Goal: Transaction & Acquisition: Purchase product/service

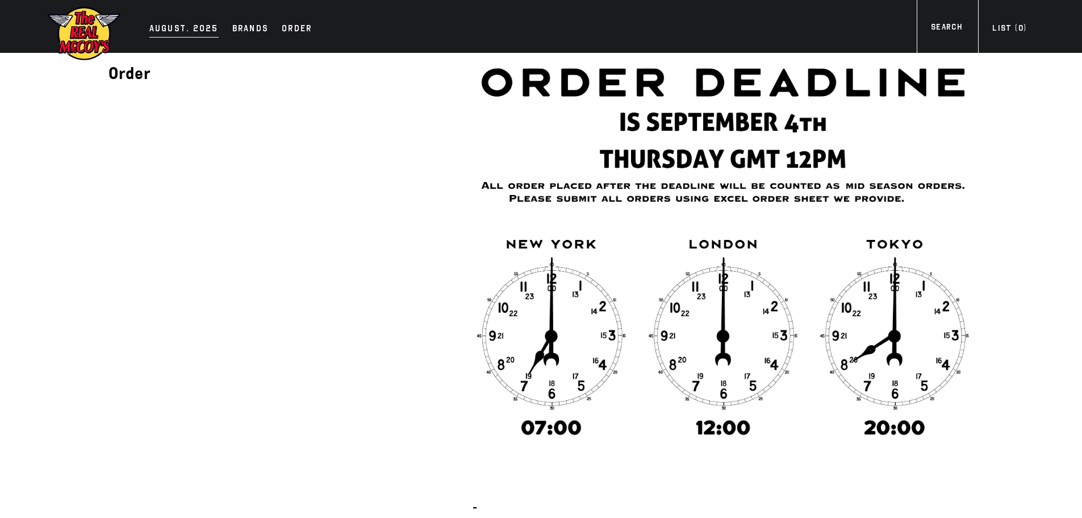
click at [163, 29] on div "AUGUST. 2025" at bounding box center [183, 30] width 69 height 16
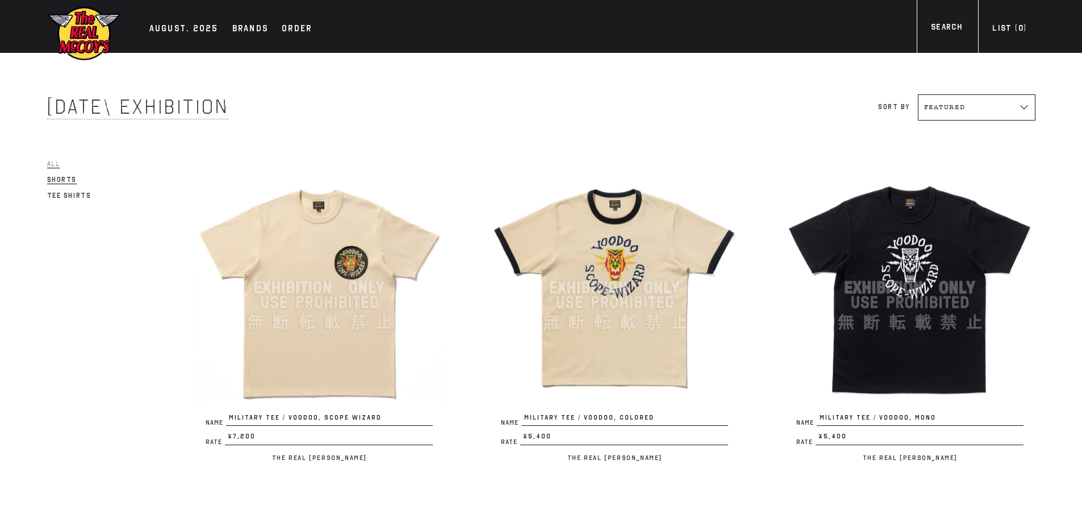
click at [60, 176] on link "Shorts" at bounding box center [62, 180] width 30 height 14
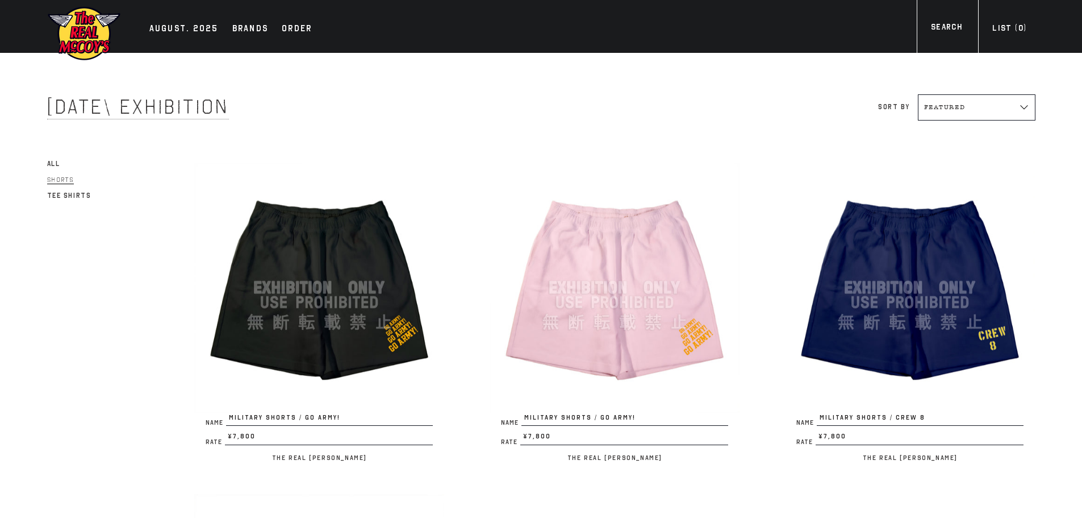
click at [56, 166] on span "All" at bounding box center [53, 164] width 13 height 8
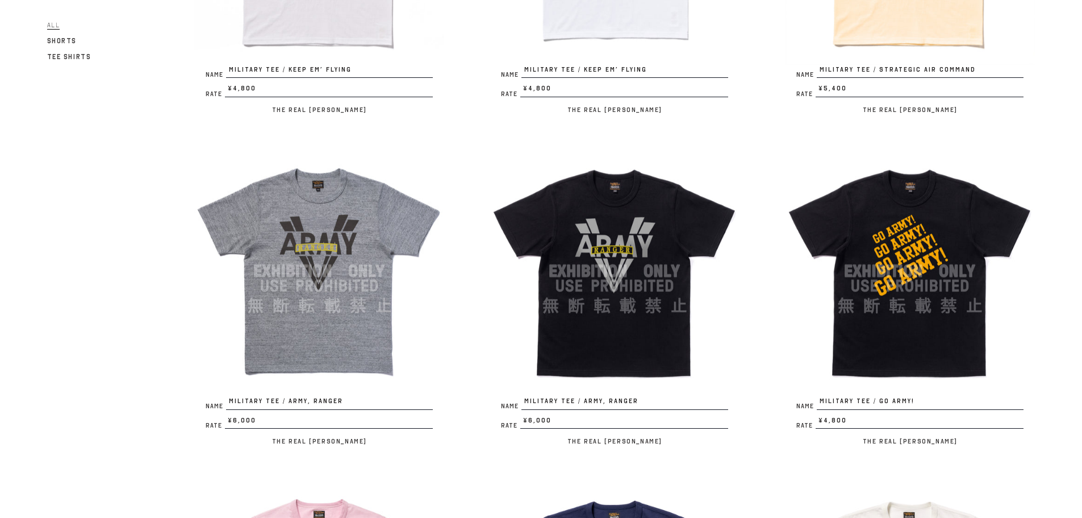
scroll to position [739, 0]
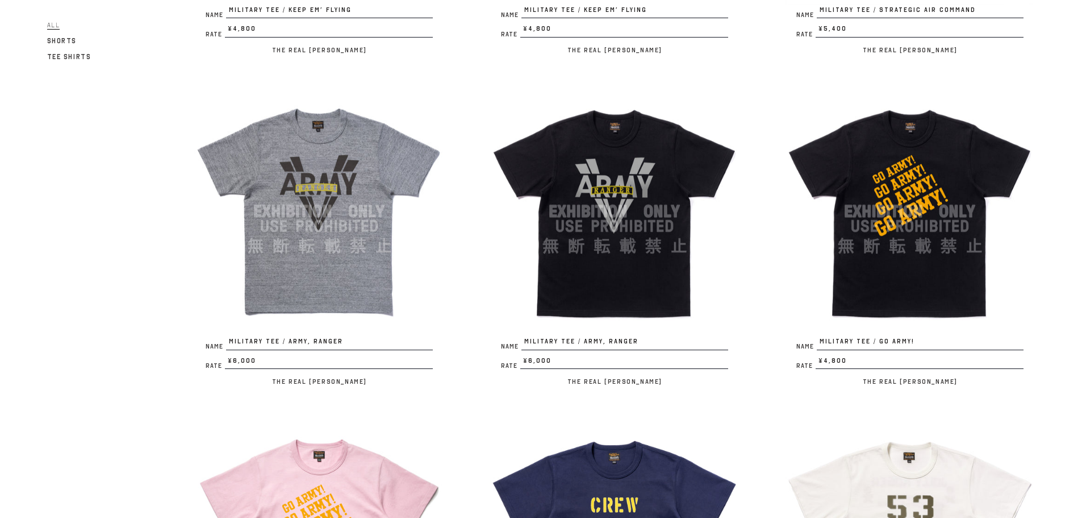
click at [627, 268] on img at bounding box center [615, 211] width 250 height 250
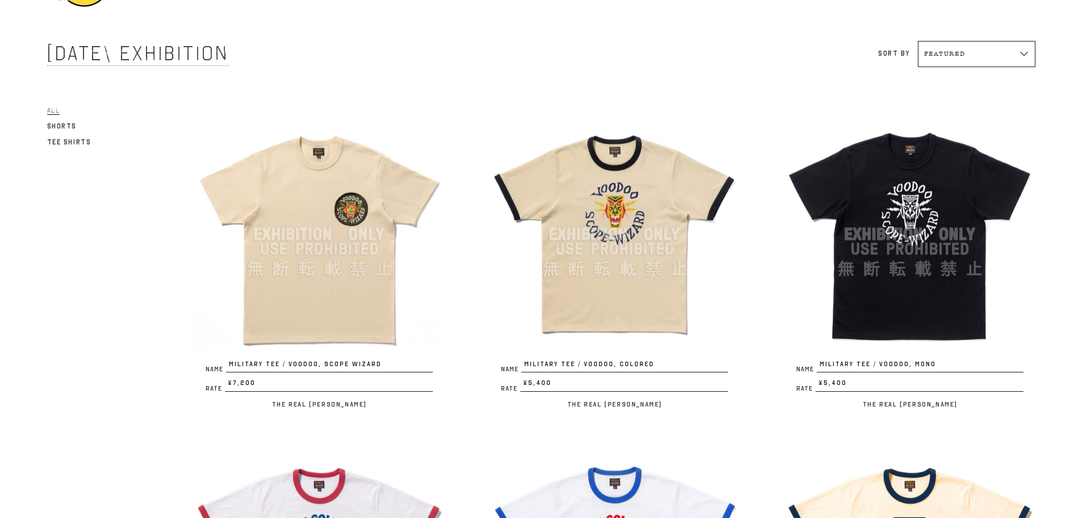
scroll to position [0, 0]
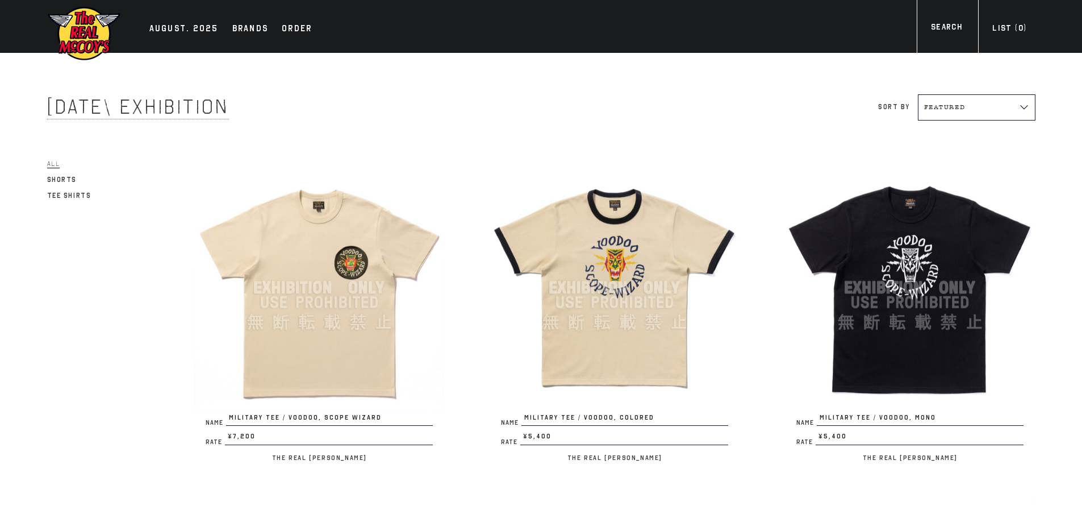
click at [343, 296] on img at bounding box center [319, 288] width 250 height 250
click at [623, 289] on img at bounding box center [615, 288] width 250 height 250
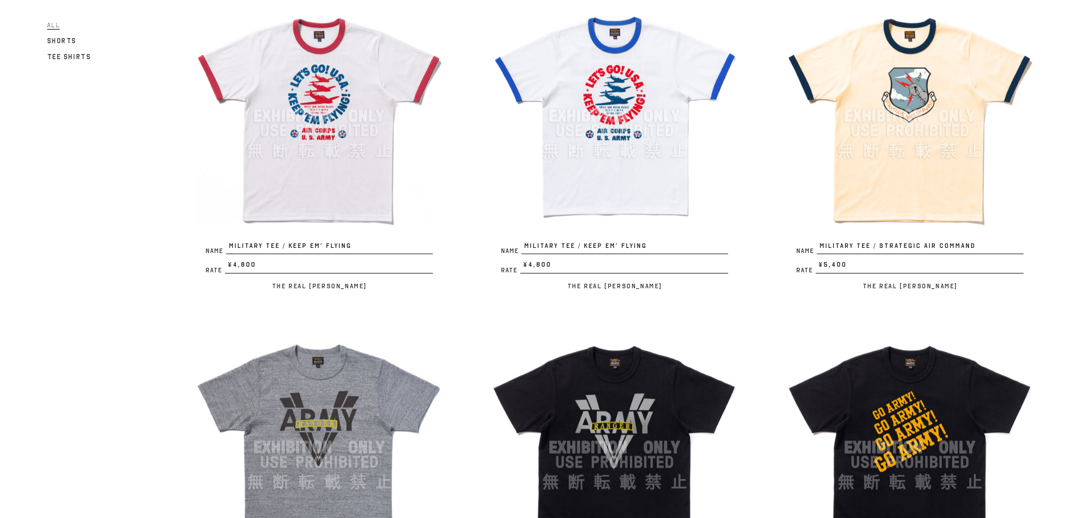
scroll to position [568, 0]
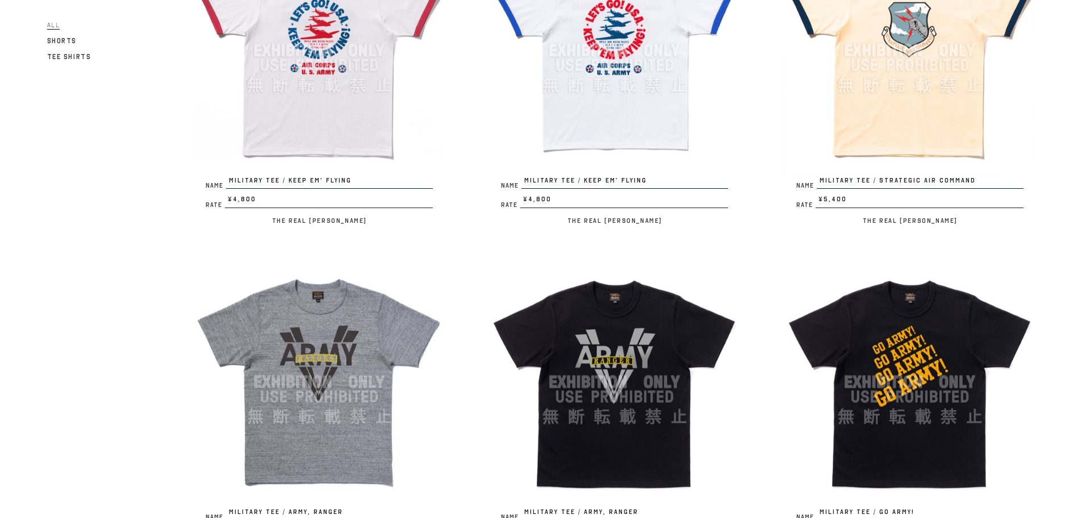
click at [343, 344] on img at bounding box center [319, 382] width 250 height 250
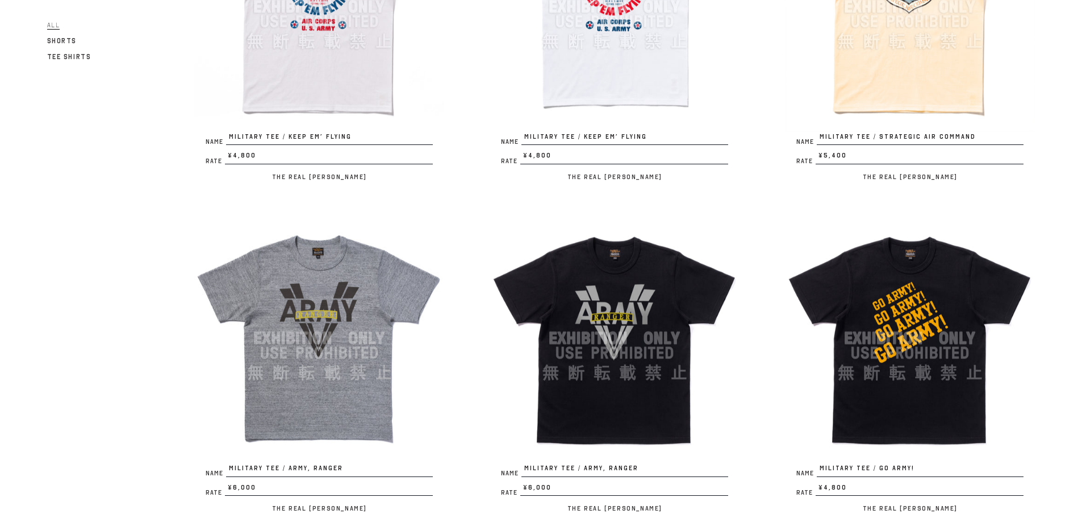
scroll to position [625, 0]
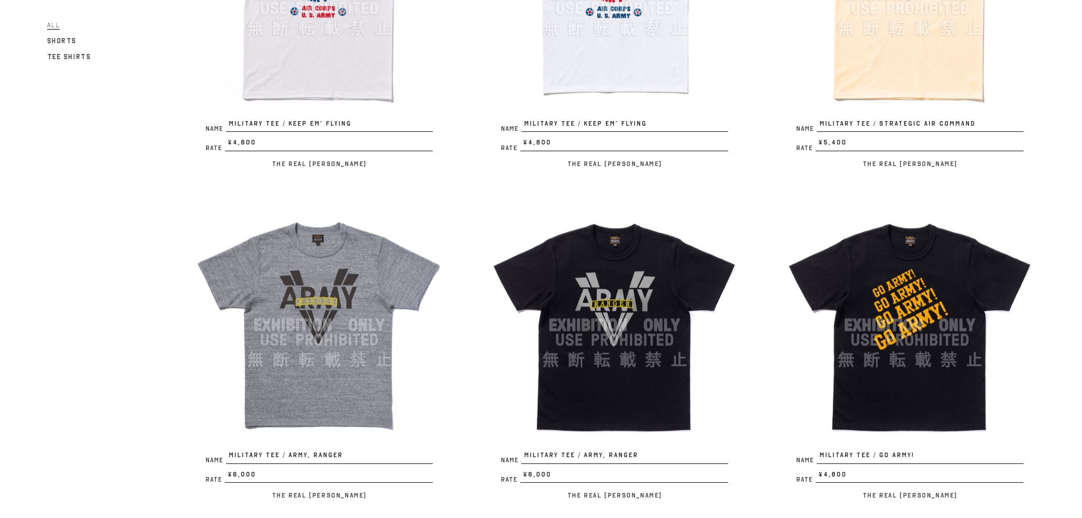
click at [601, 297] on img at bounding box center [615, 325] width 250 height 250
click at [310, 332] on img at bounding box center [319, 325] width 250 height 250
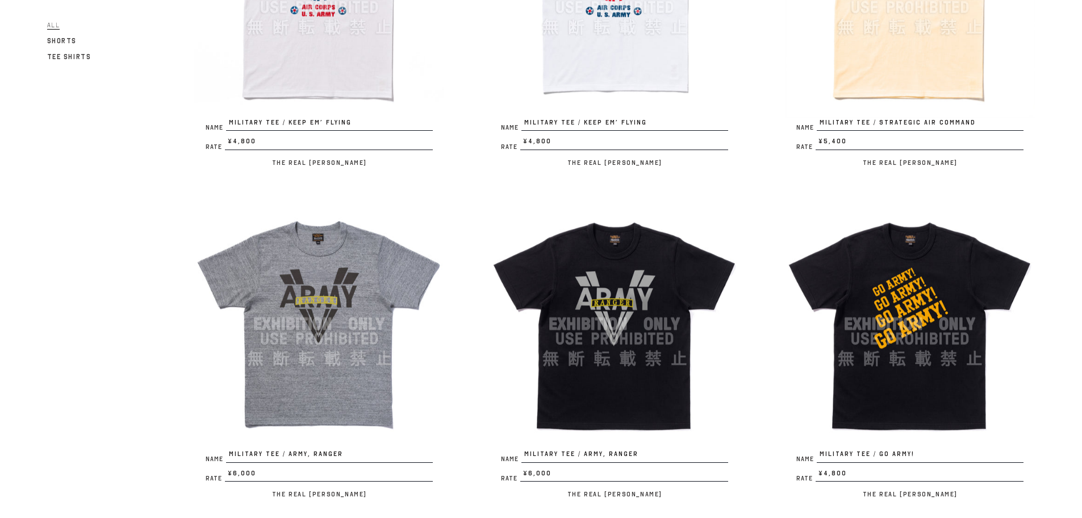
scroll to position [682, 0]
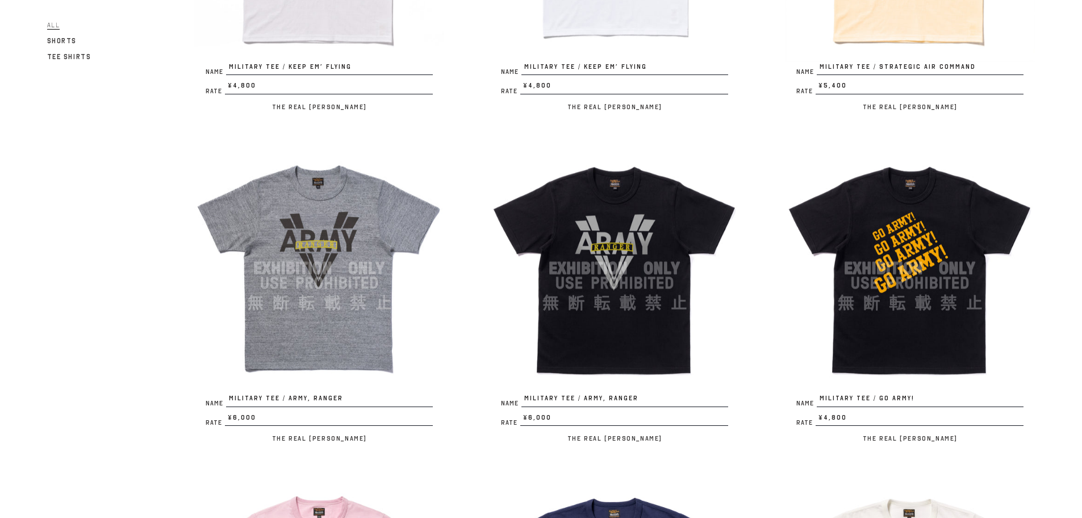
click at [909, 336] on img at bounding box center [910, 268] width 250 height 250
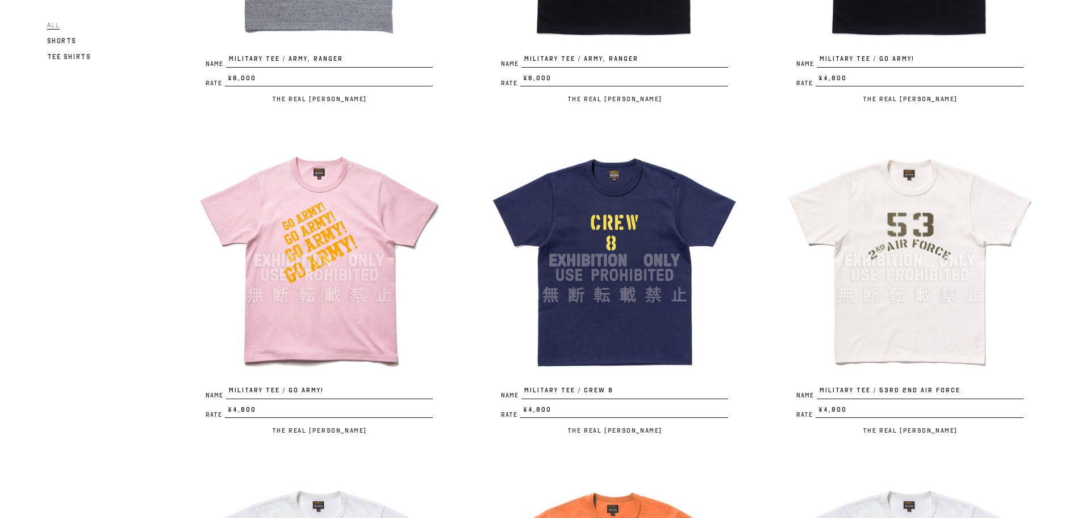
scroll to position [1023, 0]
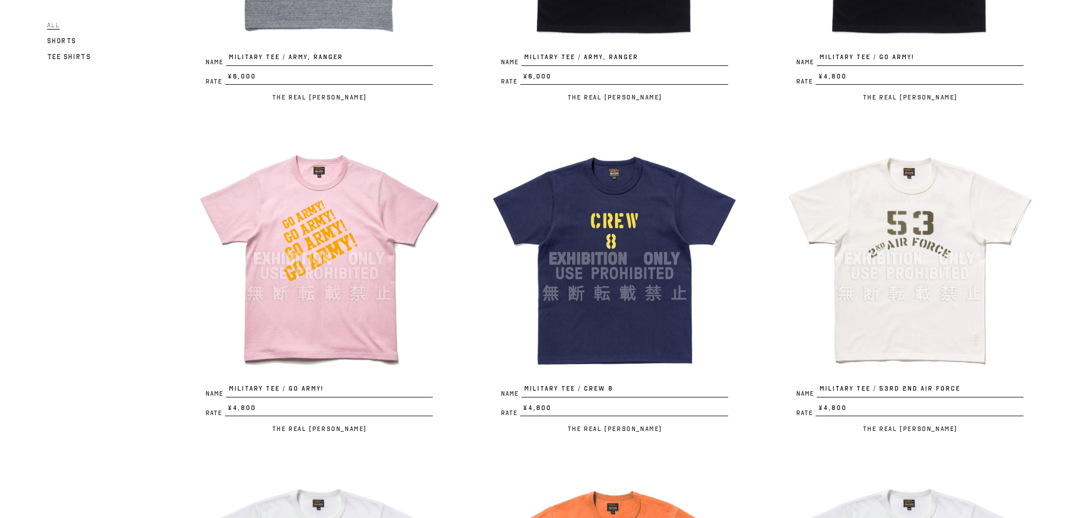
click at [604, 311] on img at bounding box center [615, 259] width 250 height 250
click at [921, 335] on img at bounding box center [910, 259] width 250 height 250
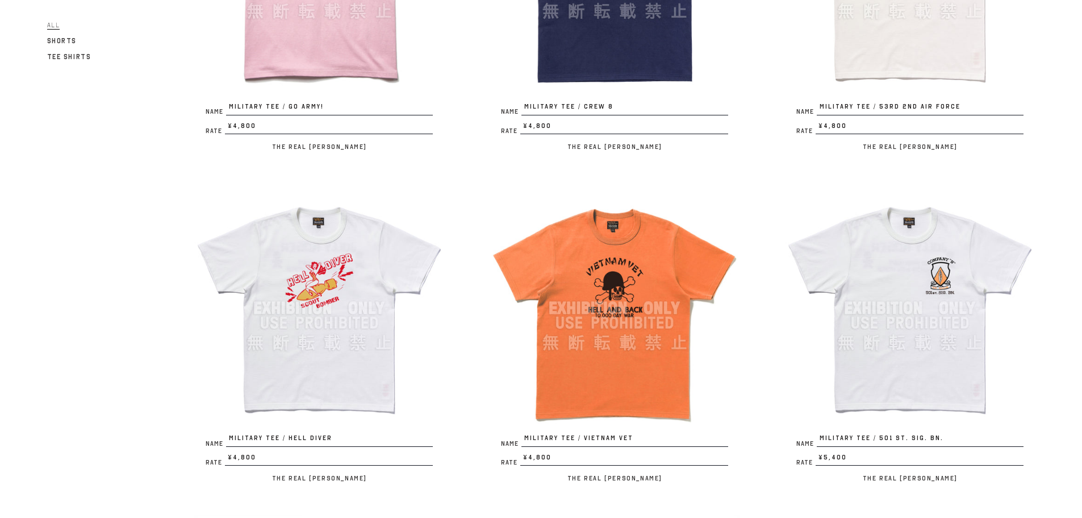
scroll to position [1307, 0]
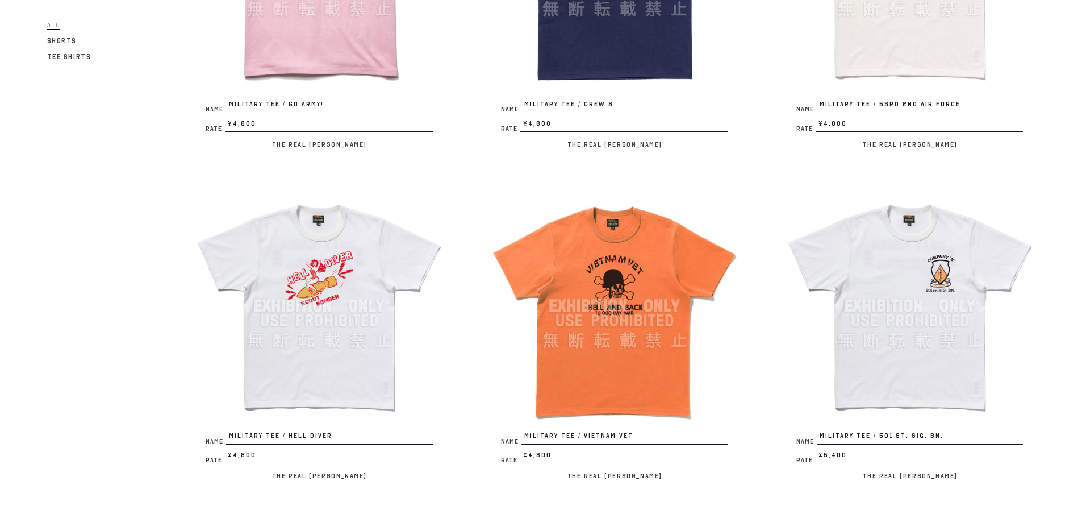
click at [311, 305] on img at bounding box center [319, 306] width 250 height 250
click at [572, 351] on img at bounding box center [615, 306] width 250 height 250
click at [928, 331] on img at bounding box center [910, 306] width 250 height 250
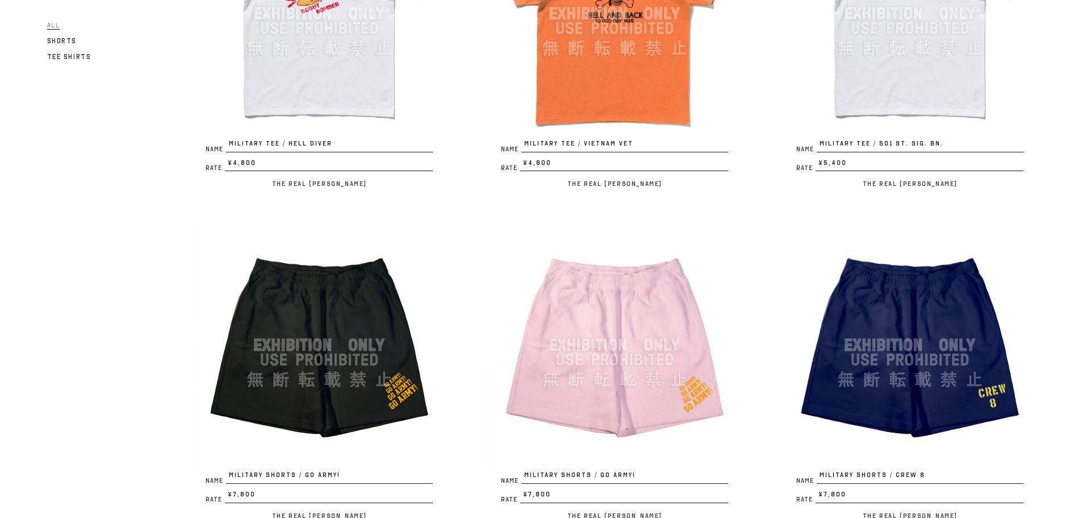
scroll to position [1705, 0]
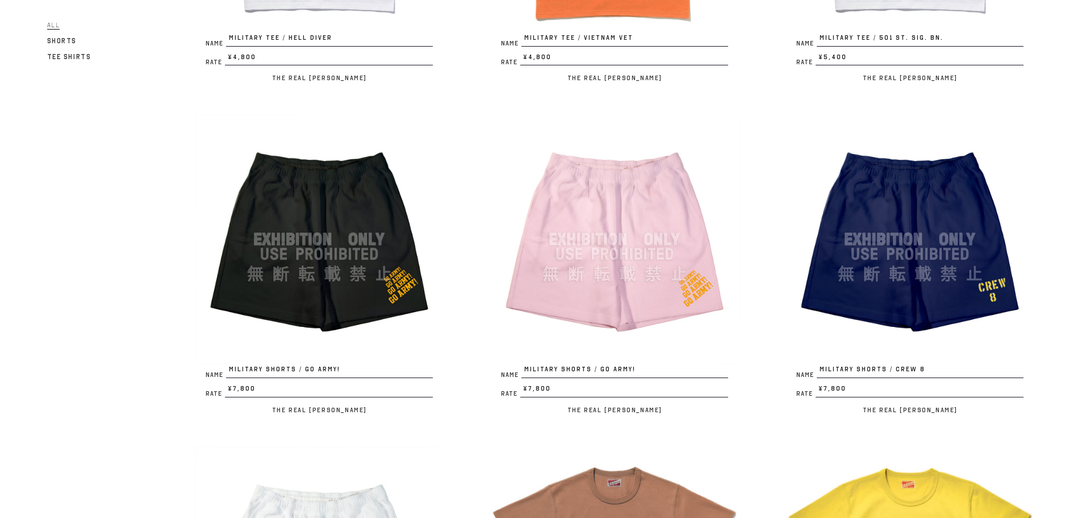
click at [384, 220] on img at bounding box center [319, 239] width 250 height 250
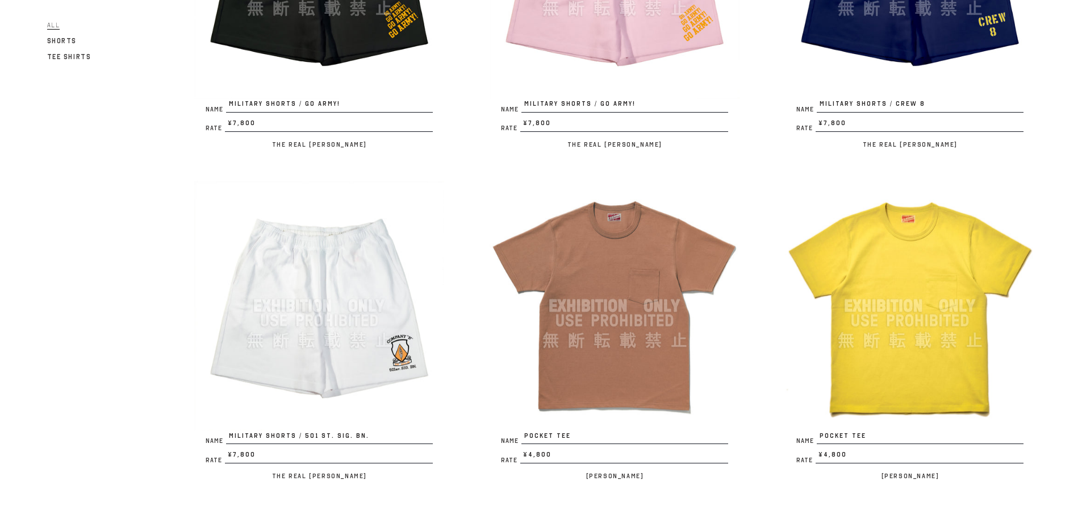
scroll to position [1989, 0]
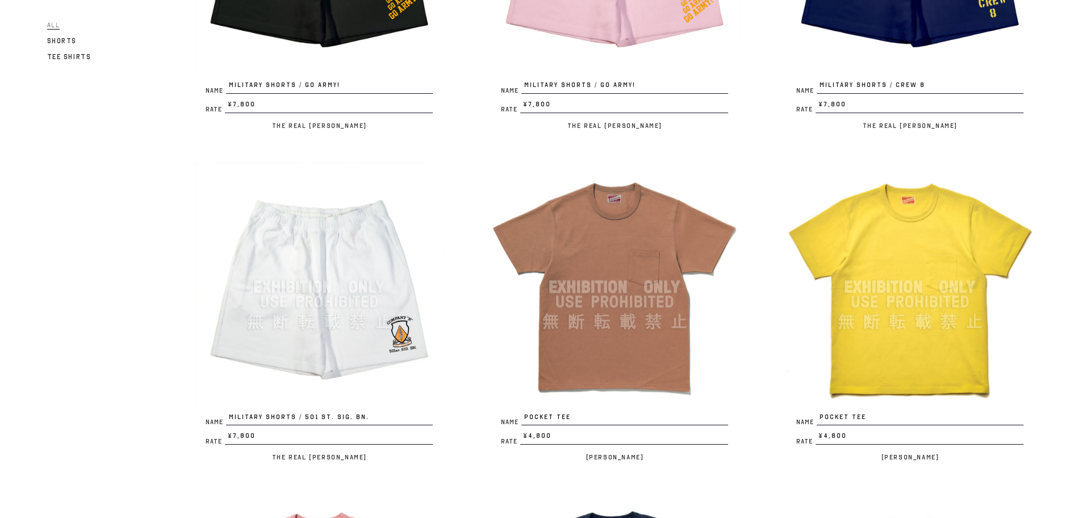
click at [611, 287] on img at bounding box center [615, 287] width 250 height 250
click at [908, 347] on img at bounding box center [910, 287] width 250 height 250
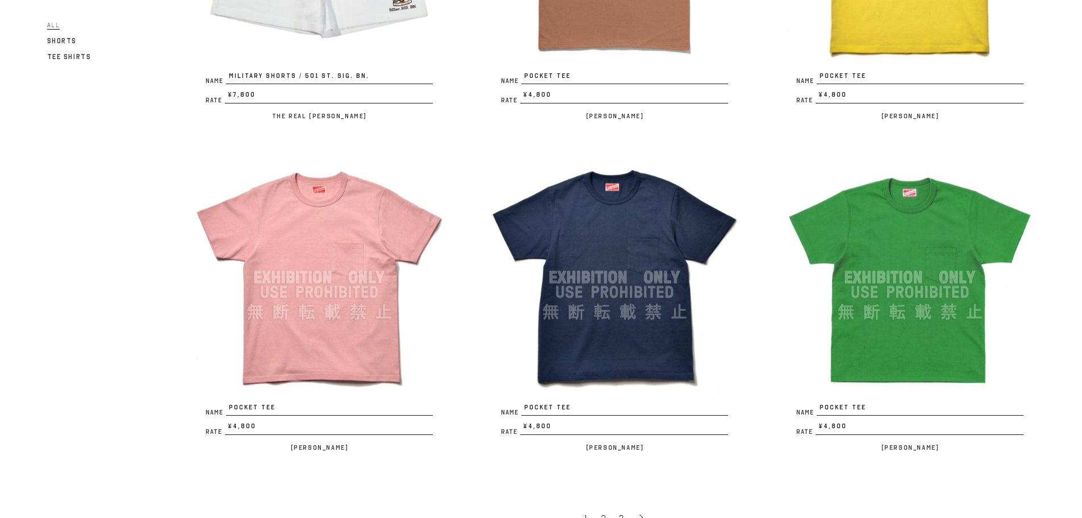
scroll to position [2443, 0]
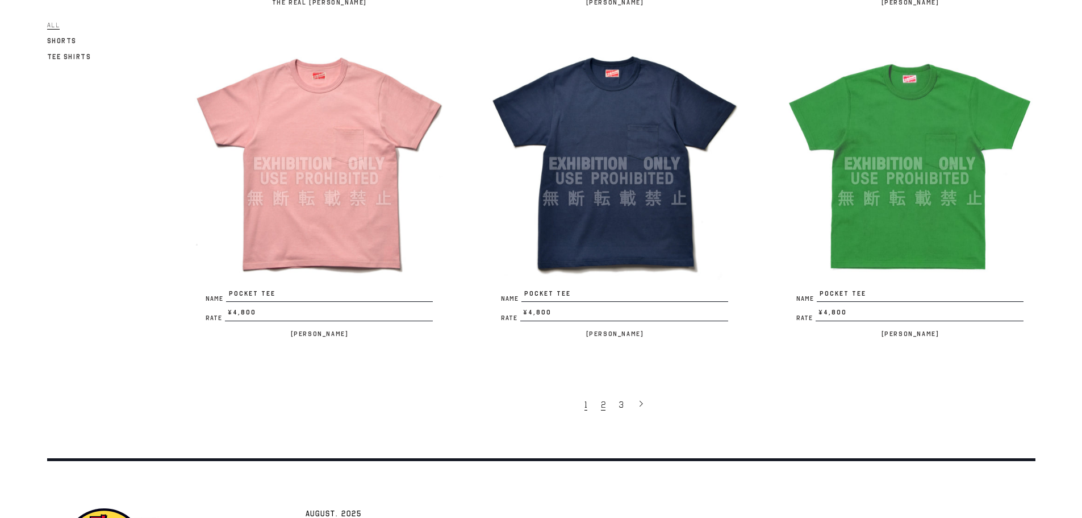
click at [607, 406] on link "2" at bounding box center [604, 404] width 18 height 24
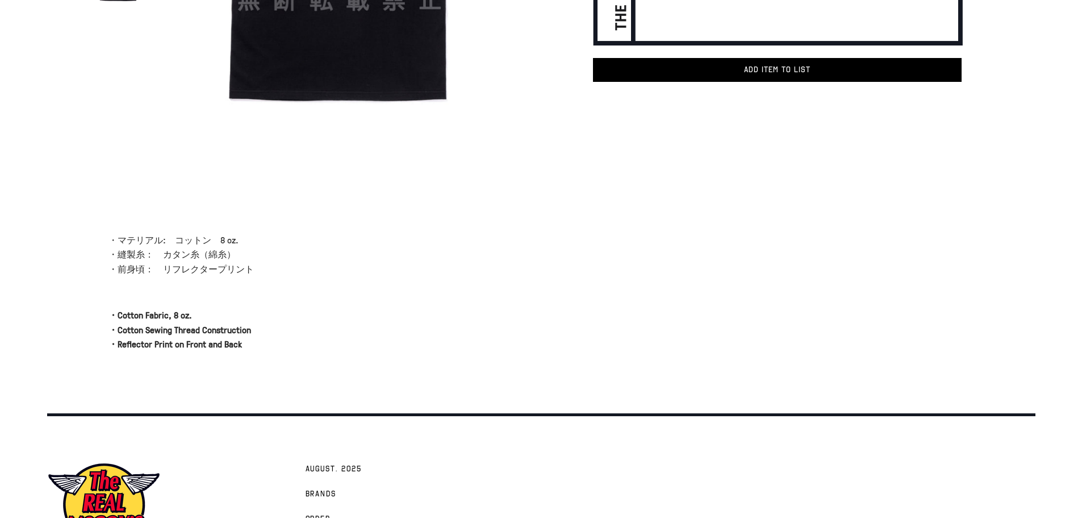
scroll to position [341, 0]
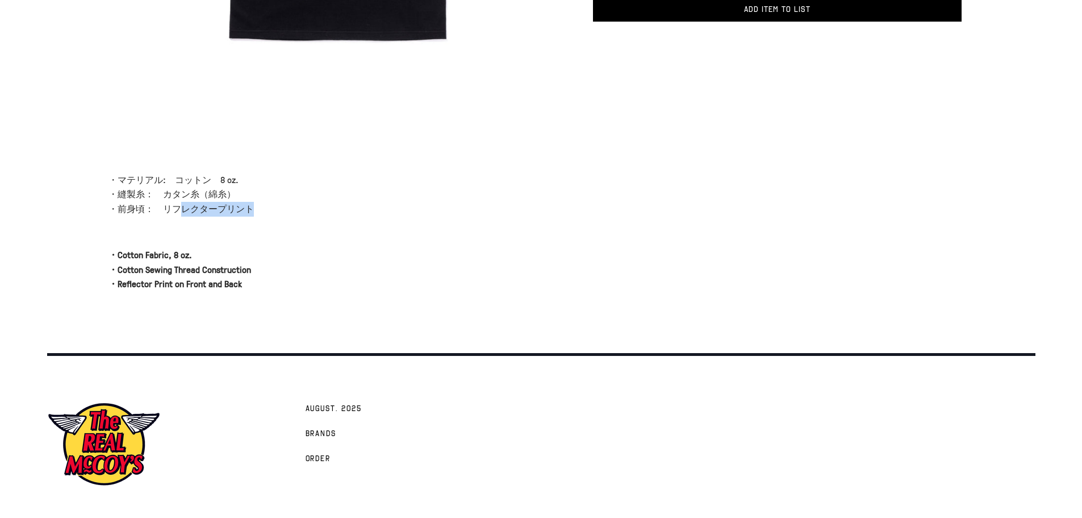
click at [251, 208] on p "・マテリアル:　コットン　8 oz. ・縫製糸：　カタン糸（綿糸） ・前身頃：　リフレクタープリント" at bounding box center [314, 195] width 410 height 44
drag, startPoint x: 341, startPoint y: 195, endPoint x: 273, endPoint y: 132, distance: 92.9
click at [341, 194] on p "・マテリアル:　コットン　8 oz. ・縫製糸：　カタン糸（綿糸） ・前身頃：　リフレクタープリント" at bounding box center [314, 195] width 410 height 44
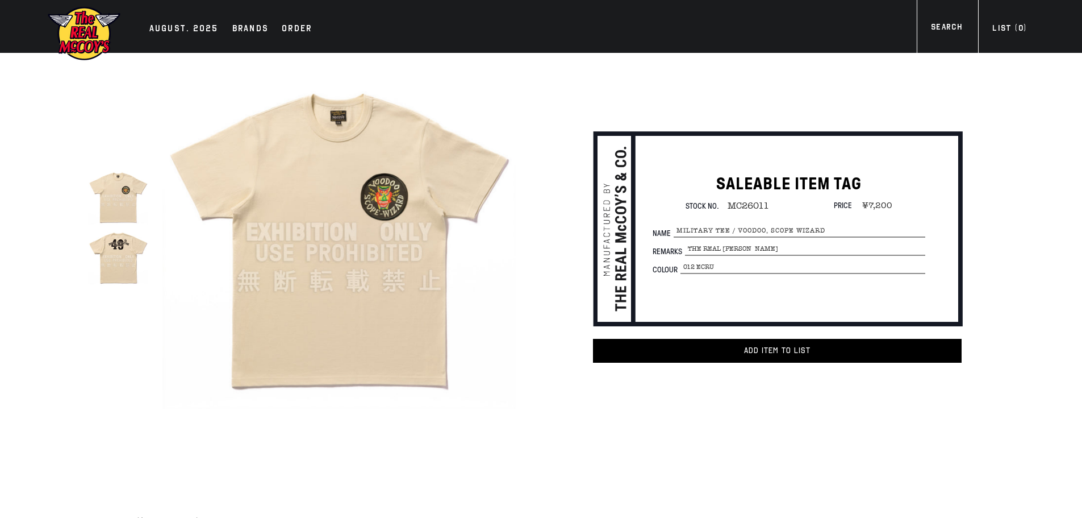
click at [111, 255] on img at bounding box center [118, 256] width 60 height 60
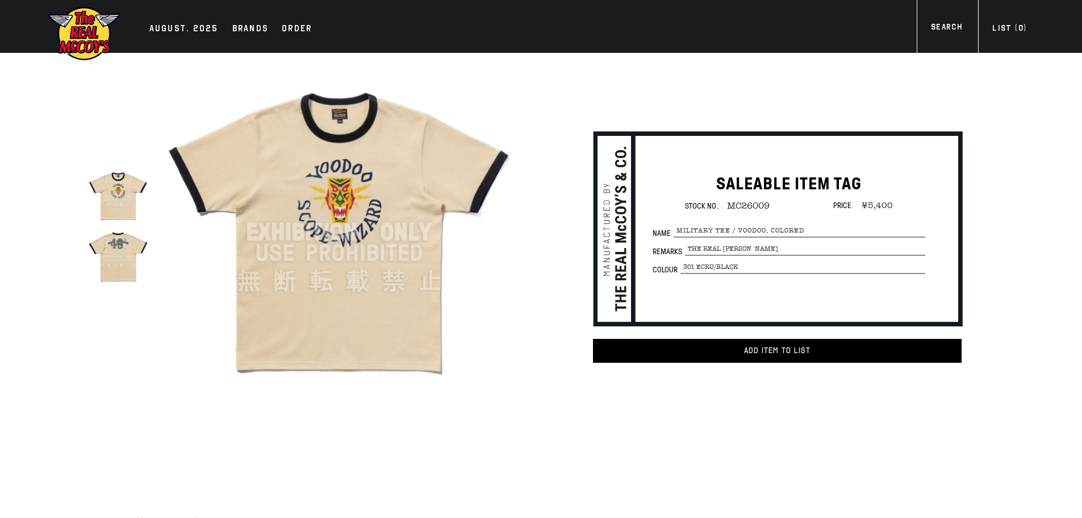
click at [118, 266] on img at bounding box center [118, 256] width 60 height 60
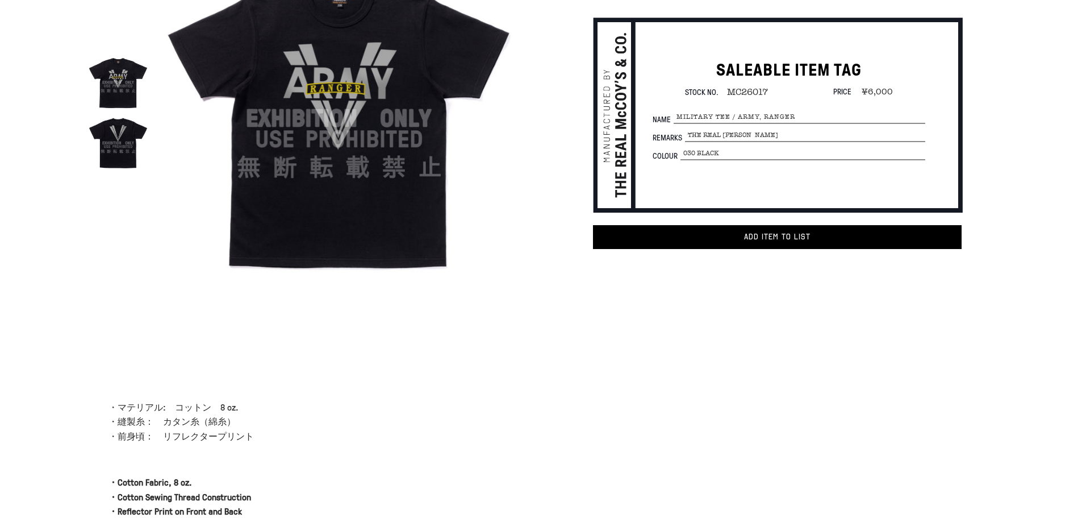
scroll to position [170, 0]
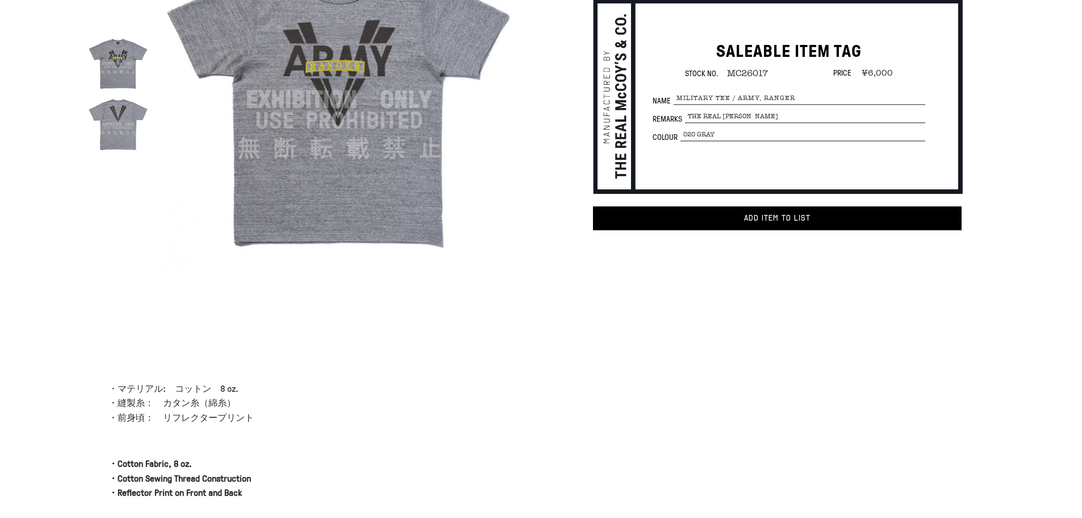
scroll to position [114, 0]
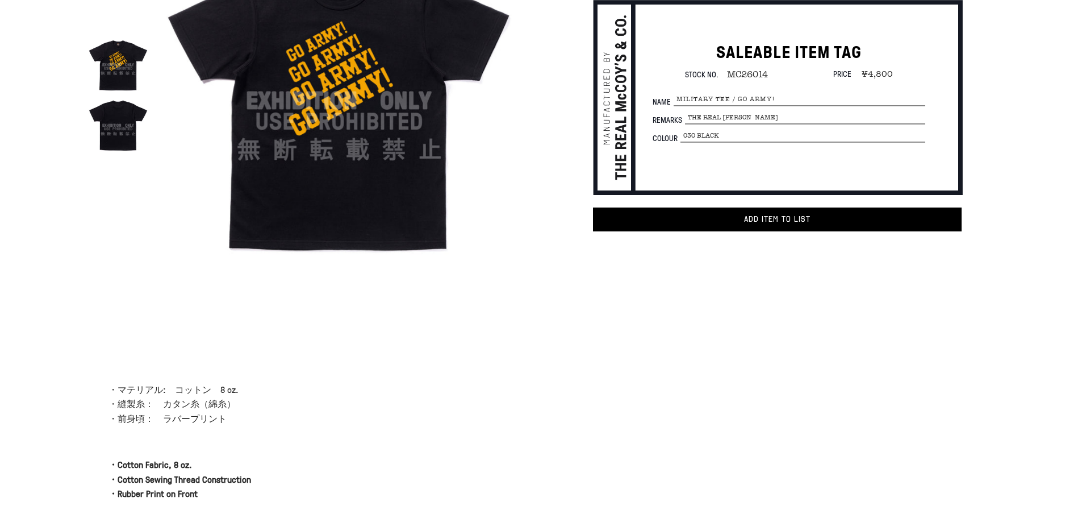
scroll to position [114, 0]
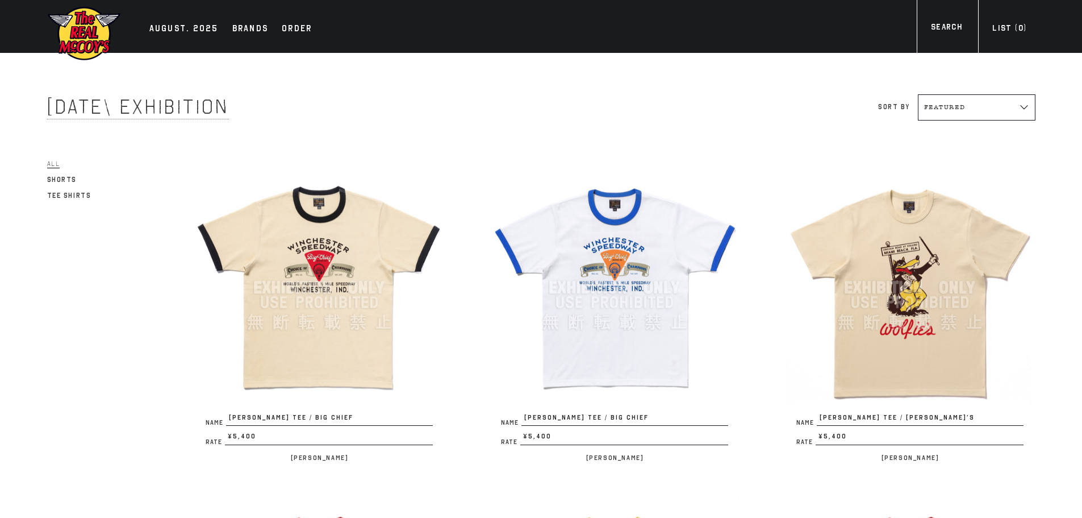
click at [623, 327] on img at bounding box center [615, 288] width 250 height 250
click at [892, 360] on img at bounding box center [910, 288] width 250 height 250
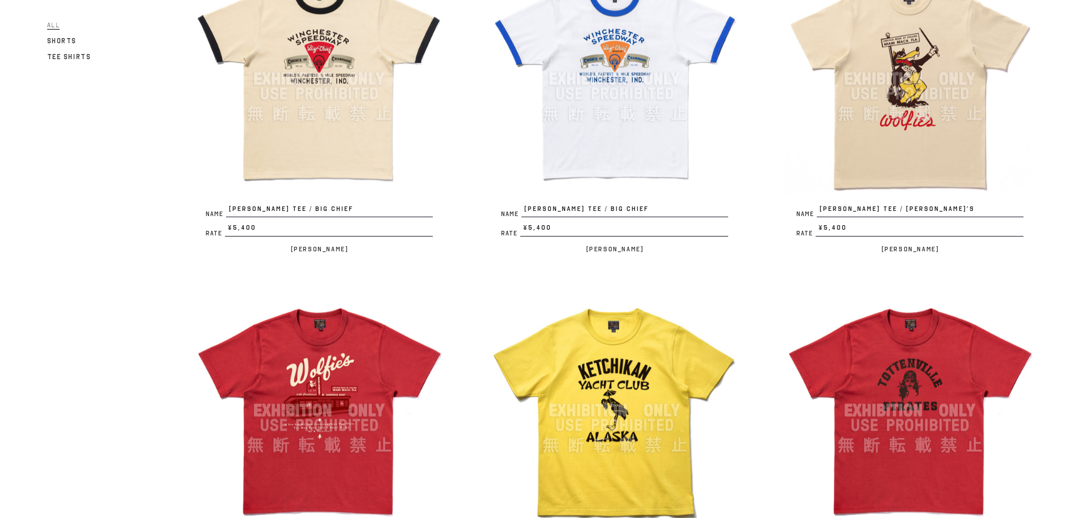
scroll to position [227, 0]
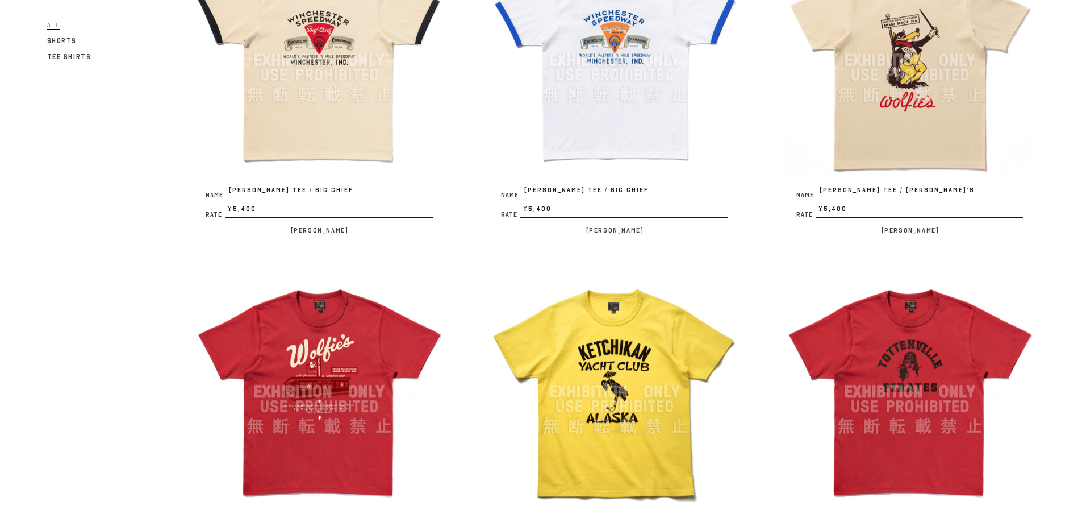
click at [376, 379] on img at bounding box center [319, 391] width 250 height 250
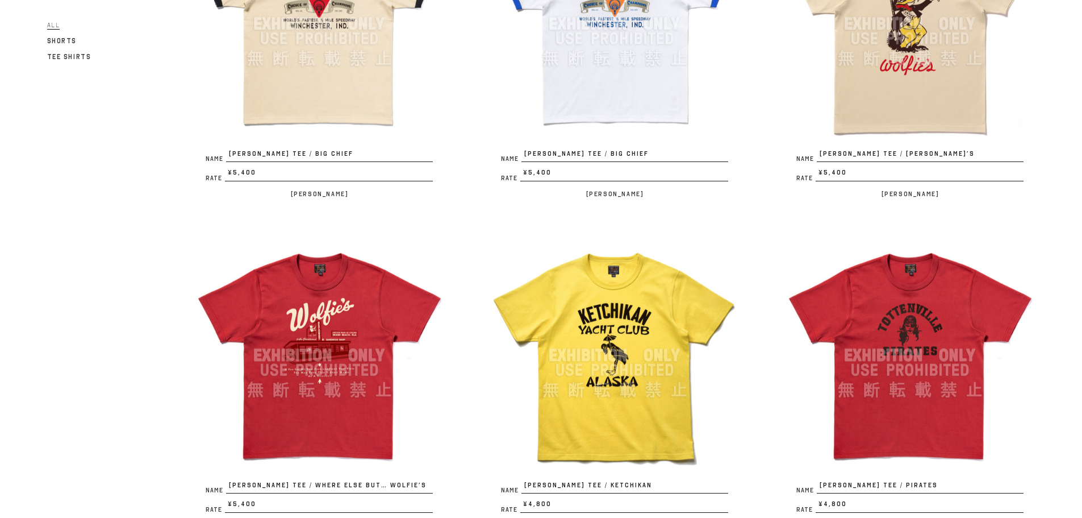
scroll to position [284, 0]
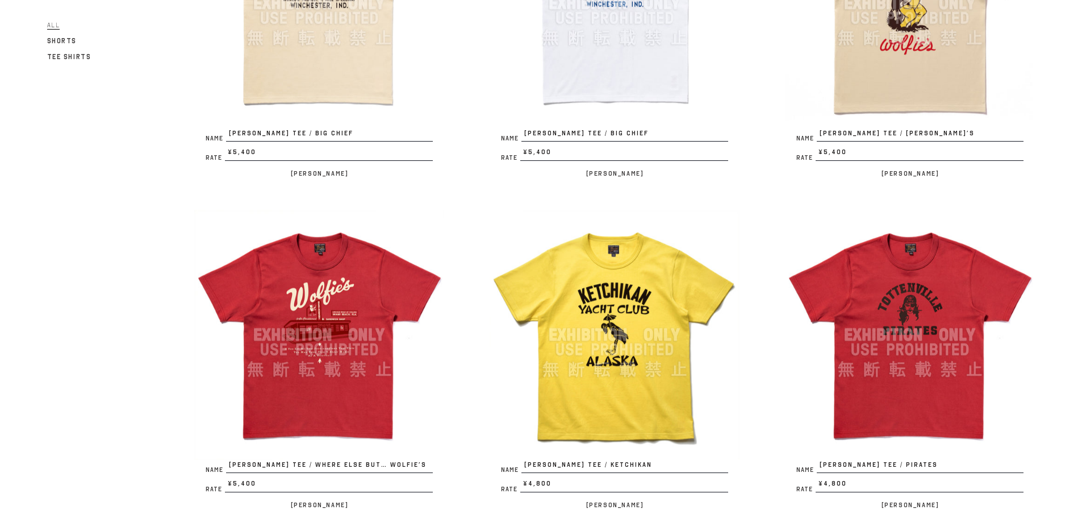
click at [635, 331] on img at bounding box center [615, 335] width 250 height 250
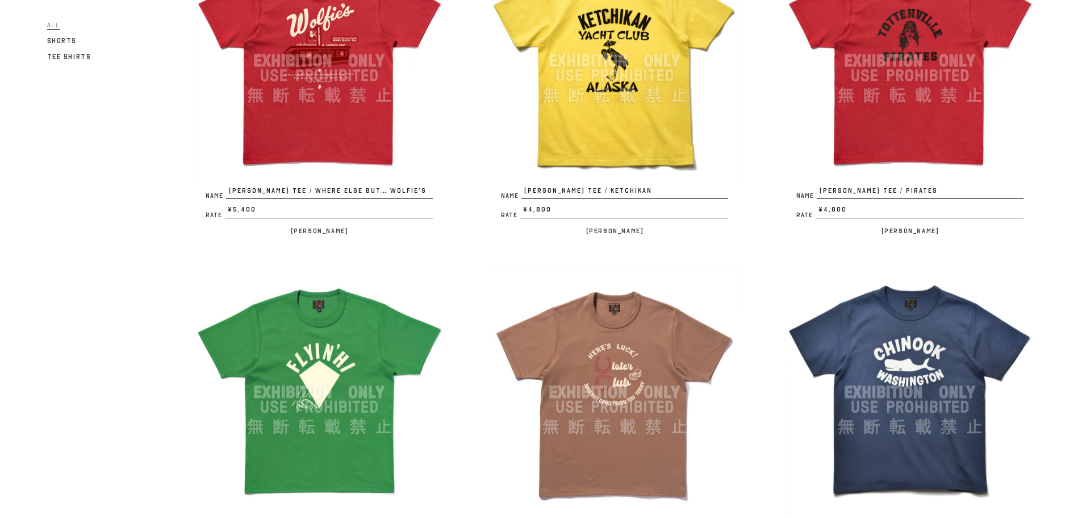
scroll to position [625, 0]
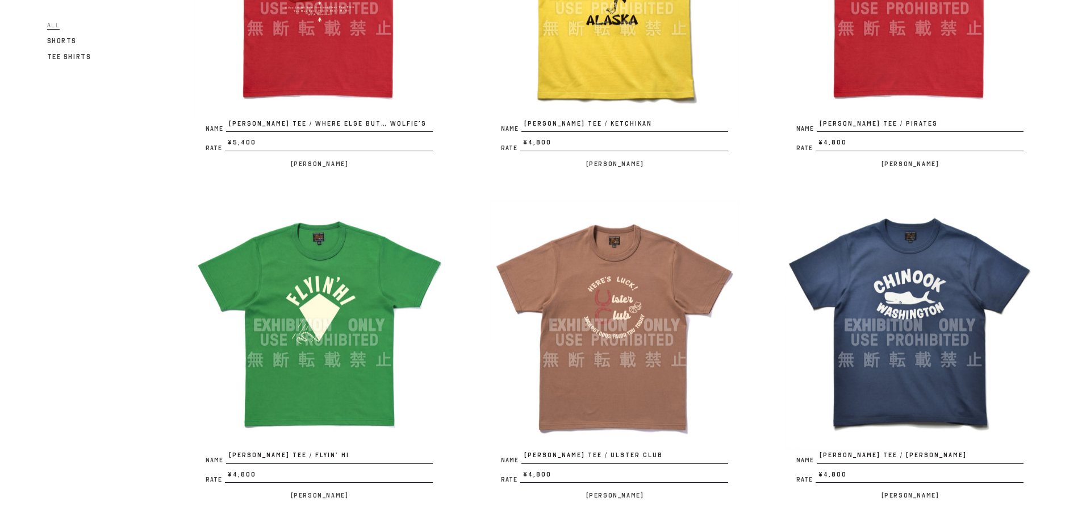
click at [302, 335] on img at bounding box center [319, 325] width 250 height 250
click at [664, 315] on img at bounding box center [615, 325] width 250 height 250
click at [873, 314] on img at bounding box center [910, 325] width 250 height 250
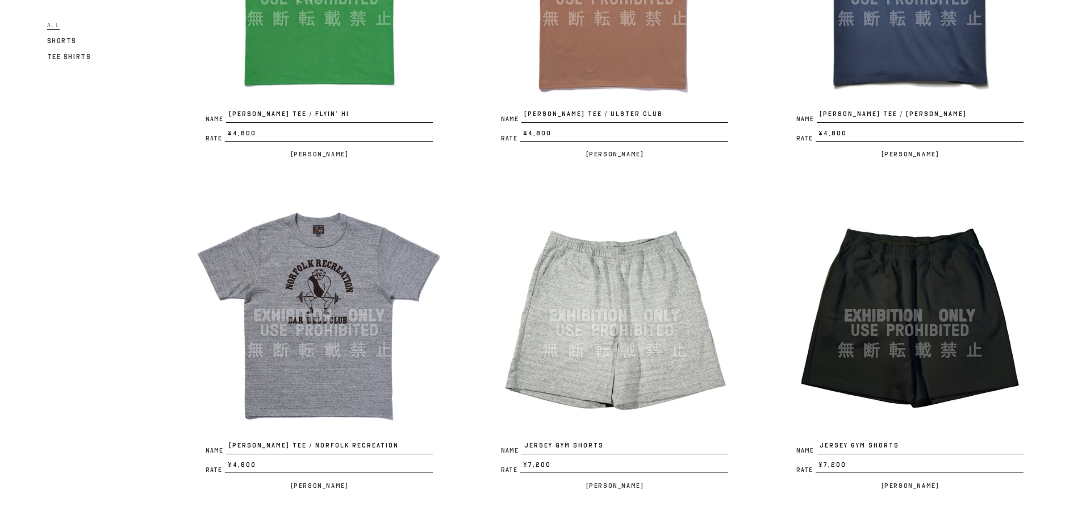
scroll to position [1023, 0]
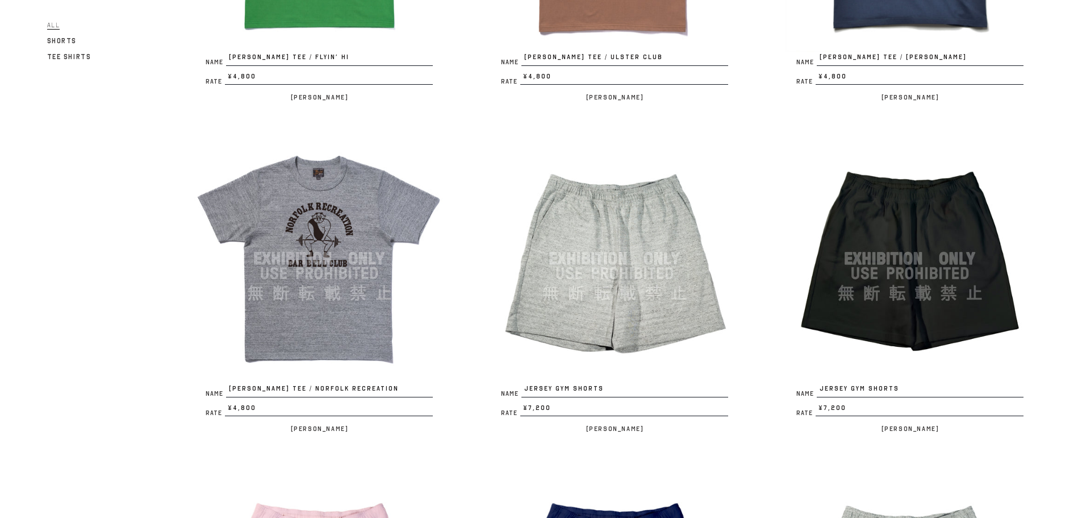
click at [370, 250] on img at bounding box center [319, 259] width 250 height 250
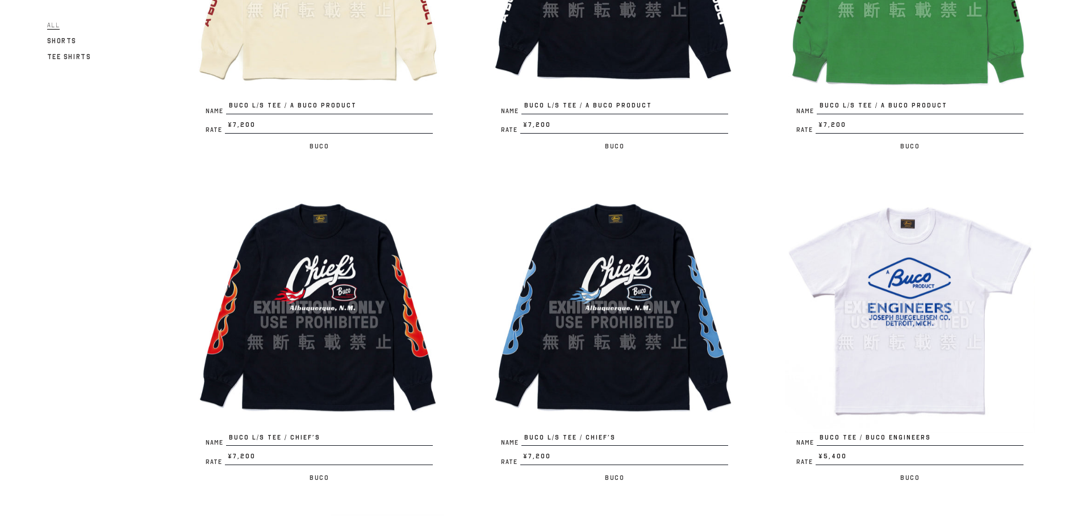
scroll to position [1989, 0]
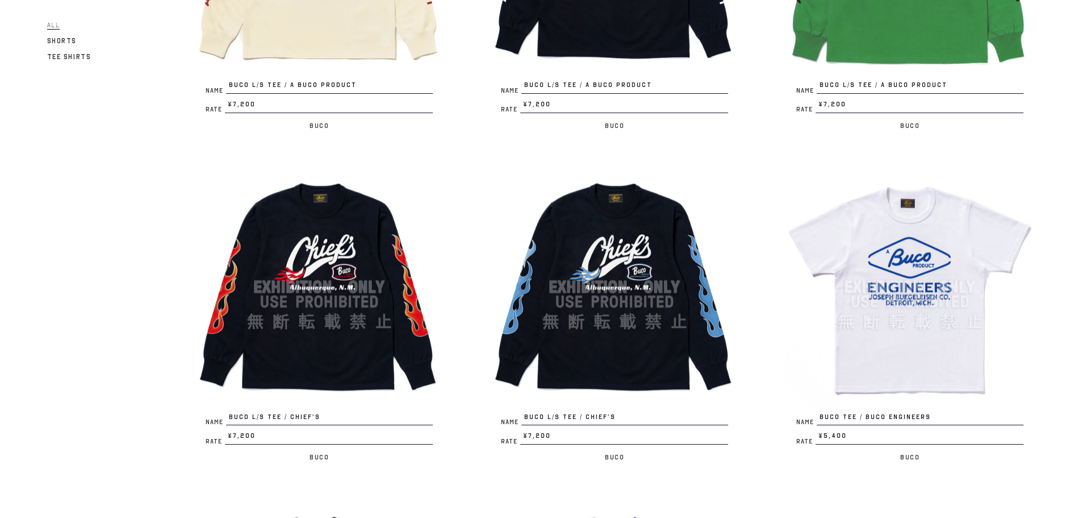
click at [381, 283] on img at bounding box center [319, 287] width 250 height 250
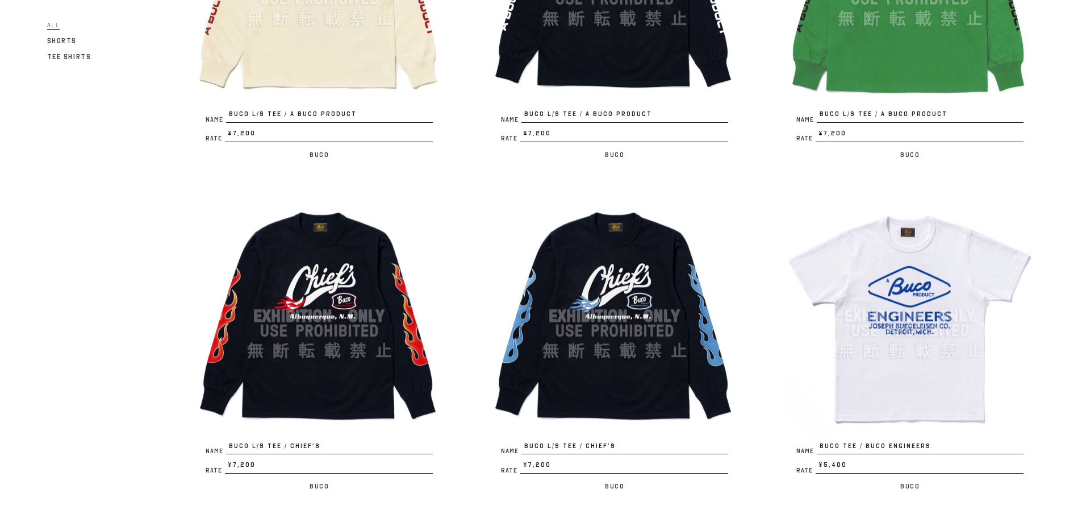
scroll to position [2046, 0]
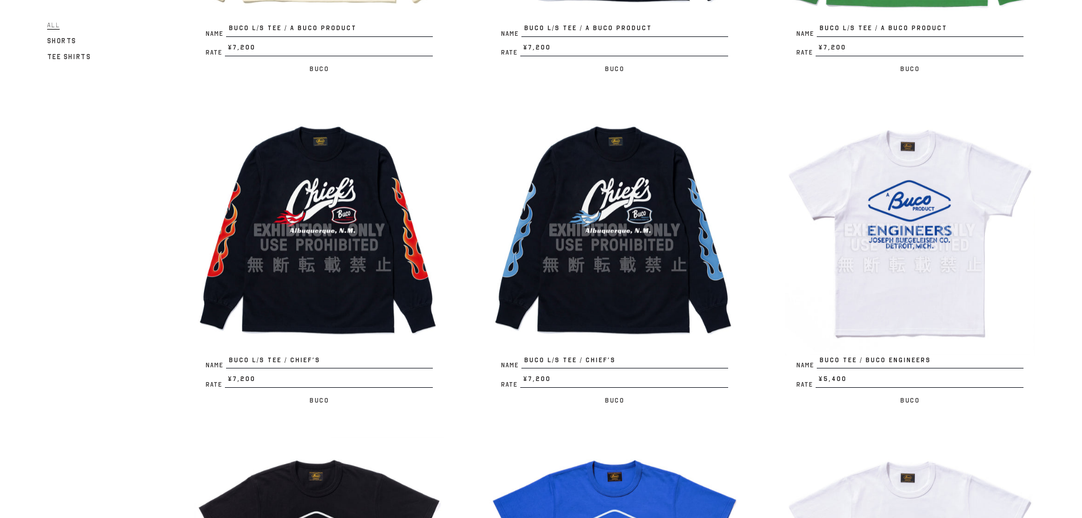
click at [686, 291] on img at bounding box center [615, 230] width 250 height 250
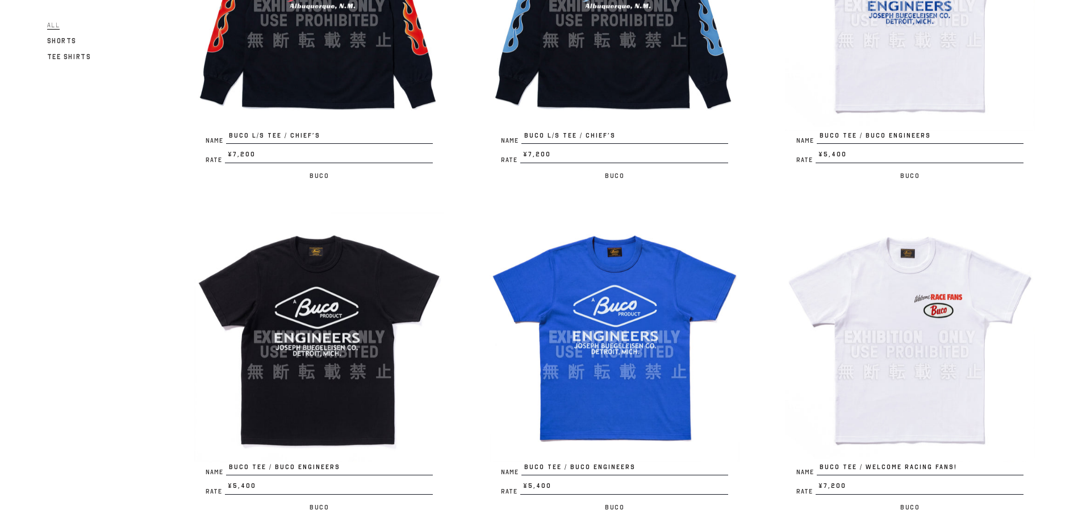
scroll to position [2273, 0]
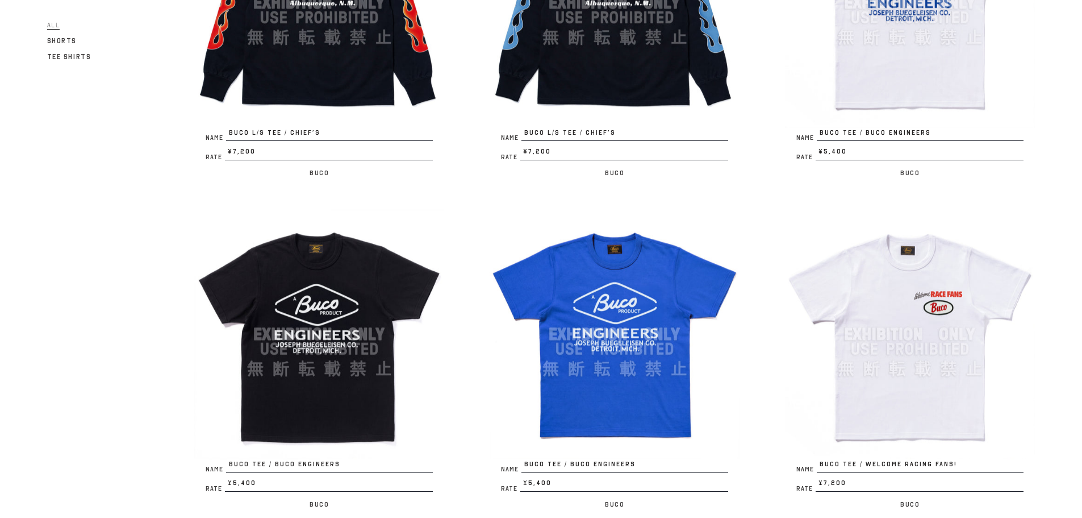
click at [647, 369] on img at bounding box center [615, 334] width 250 height 250
click at [944, 350] on img at bounding box center [910, 334] width 250 height 250
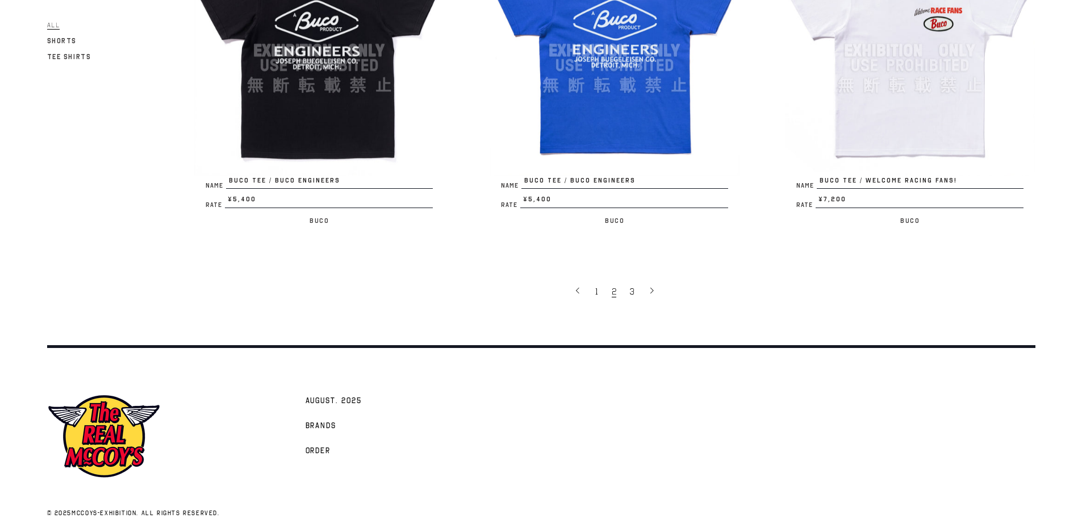
scroll to position [2557, 0]
click at [635, 296] on link "3" at bounding box center [633, 290] width 18 height 24
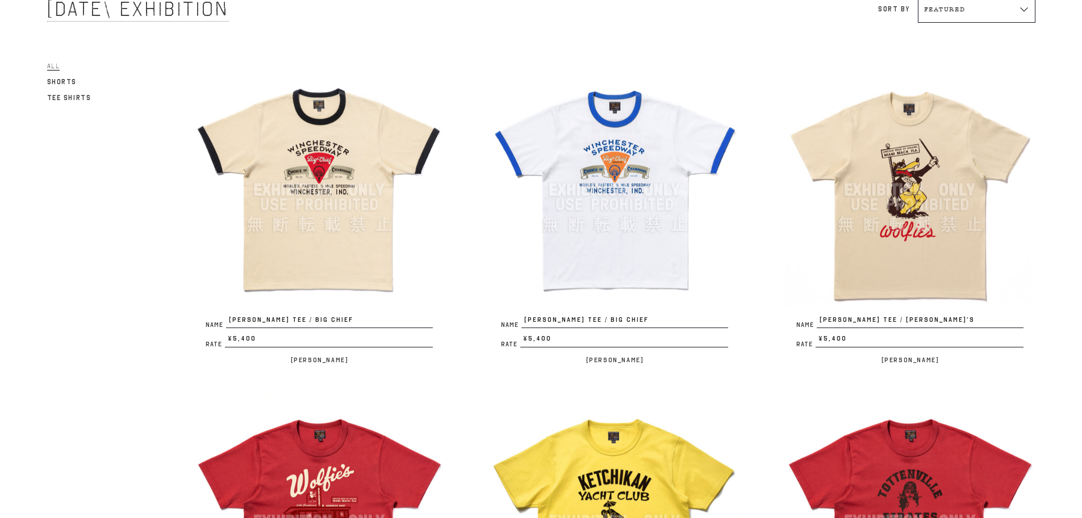
scroll to position [0, 0]
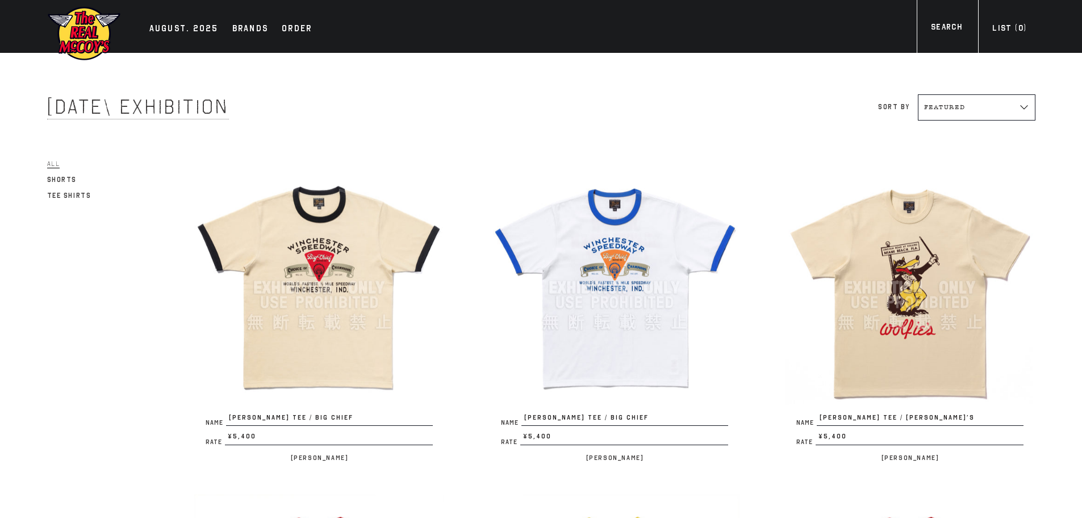
click at [90, 31] on img at bounding box center [84, 34] width 74 height 56
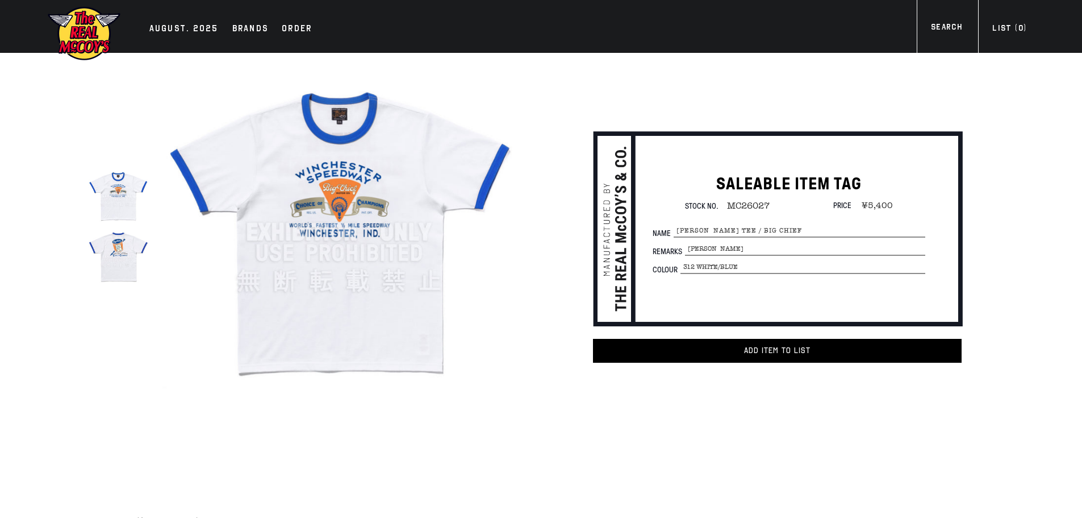
click at [114, 247] on img at bounding box center [118, 256] width 60 height 60
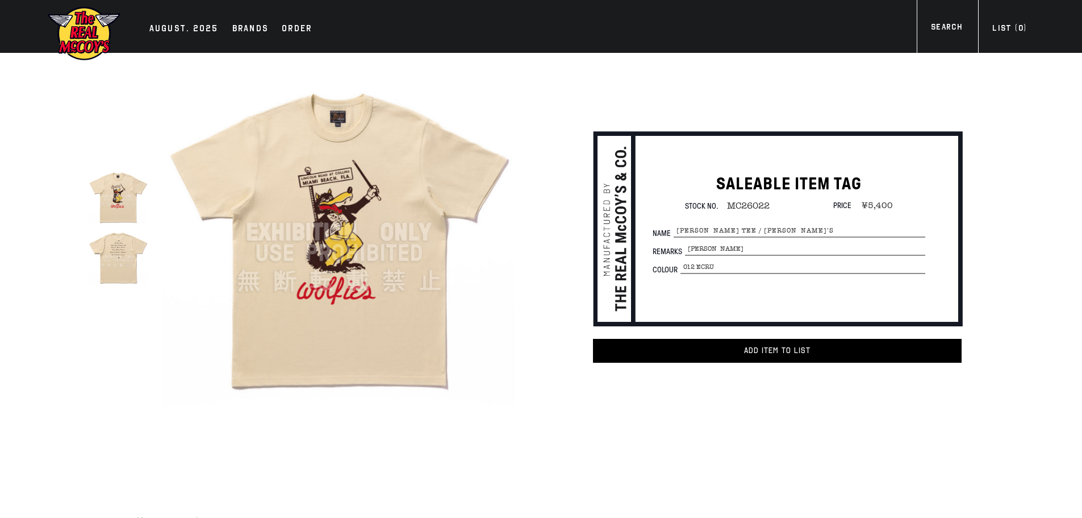
click at [122, 253] on img at bounding box center [118, 256] width 60 height 60
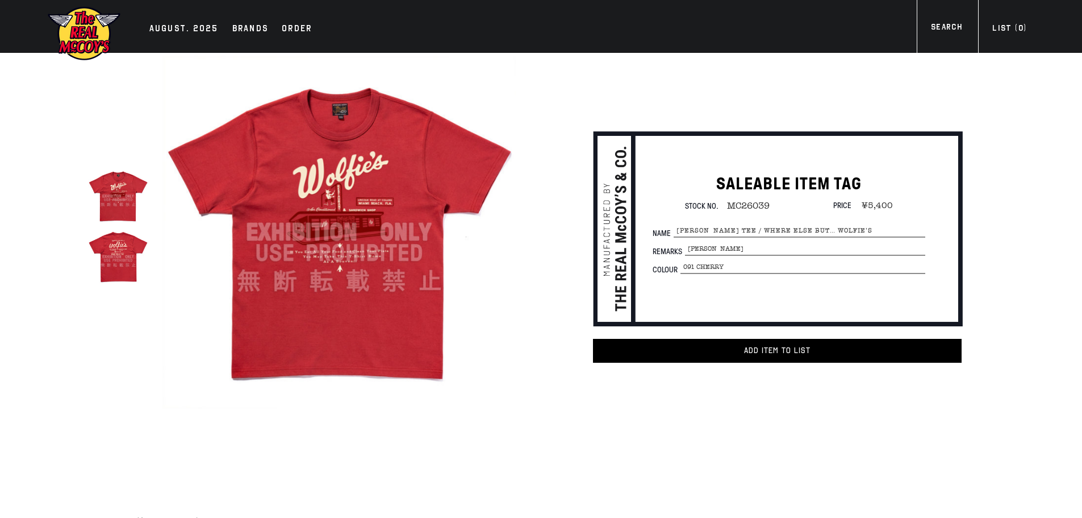
click at [127, 250] on img at bounding box center [118, 256] width 60 height 60
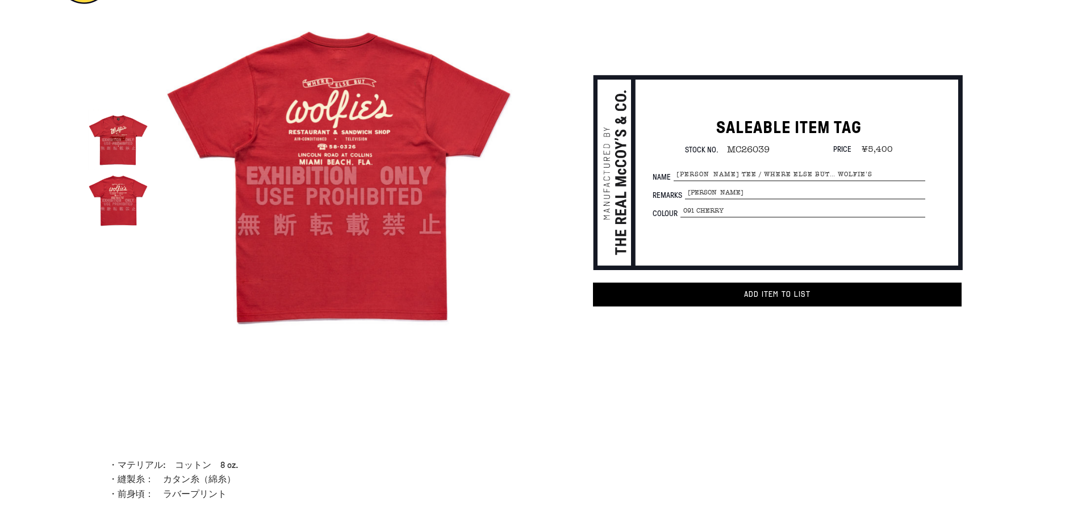
scroll to position [57, 0]
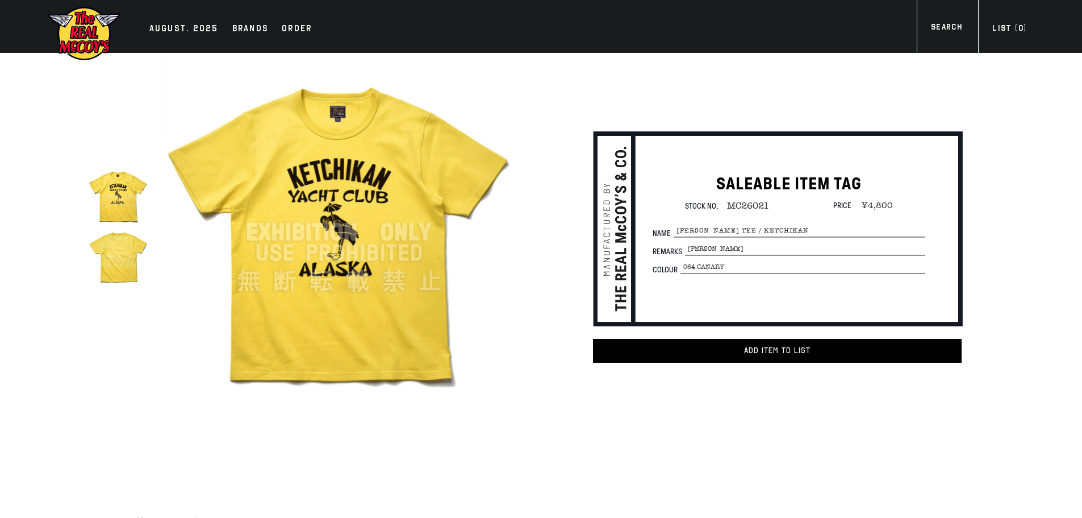
click at [118, 251] on img at bounding box center [118, 256] width 60 height 60
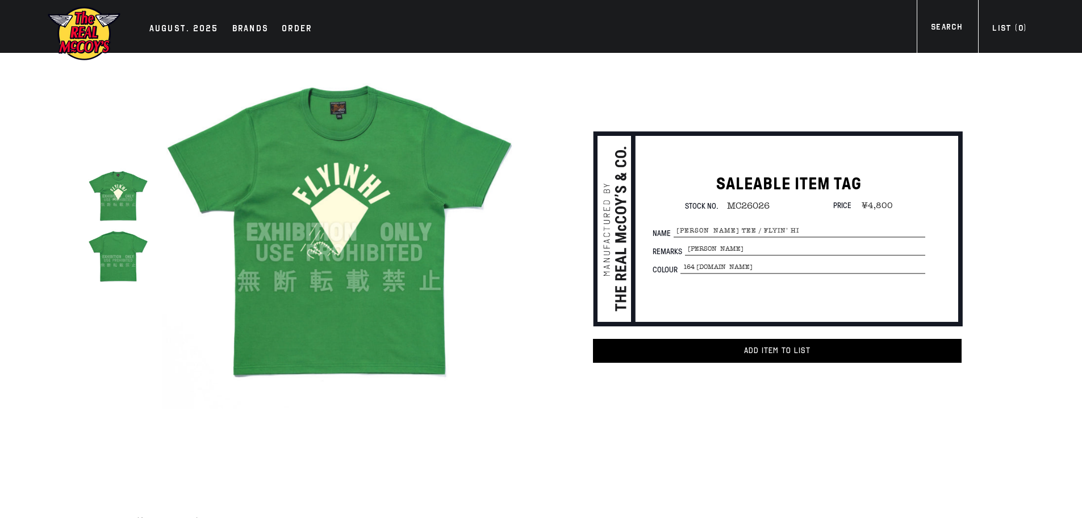
click at [124, 259] on img at bounding box center [118, 256] width 60 height 60
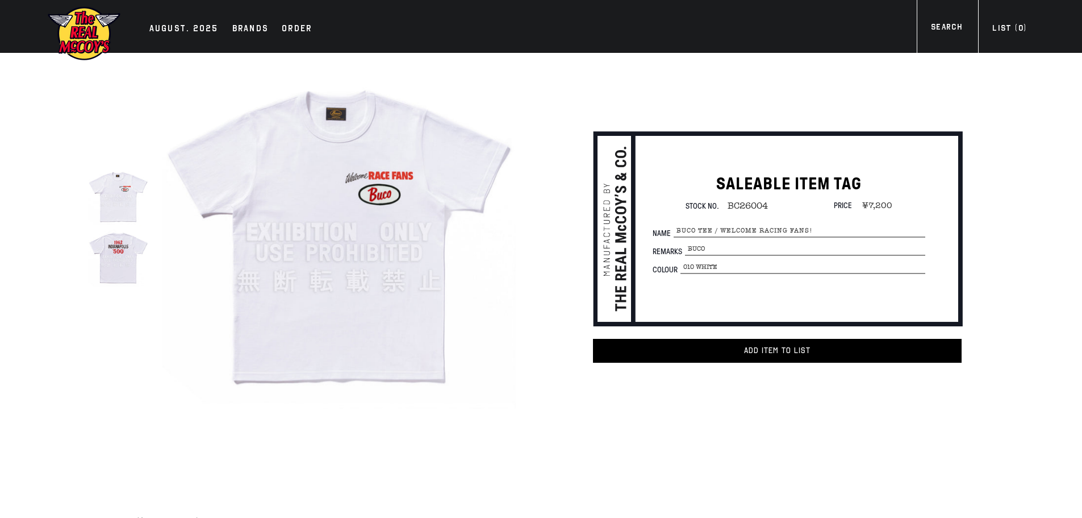
click at [123, 281] on img at bounding box center [118, 256] width 60 height 60
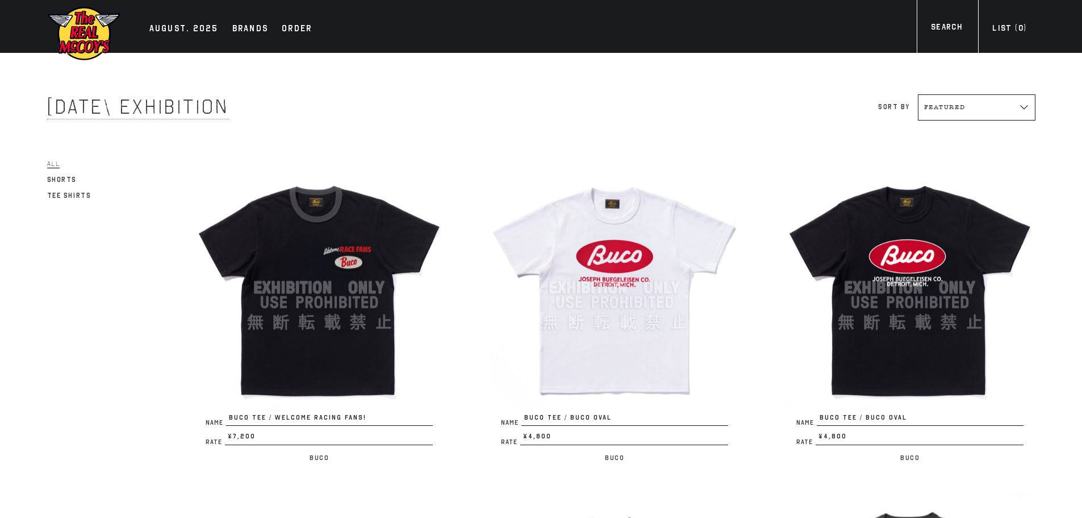
click at [365, 295] on img at bounding box center [319, 288] width 250 height 250
click at [638, 247] on img at bounding box center [615, 288] width 250 height 250
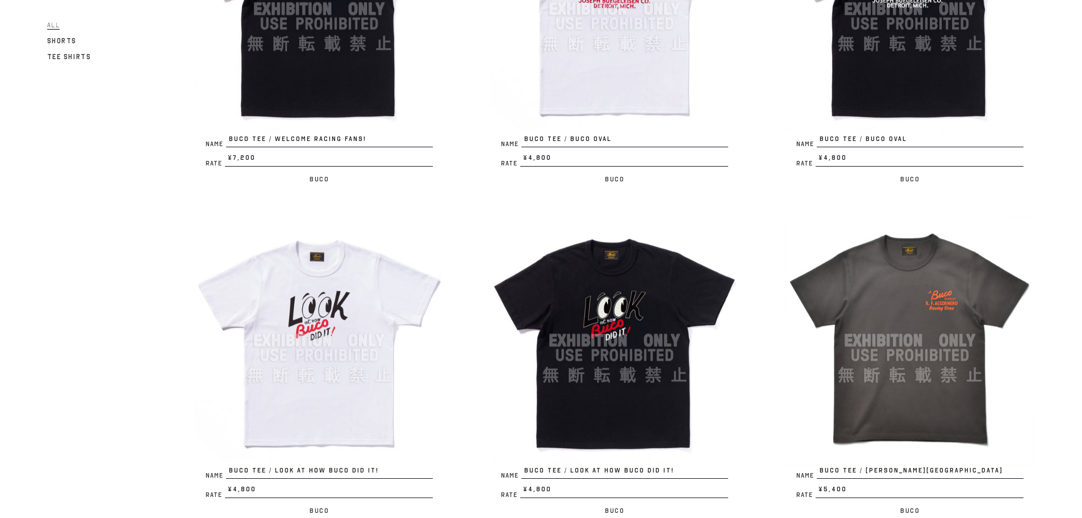
scroll to position [341, 0]
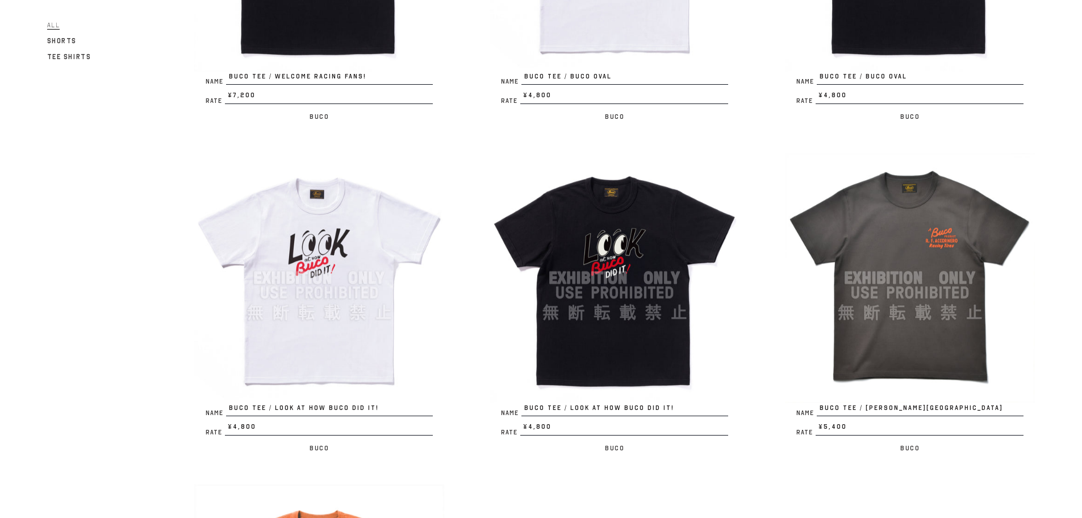
click at [363, 282] on img at bounding box center [319, 278] width 250 height 250
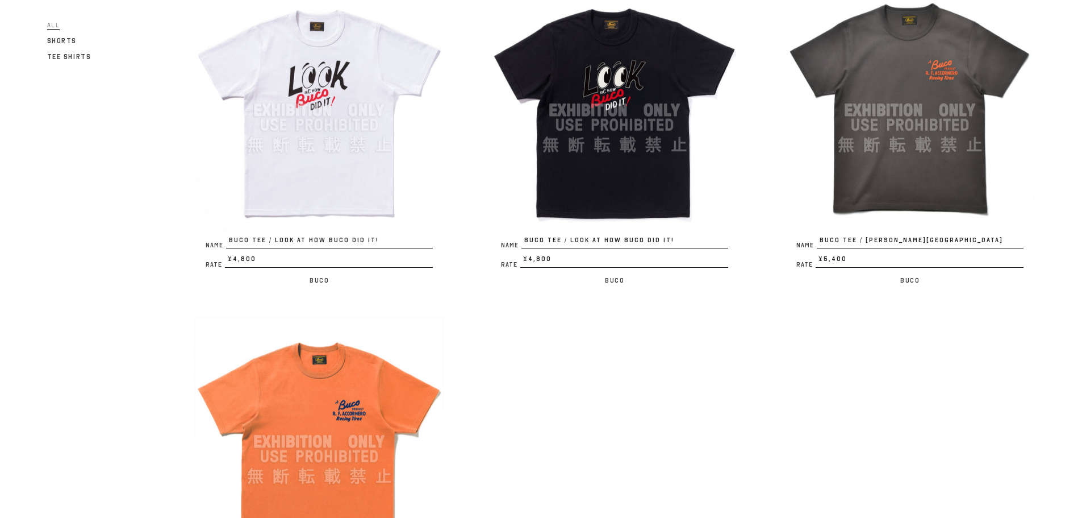
scroll to position [511, 0]
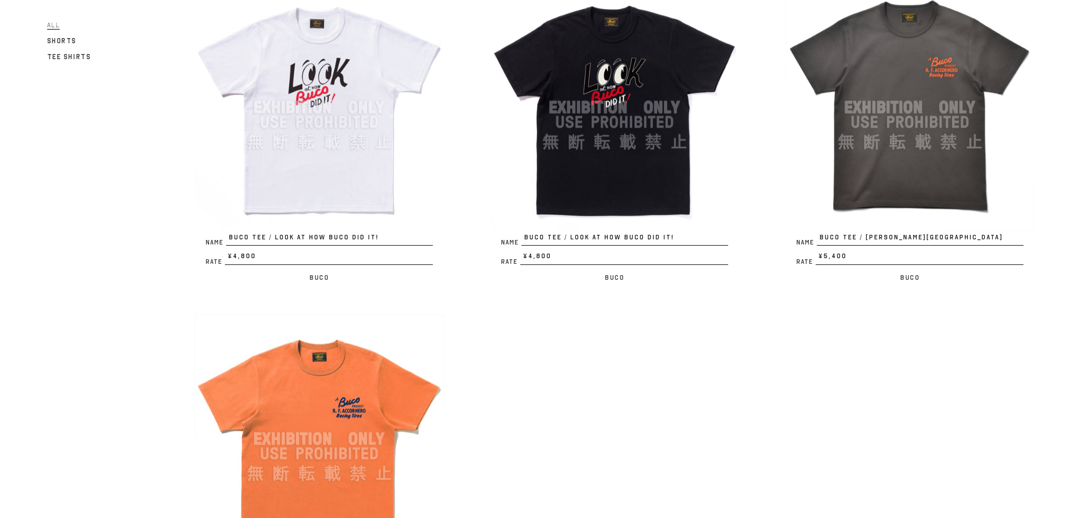
click at [901, 115] on img at bounding box center [910, 107] width 250 height 250
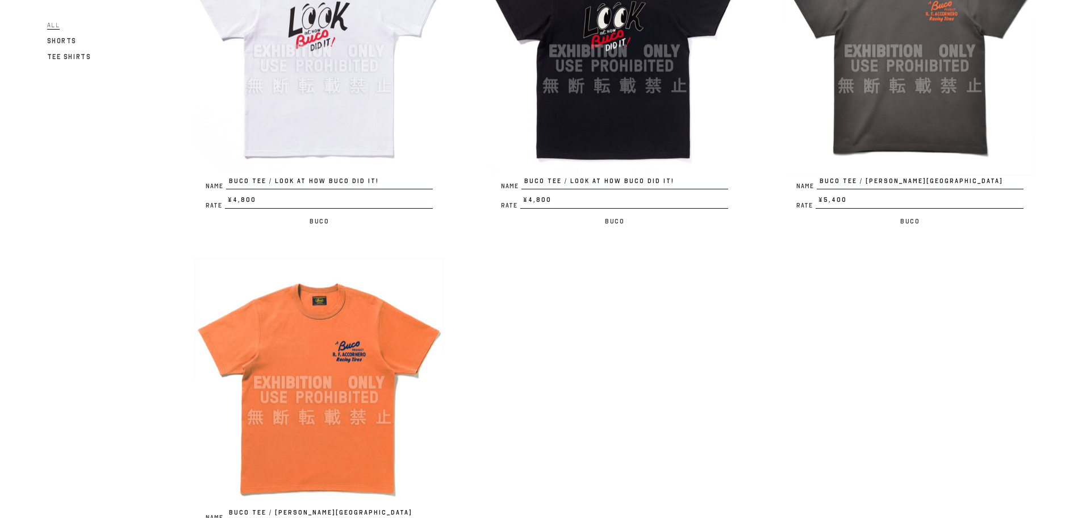
scroll to position [568, 0]
click at [387, 343] on img at bounding box center [319, 382] width 250 height 250
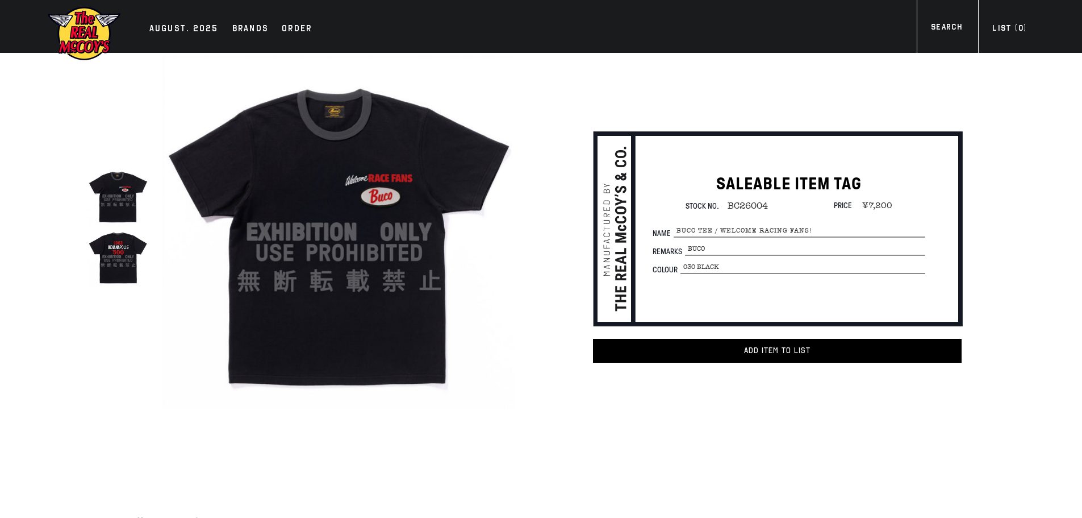
click at [113, 255] on img at bounding box center [118, 256] width 60 height 60
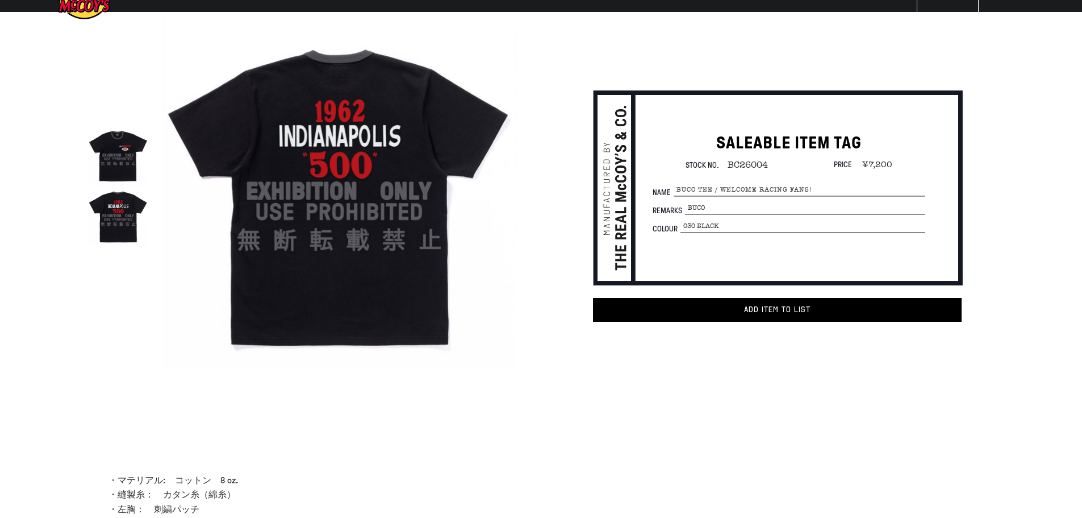
scroll to position [57, 0]
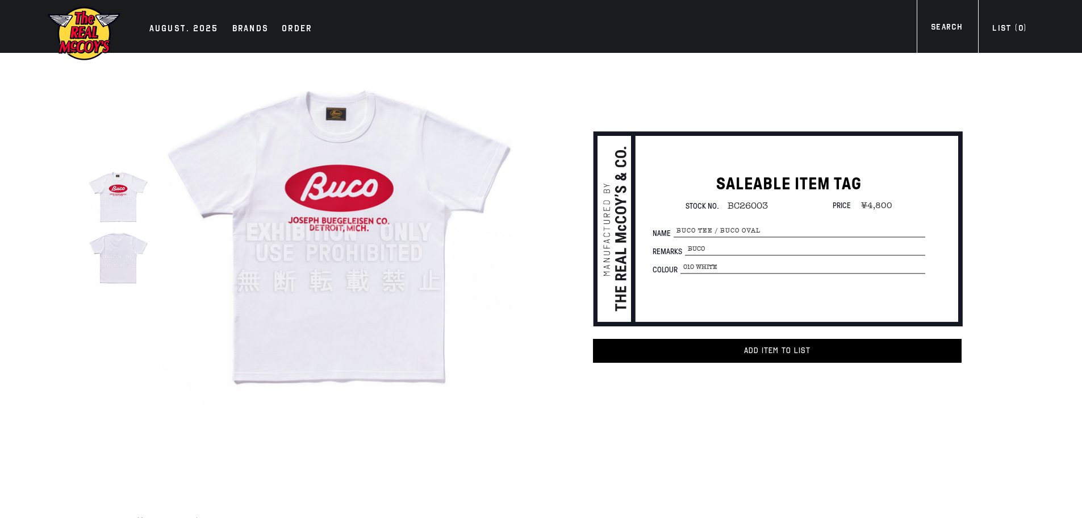
click at [118, 260] on img at bounding box center [118, 256] width 60 height 60
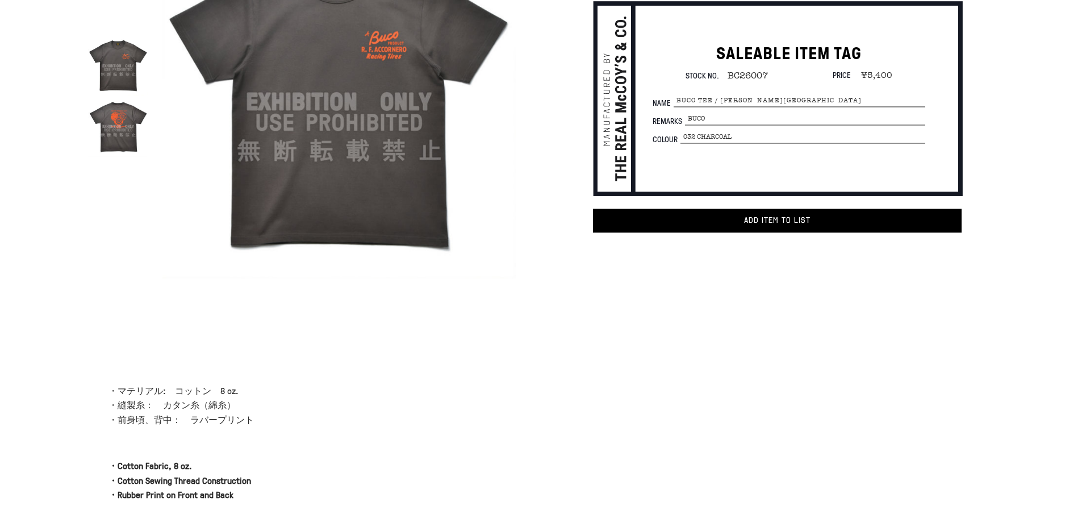
scroll to position [114, 0]
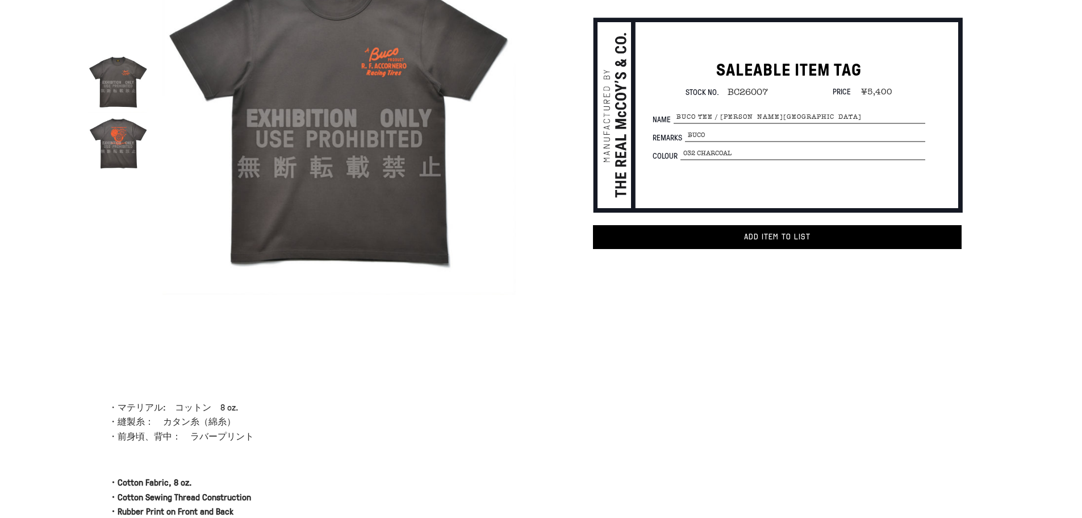
click at [144, 144] on img at bounding box center [118, 143] width 60 height 60
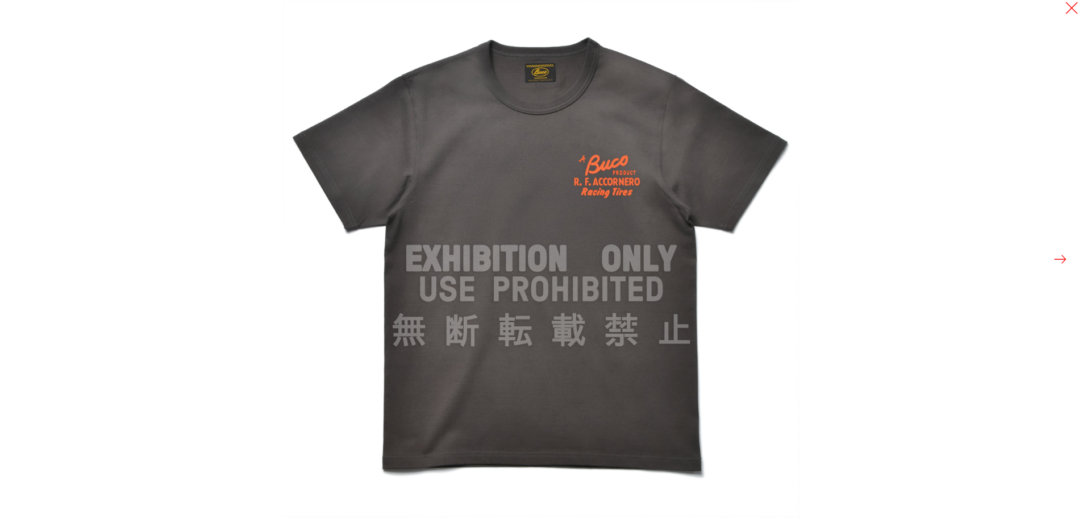
click at [189, 218] on div at bounding box center [545, 259] width 1091 height 518
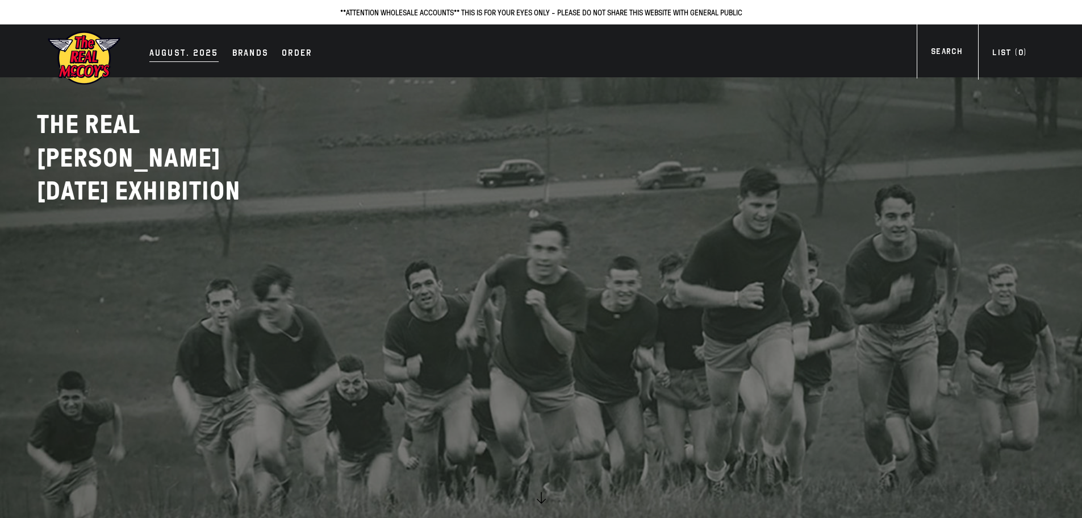
click at [178, 52] on div "AUGUST. 2025" at bounding box center [183, 54] width 69 height 16
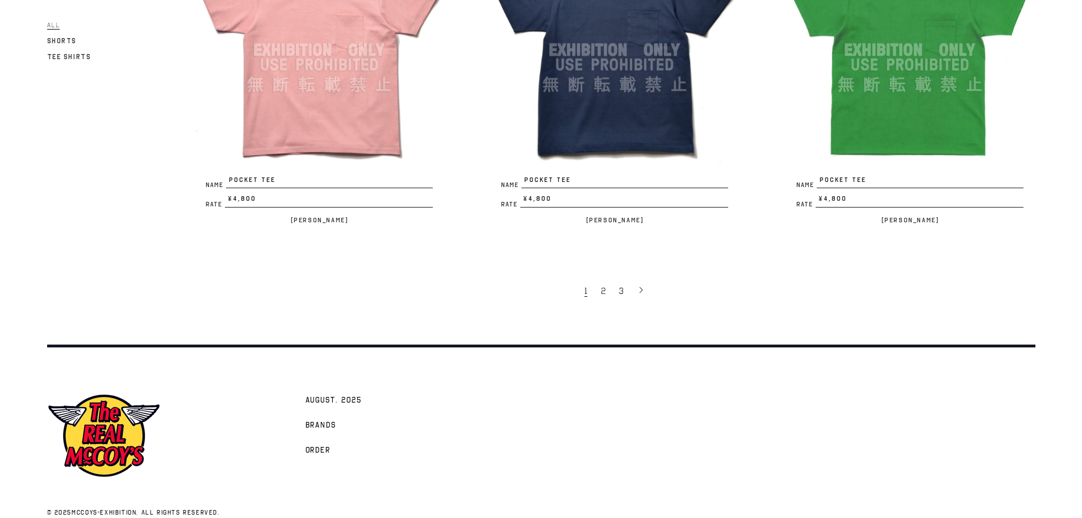
scroll to position [2577, 0]
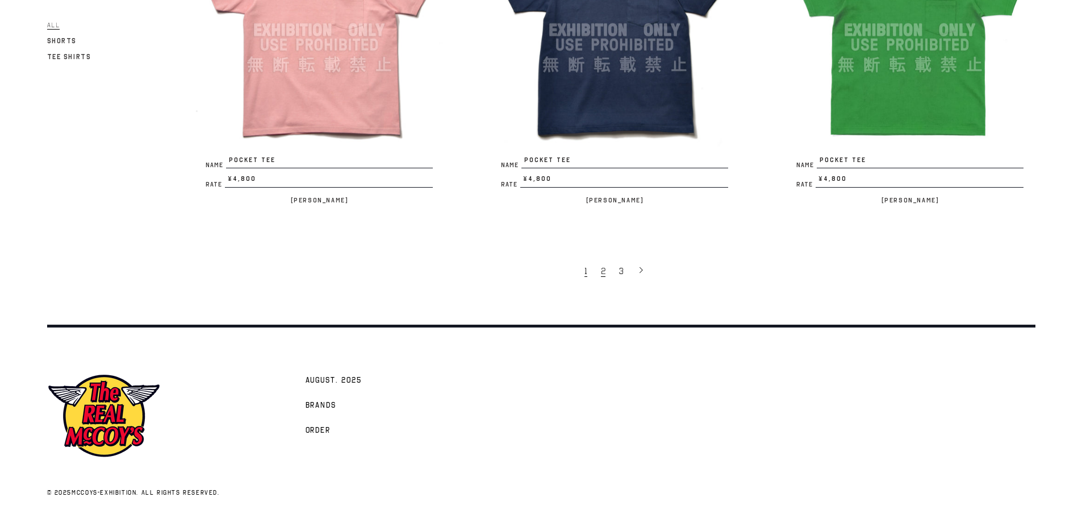
click at [601, 274] on span "2" at bounding box center [603, 270] width 5 height 11
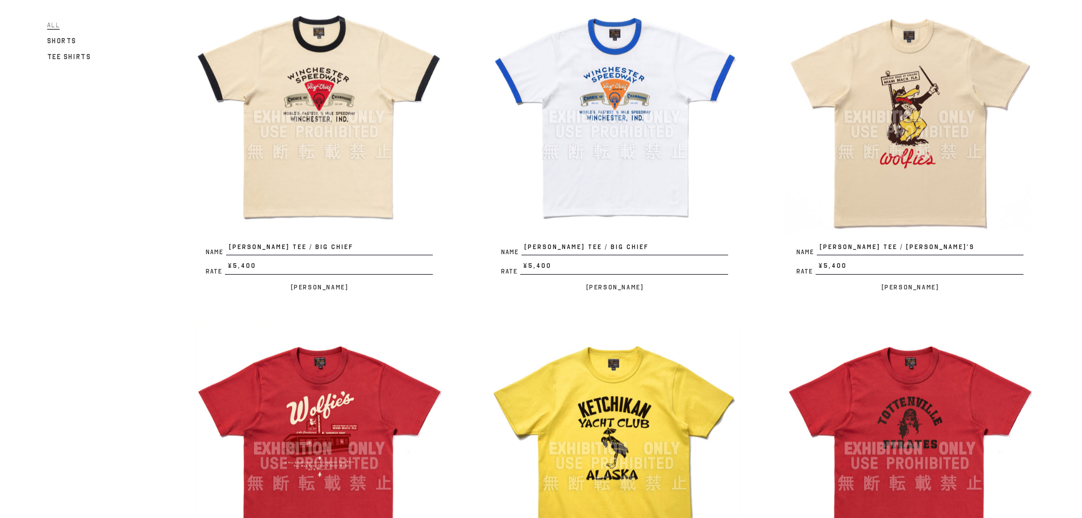
scroll to position [284, 0]
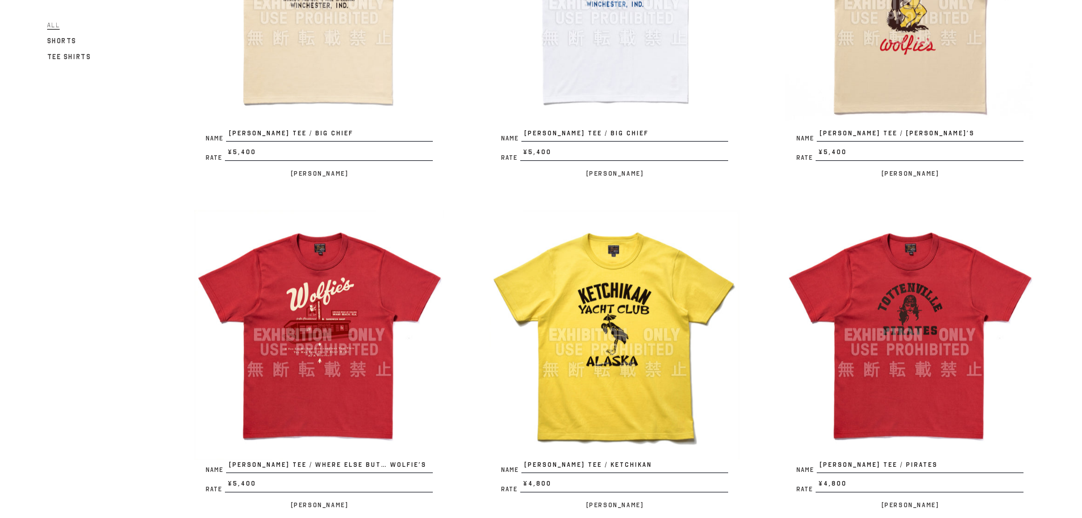
click at [336, 331] on img at bounding box center [319, 335] width 250 height 250
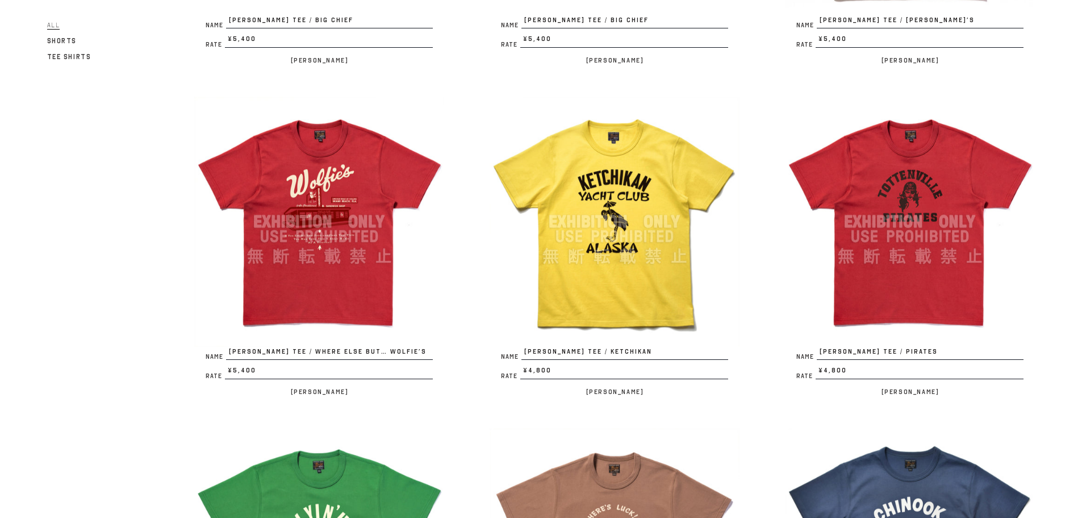
scroll to position [398, 0]
click at [576, 229] on img at bounding box center [615, 221] width 250 height 250
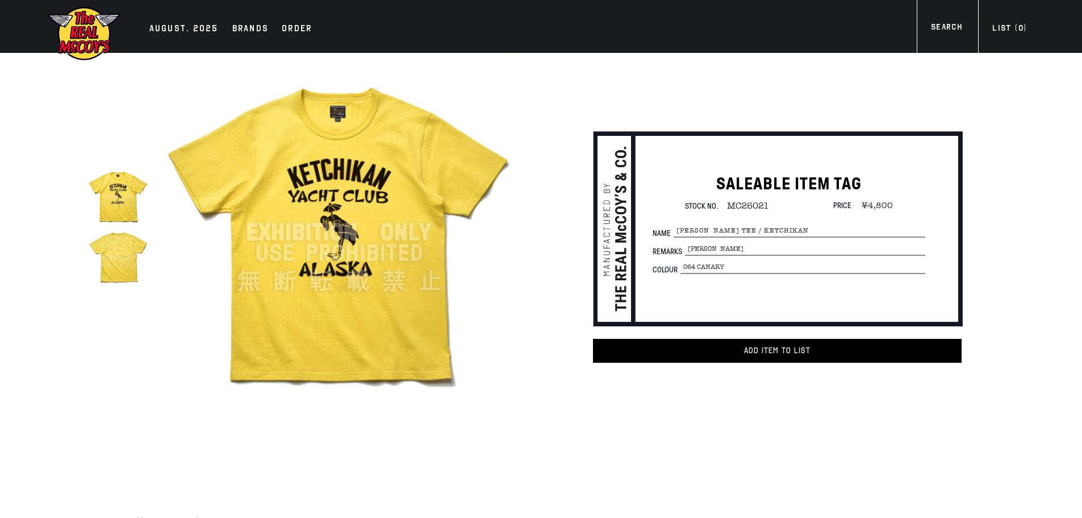
click at [84, 32] on img at bounding box center [84, 34] width 74 height 56
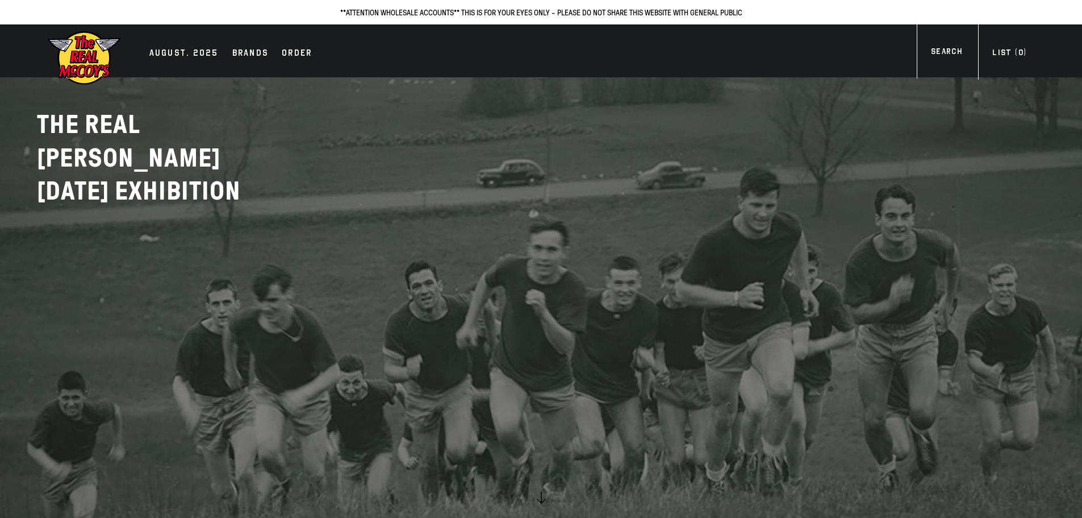
drag, startPoint x: 186, startPoint y: 60, endPoint x: 197, endPoint y: 70, distance: 14.9
click at [186, 61] on div "AUGUST. 2025" at bounding box center [183, 54] width 69 height 16
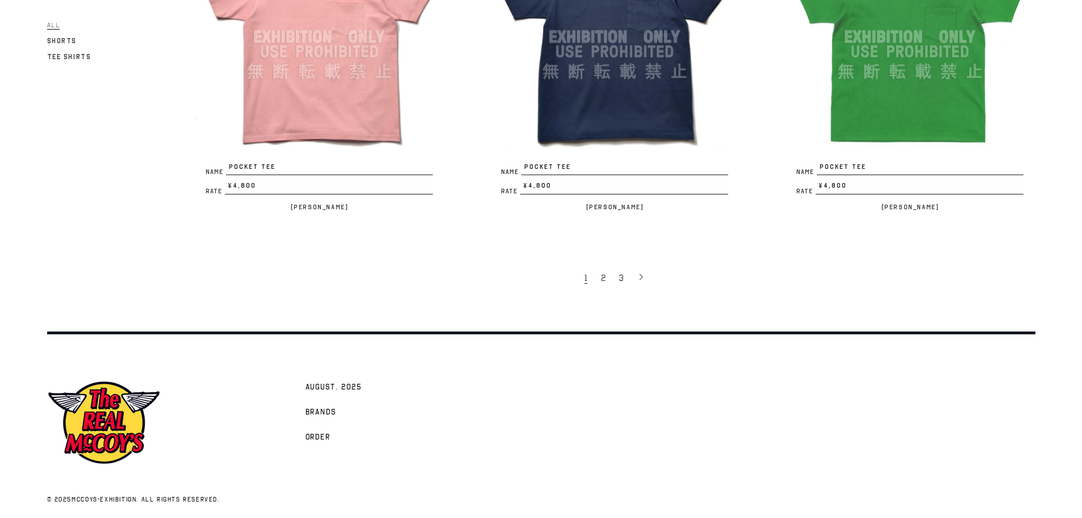
scroll to position [2577, 0]
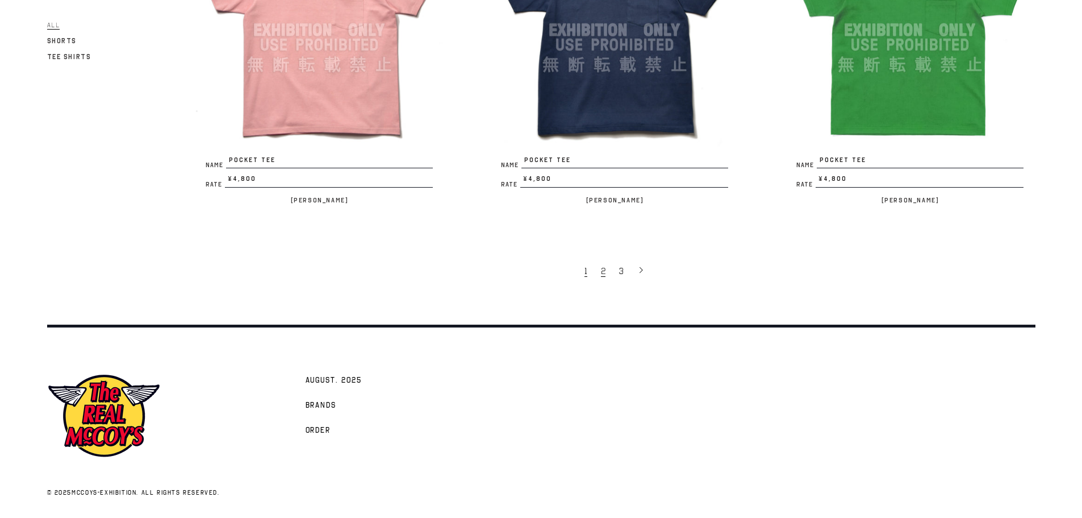
click at [611, 275] on link "2" at bounding box center [604, 271] width 18 height 24
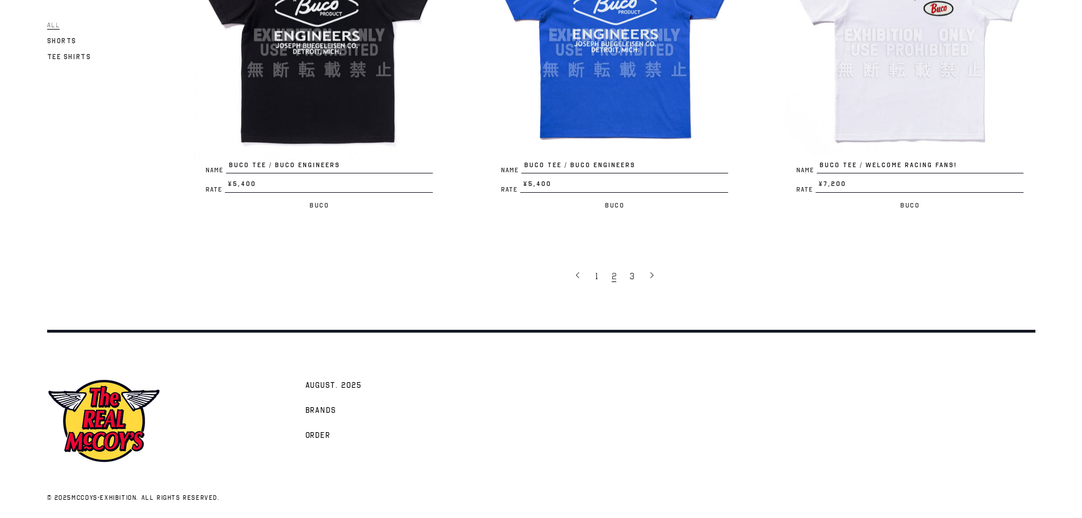
scroll to position [2577, 0]
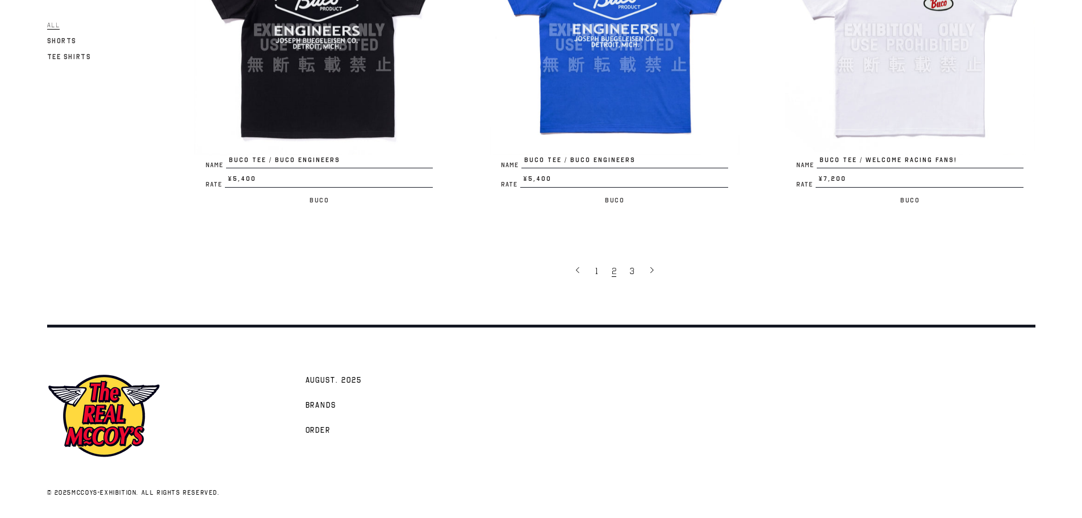
drag, startPoint x: 635, startPoint y: 280, endPoint x: 844, endPoint y: 299, distance: 209.9
click at [633, 271] on span "3" at bounding box center [632, 270] width 5 height 11
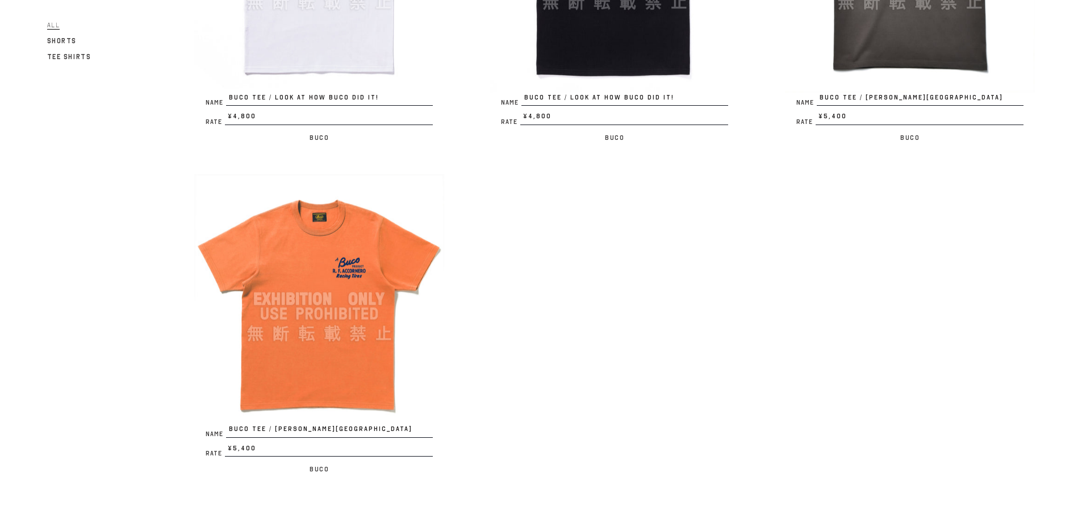
scroll to position [739, 0]
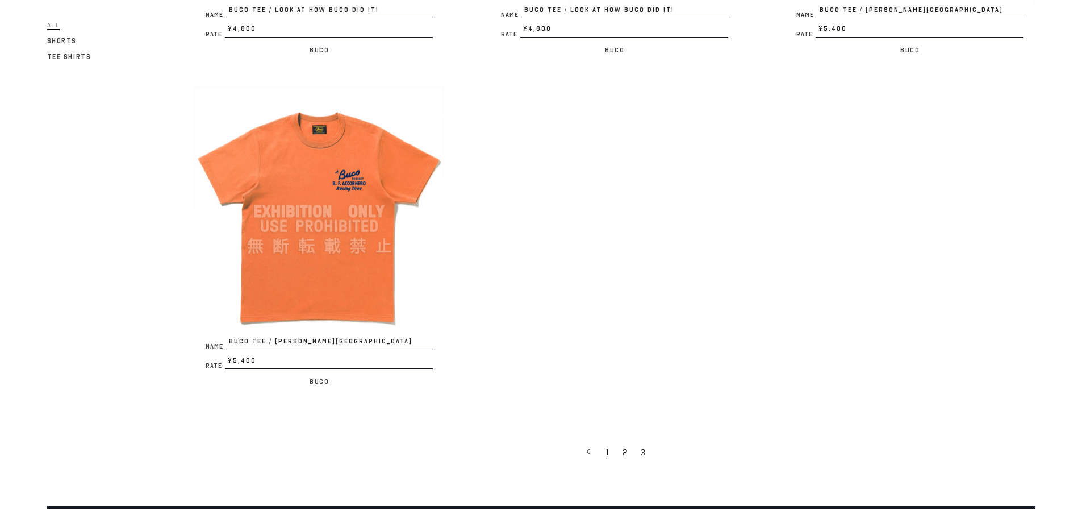
click at [606, 457] on link "1" at bounding box center [609, 452] width 16 height 24
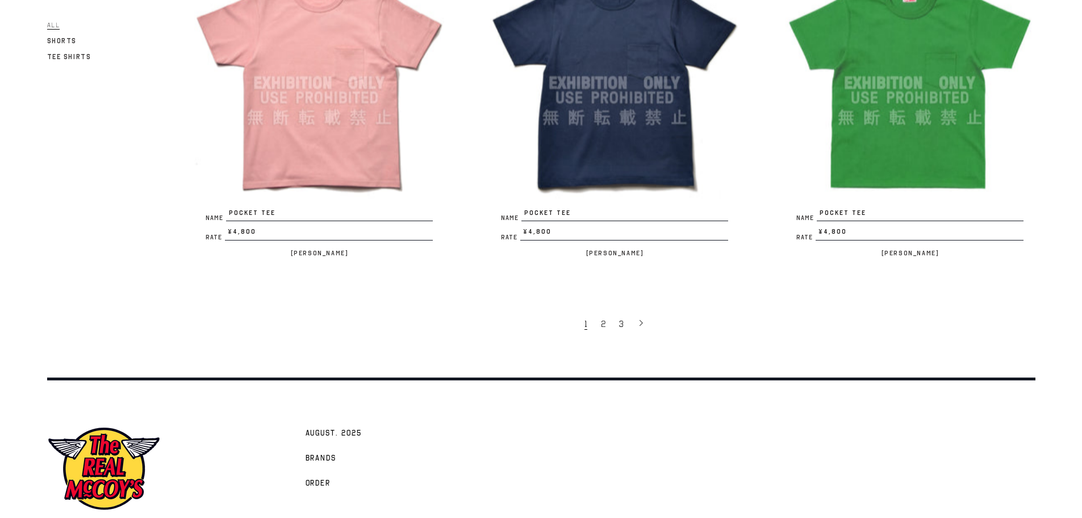
scroll to position [2577, 0]
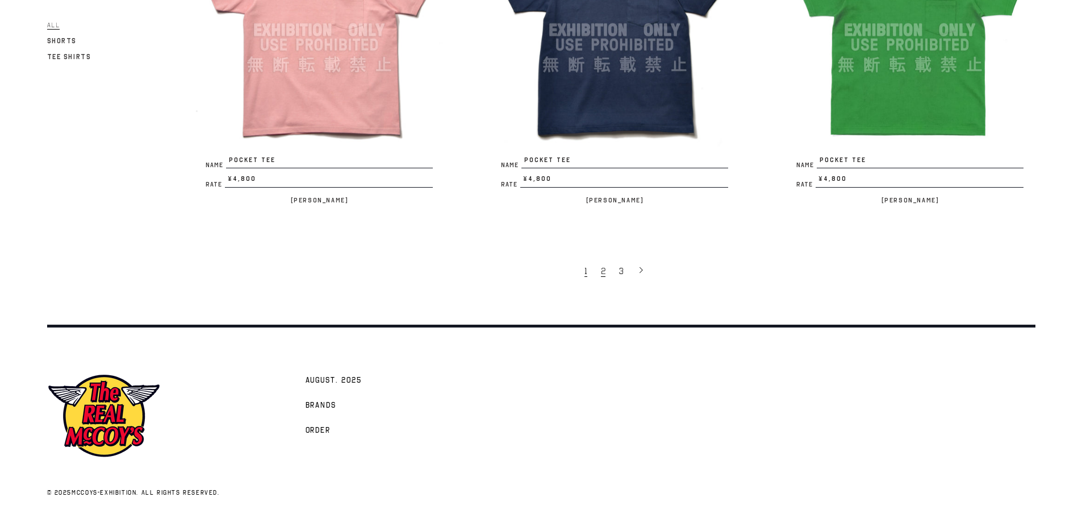
click at [605, 274] on span "2" at bounding box center [603, 270] width 5 height 11
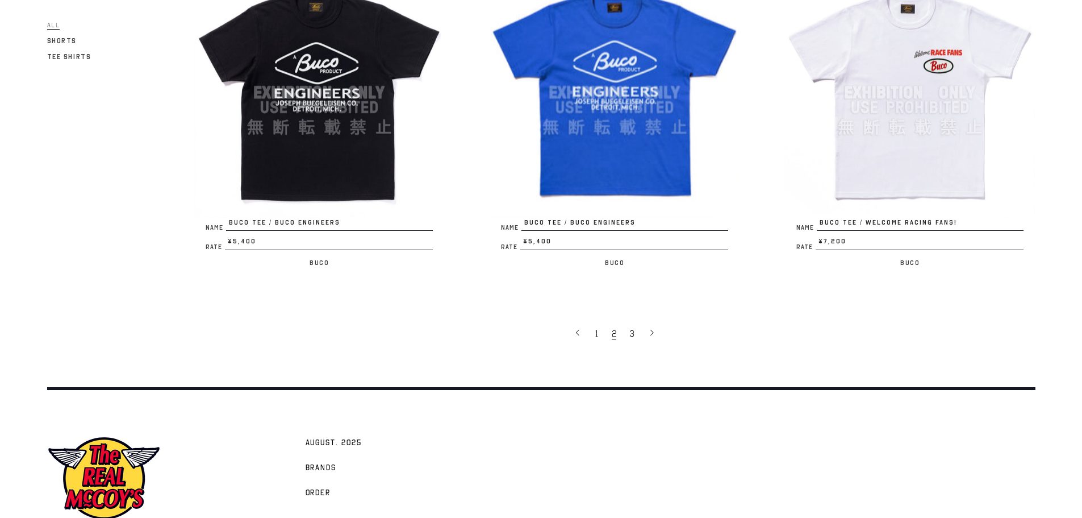
scroll to position [2577, 0]
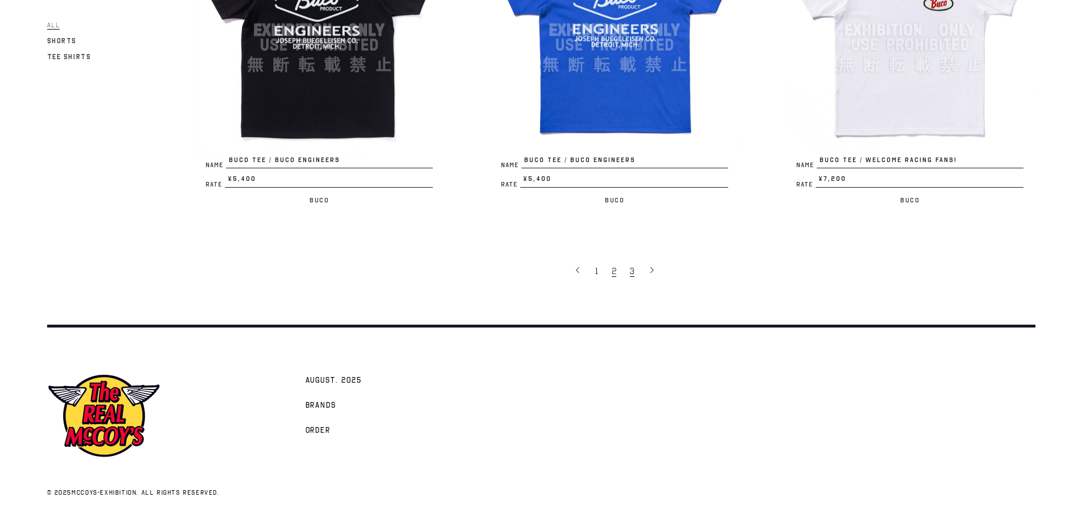
click at [638, 274] on link "3" at bounding box center [633, 271] width 18 height 24
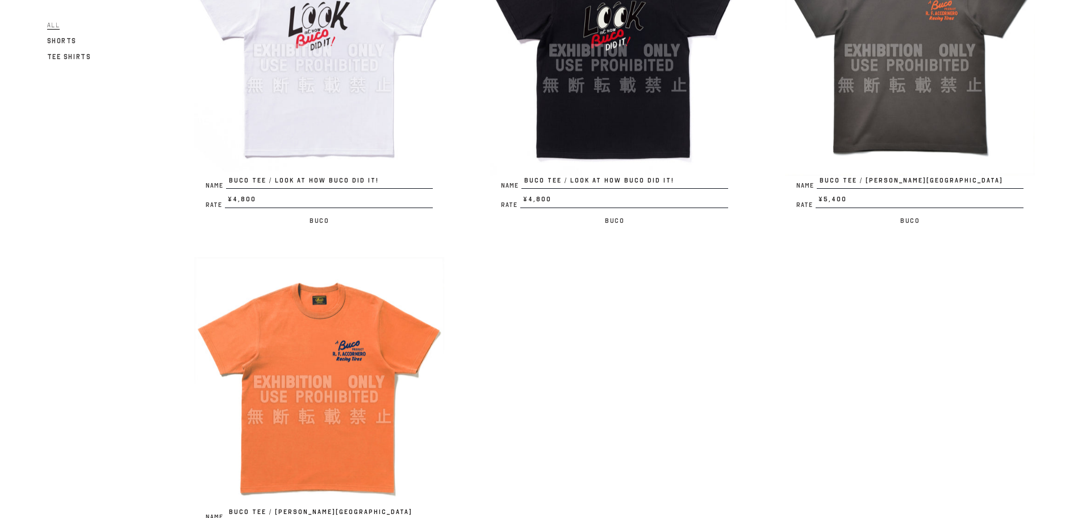
scroll to position [852, 0]
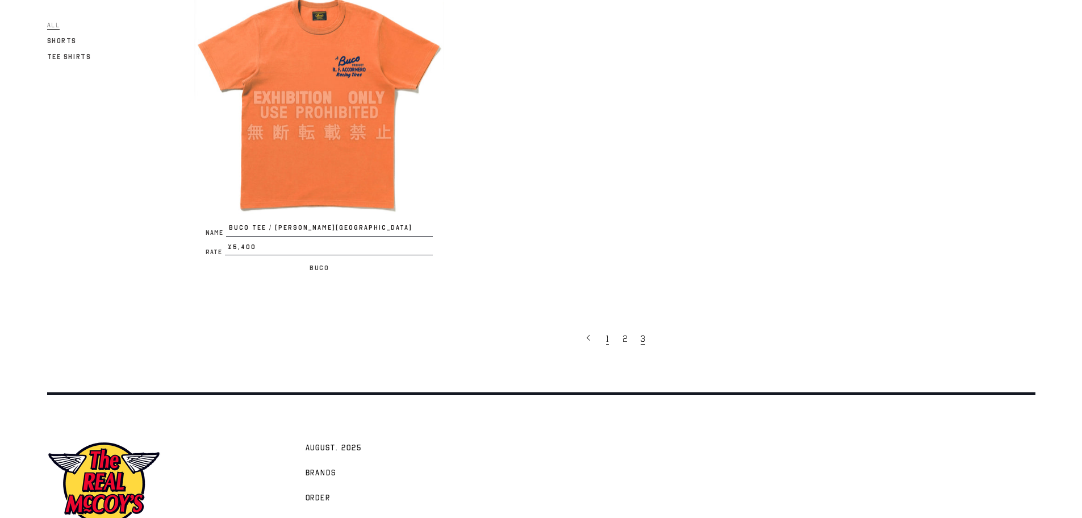
click at [607, 336] on span "1" at bounding box center [607, 338] width 3 height 11
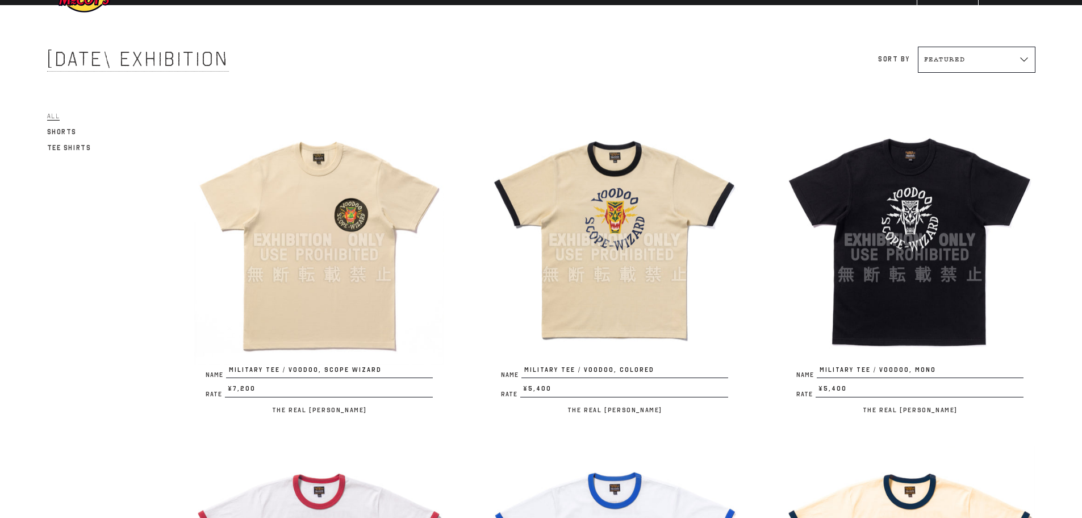
scroll to position [114, 0]
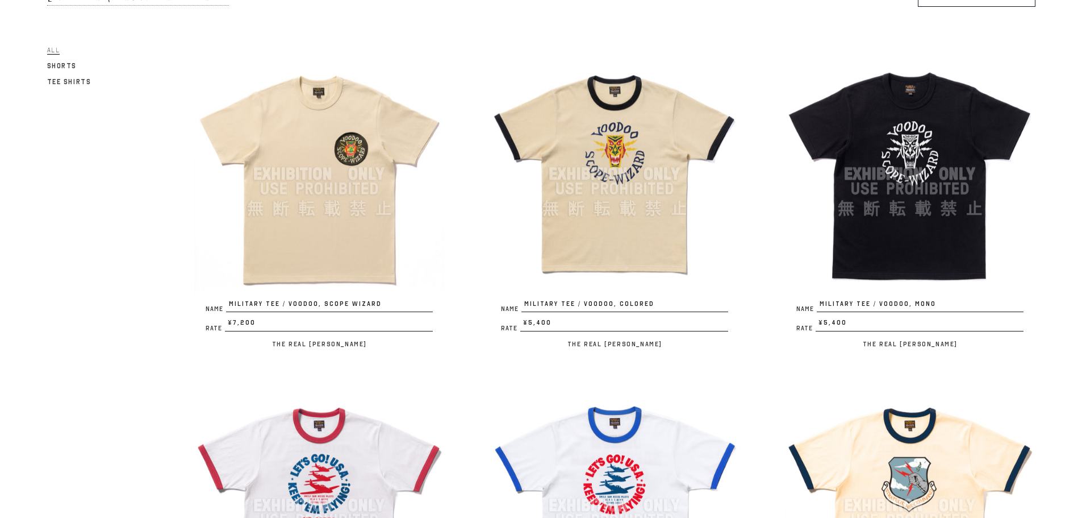
click at [285, 181] on img at bounding box center [319, 174] width 250 height 250
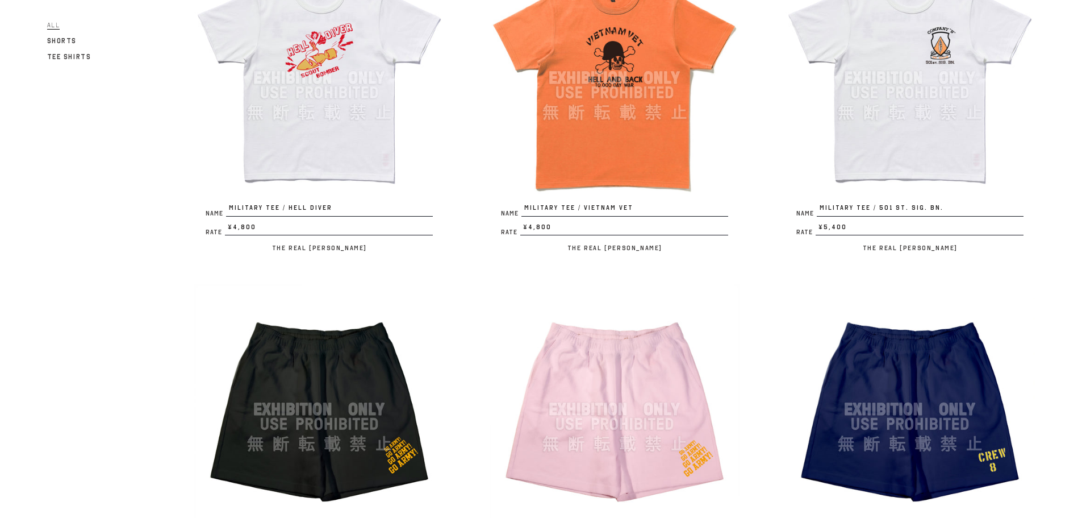
scroll to position [1591, 0]
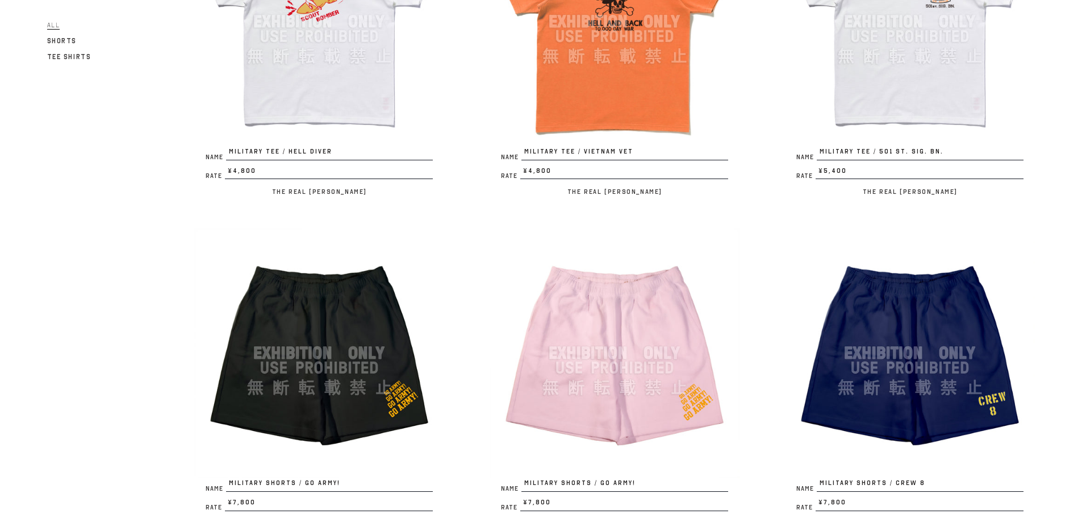
click at [948, 86] on img at bounding box center [910, 22] width 250 height 250
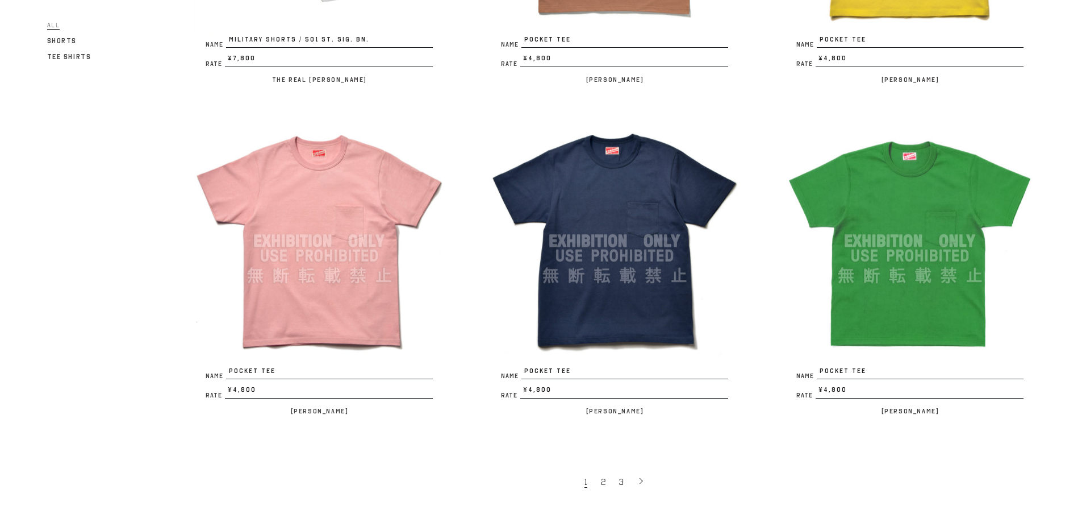
scroll to position [2386, 0]
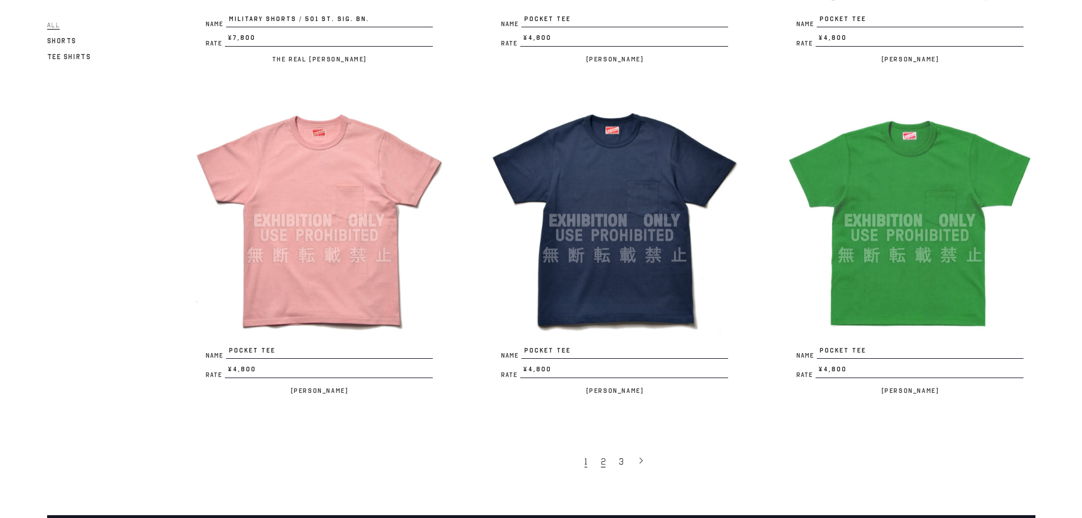
click at [599, 468] on link "2" at bounding box center [604, 461] width 18 height 24
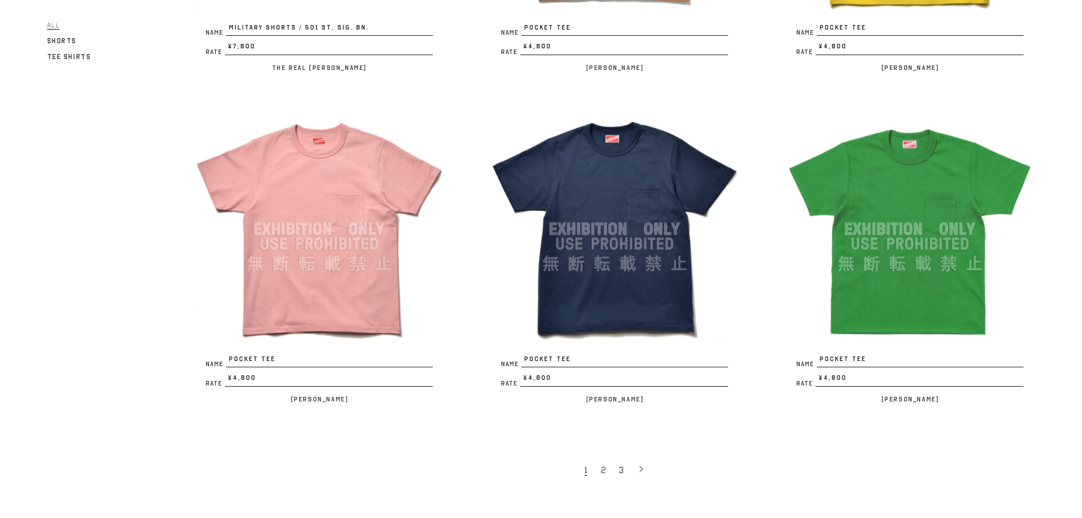
scroll to position [2443, 0]
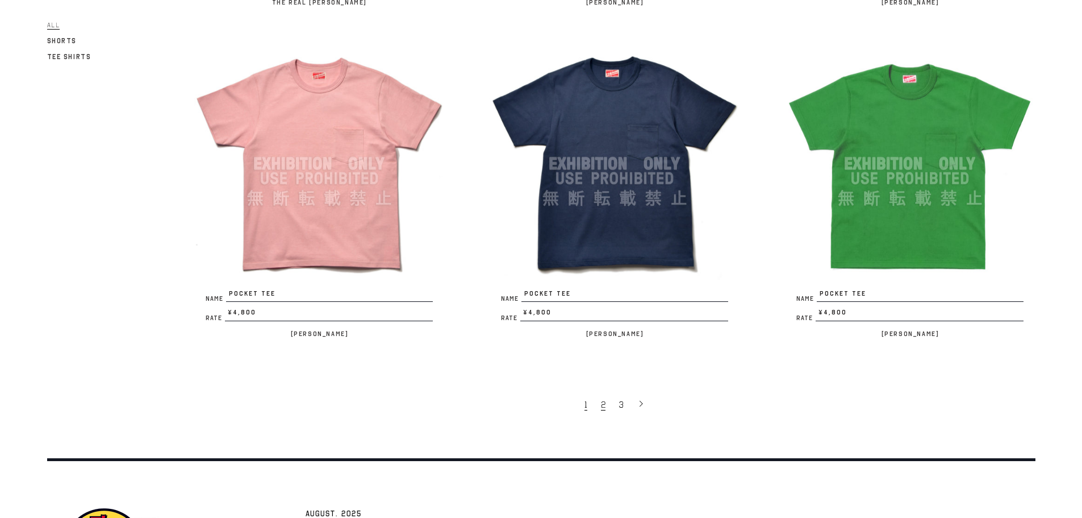
click at [606, 409] on link "2" at bounding box center [604, 404] width 18 height 24
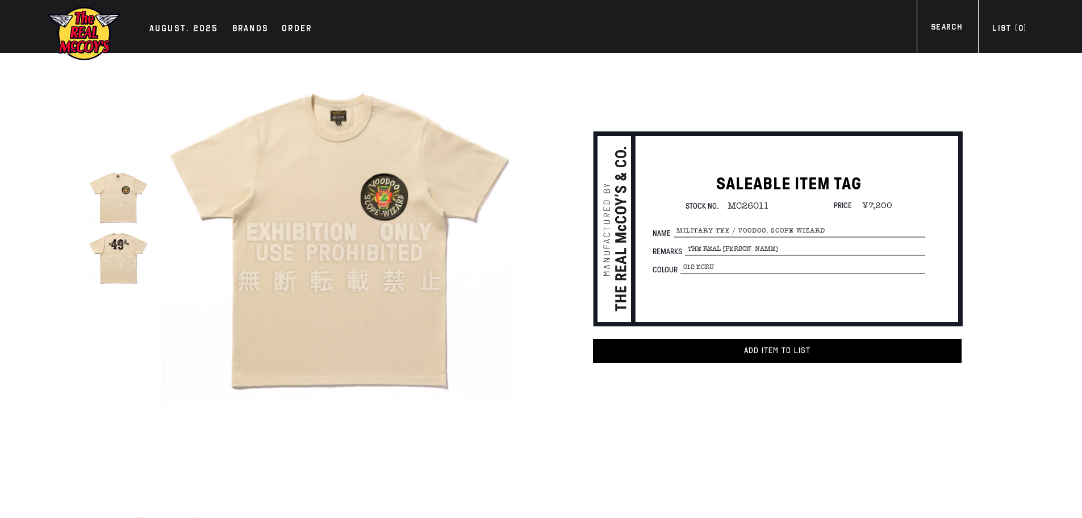
click at [411, 238] on img at bounding box center [339, 232] width 353 height 353
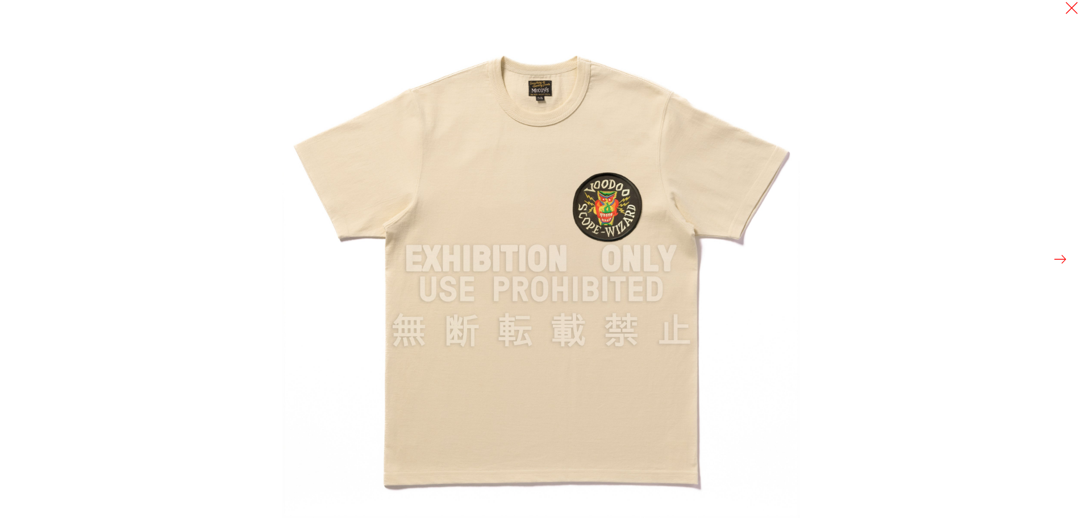
click at [620, 209] on img at bounding box center [541, 259] width 518 height 518
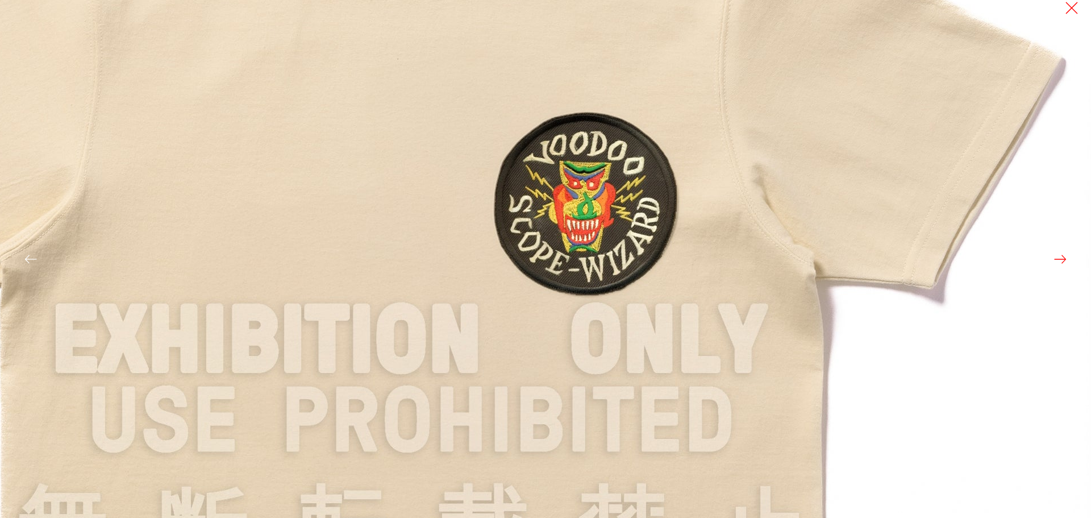
click at [923, 149] on img at bounding box center [412, 341] width 1364 height 1364
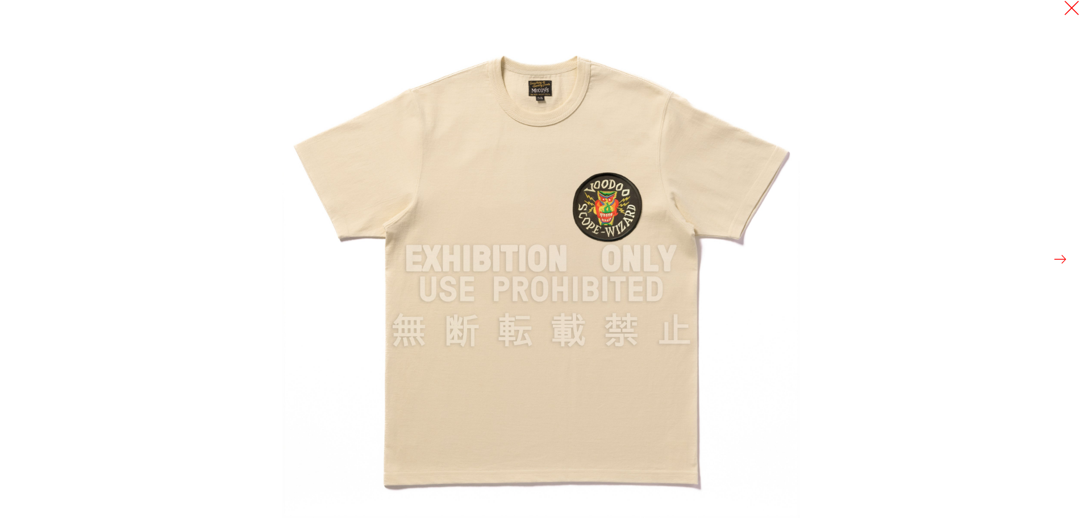
click at [1071, 13] on button at bounding box center [1072, 8] width 16 height 16
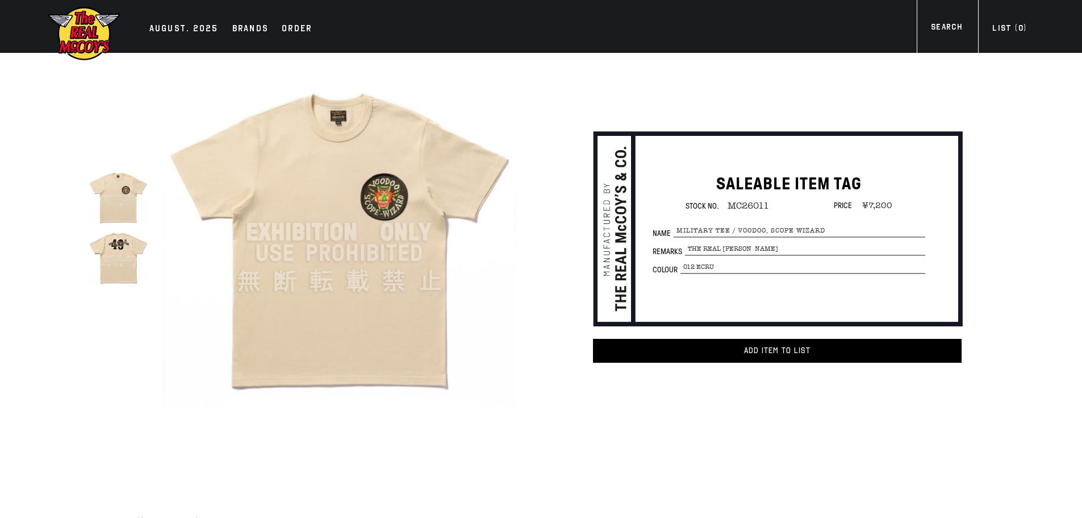
click at [111, 253] on img at bounding box center [118, 256] width 60 height 60
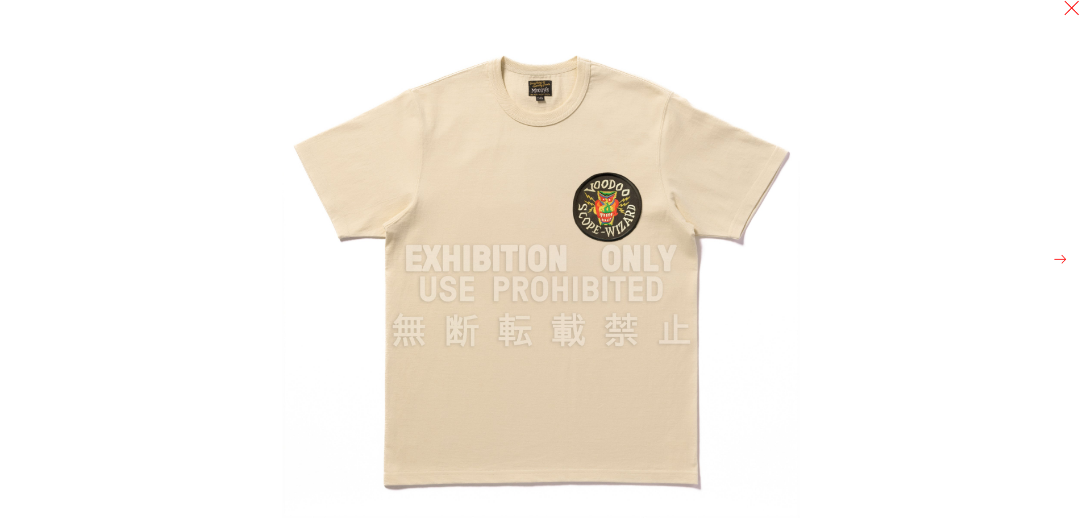
click at [1075, 15] on button at bounding box center [1072, 8] width 16 height 16
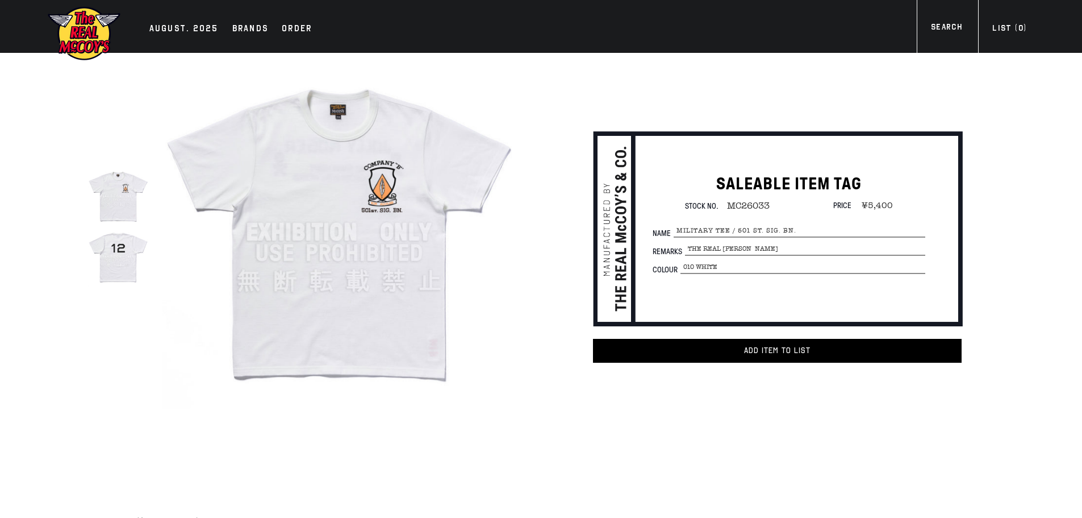
click at [127, 274] on img at bounding box center [118, 256] width 60 height 60
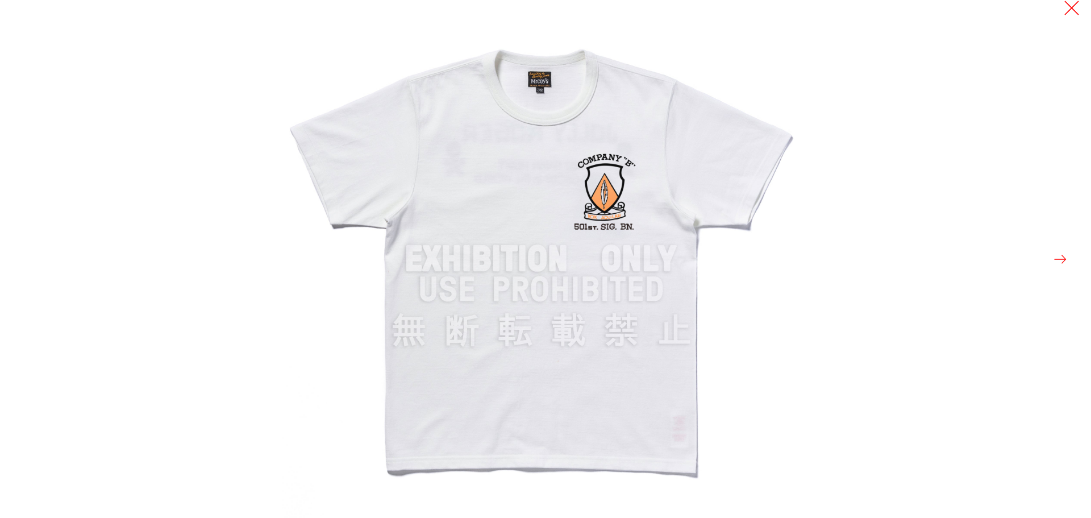
click at [1070, 13] on button at bounding box center [1072, 8] width 16 height 16
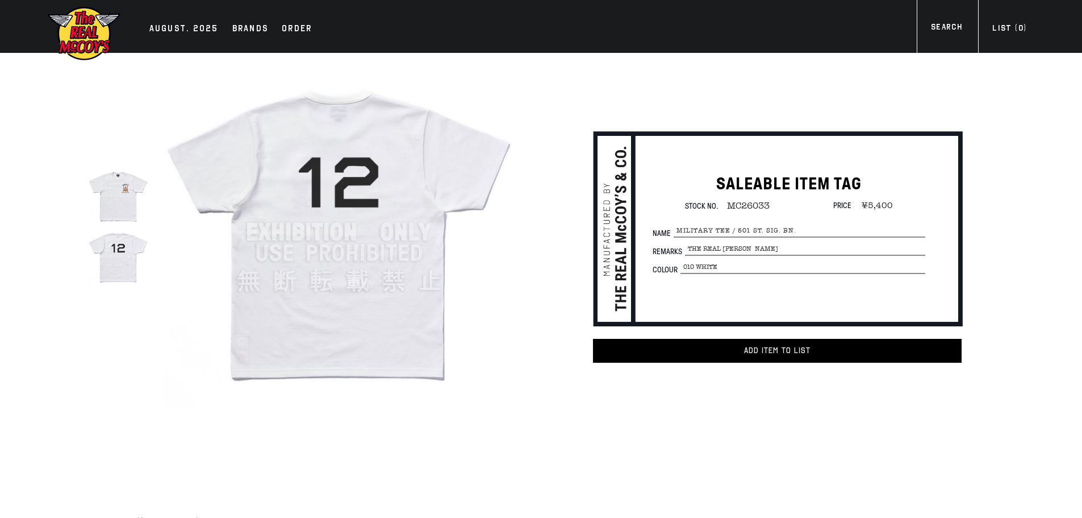
click at [132, 213] on img at bounding box center [118, 196] width 60 height 60
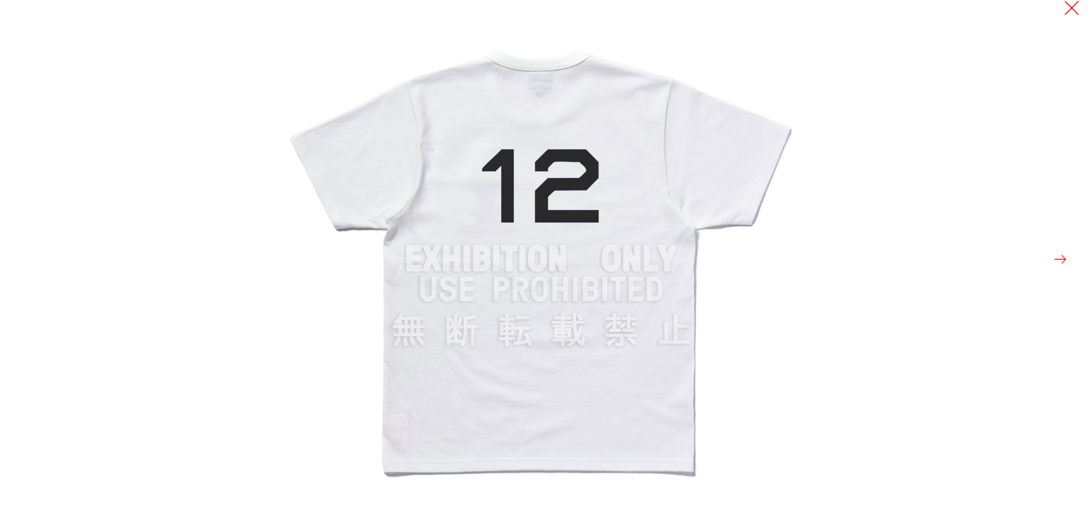
click at [1066, 11] on button at bounding box center [1072, 8] width 16 height 16
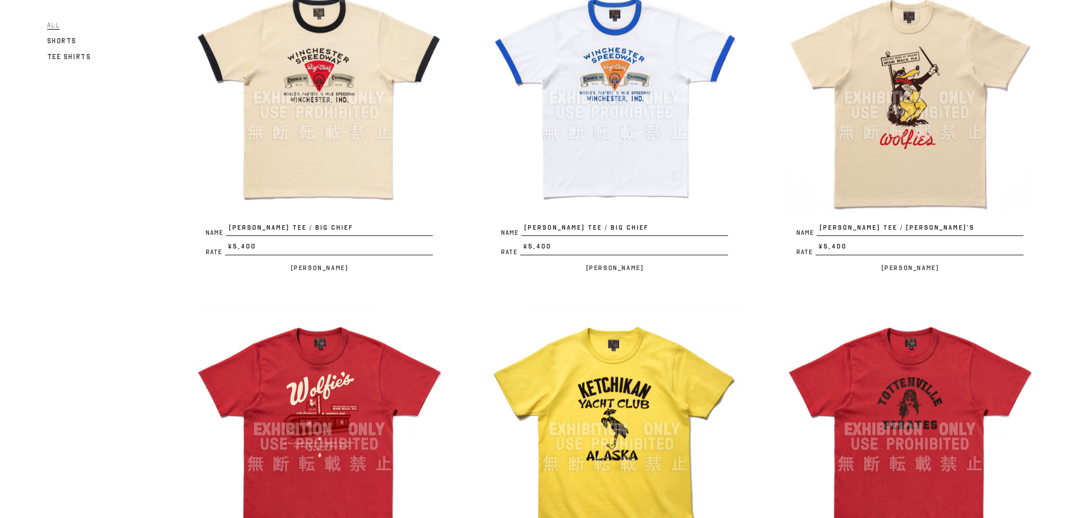
scroll to position [114, 0]
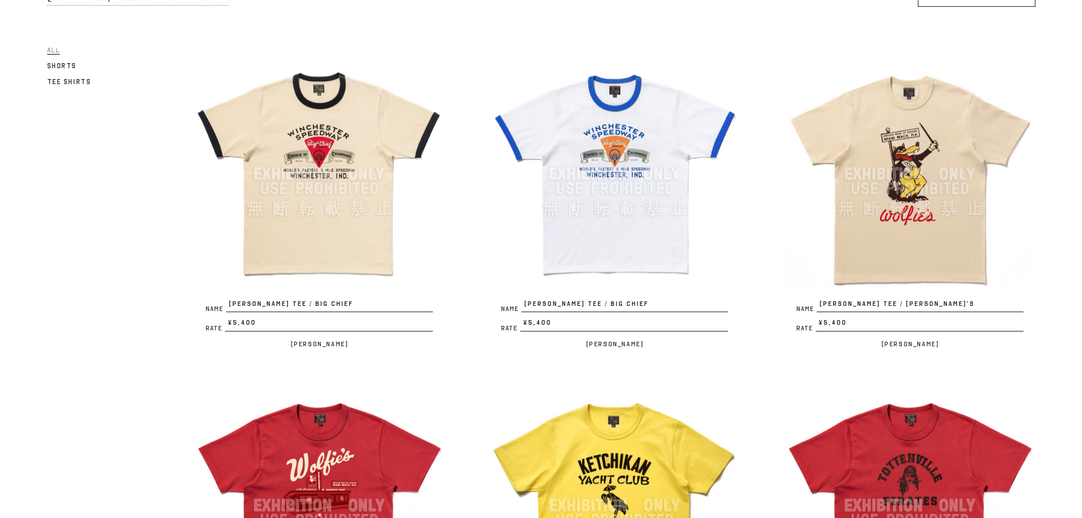
click at [949, 259] on img at bounding box center [910, 174] width 250 height 250
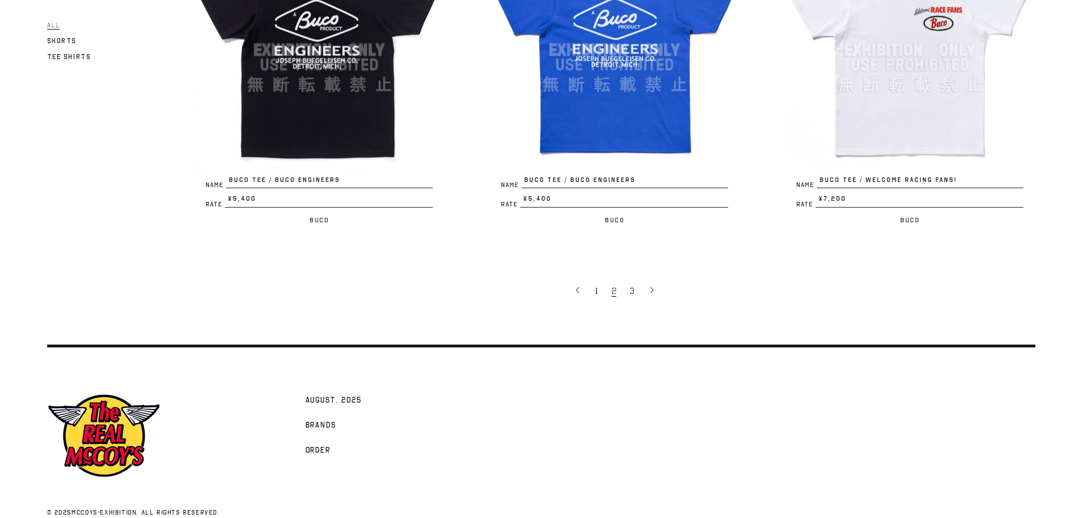
scroll to position [2577, 0]
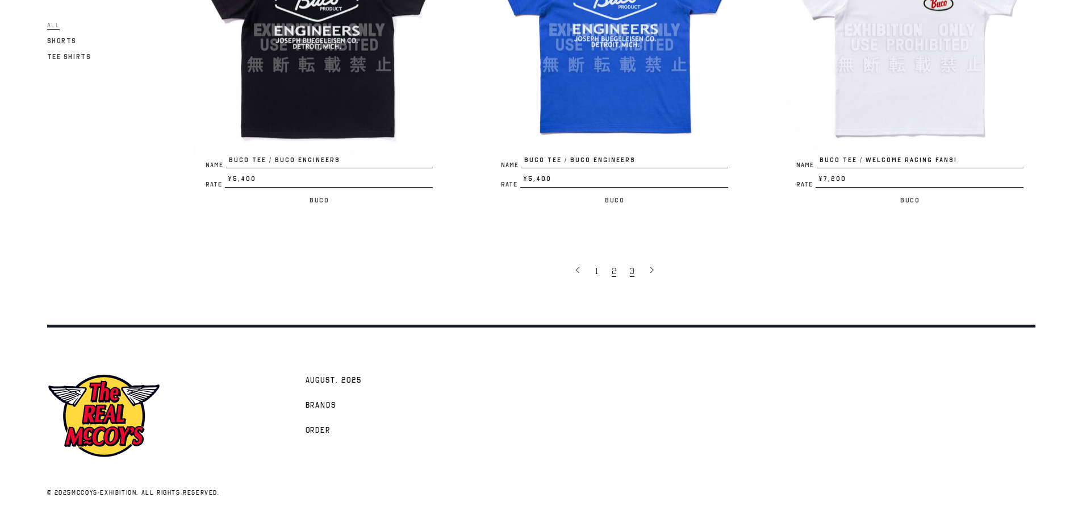
click at [630, 279] on link "3" at bounding box center [633, 271] width 18 height 24
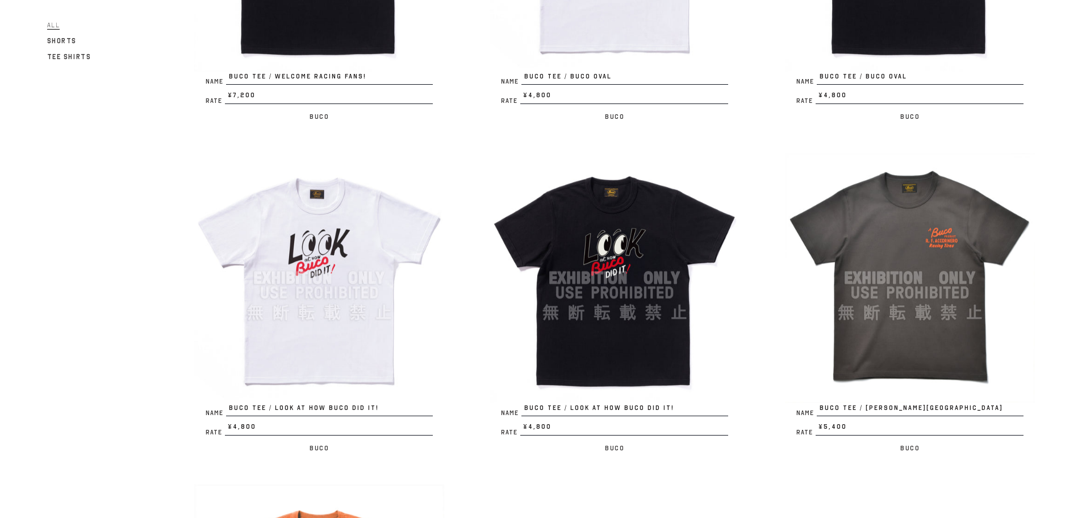
scroll to position [568, 0]
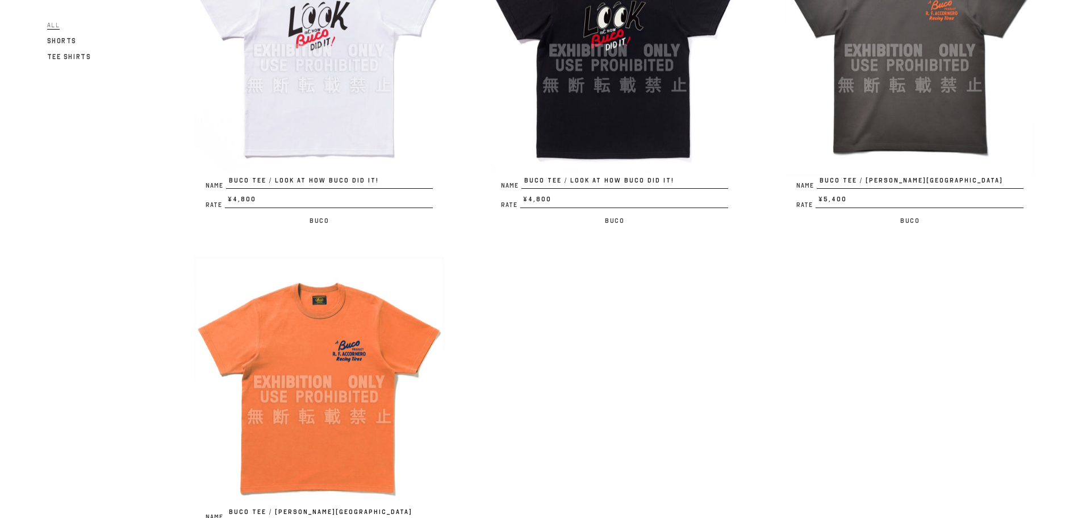
click at [409, 345] on img at bounding box center [319, 382] width 250 height 250
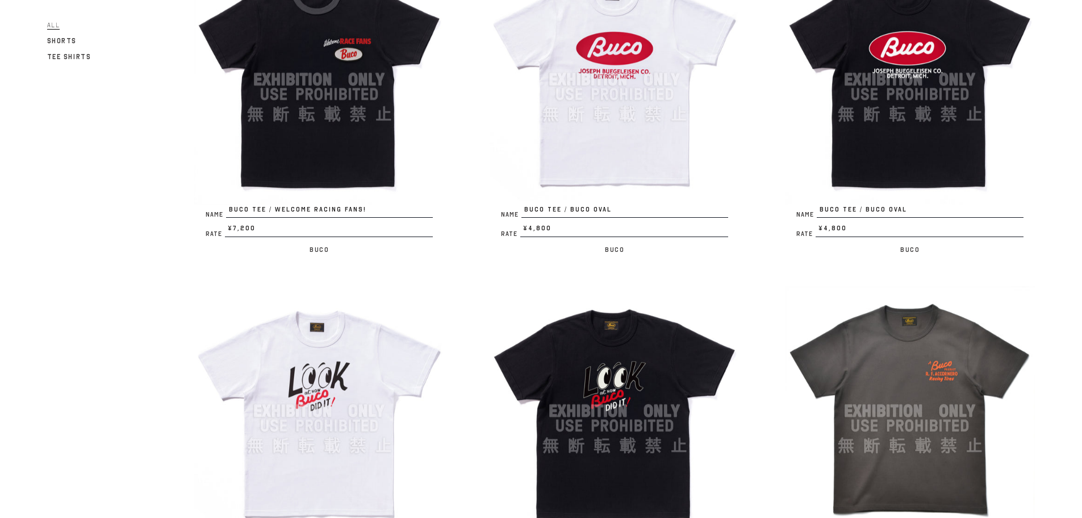
scroll to position [227, 0]
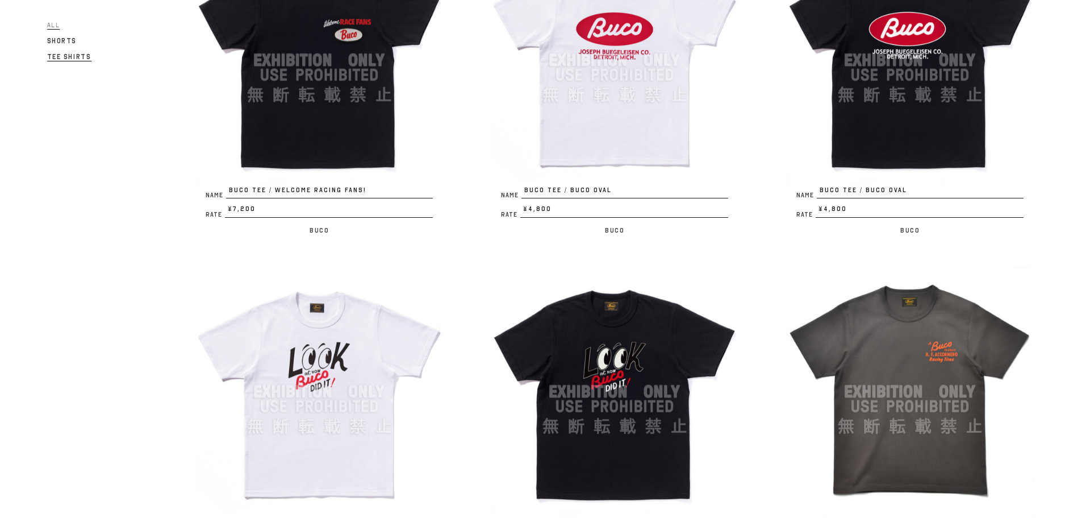
click at [53, 55] on span "Tee Shirts" at bounding box center [69, 57] width 44 height 9
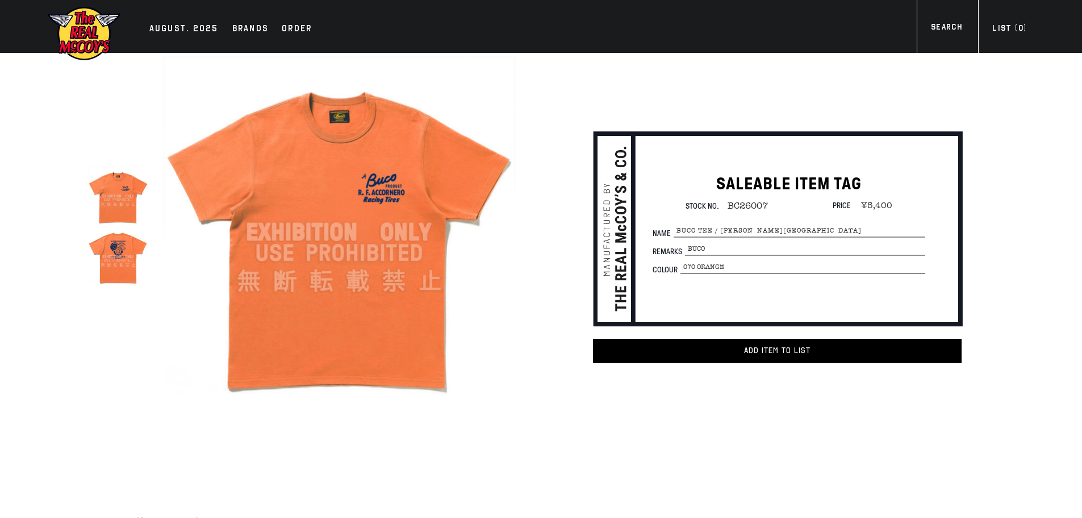
click at [141, 273] on img at bounding box center [118, 256] width 60 height 60
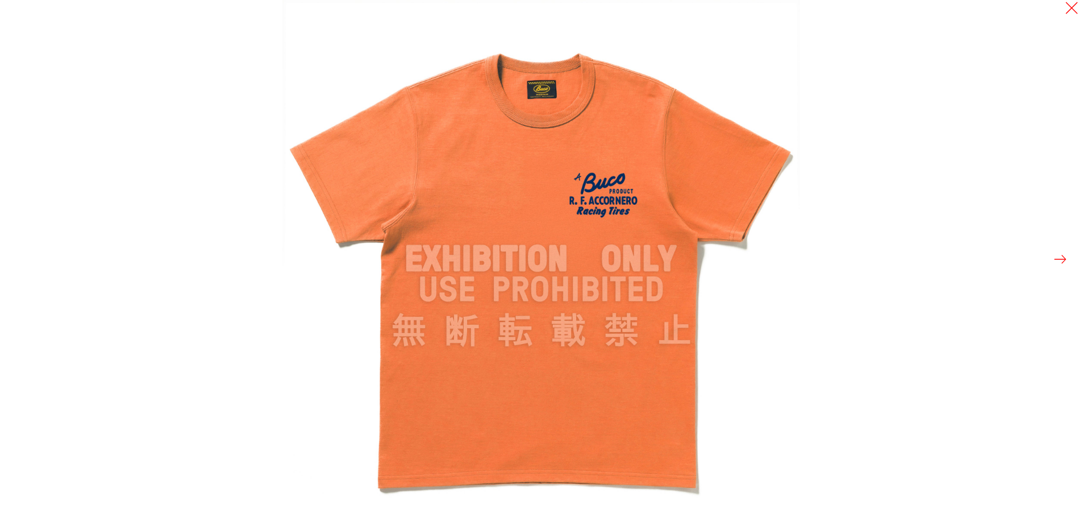
click at [1048, 263] on div at bounding box center [827, 259] width 1091 height 518
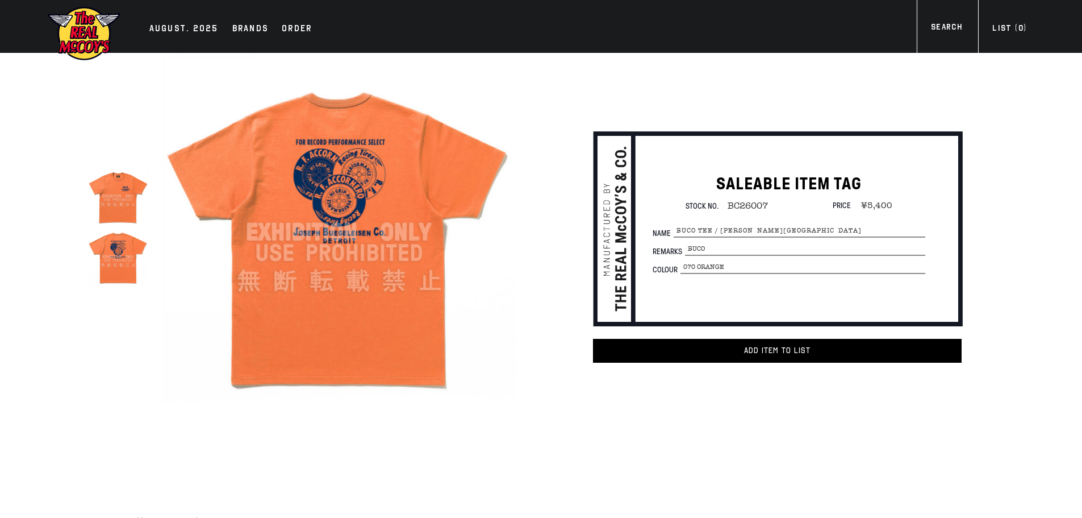
click at [1038, 79] on div "true SALEABLE ITEM TAG Stock No. BC26007 Price ¥5,400 Name" at bounding box center [541, 260] width 1034 height 415
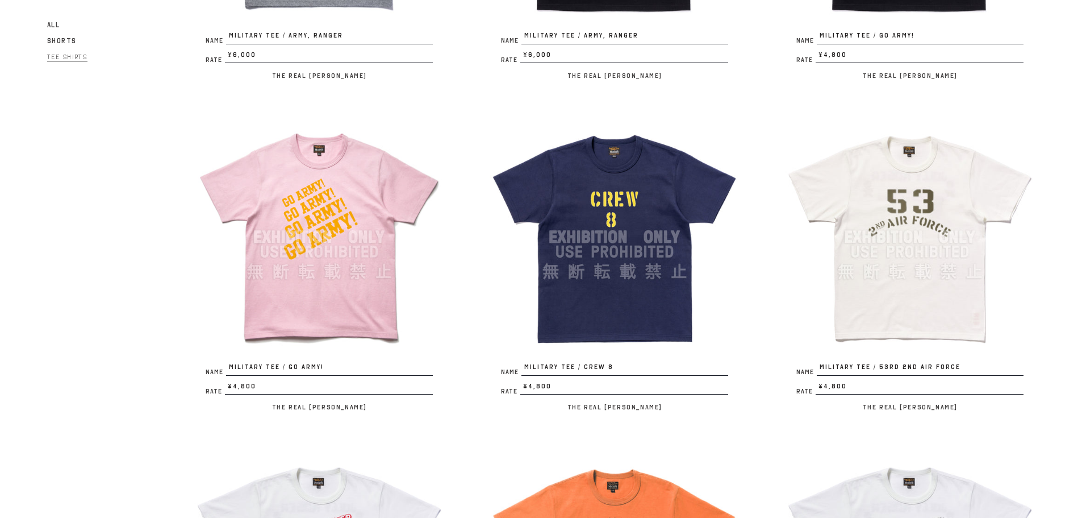
scroll to position [966, 0]
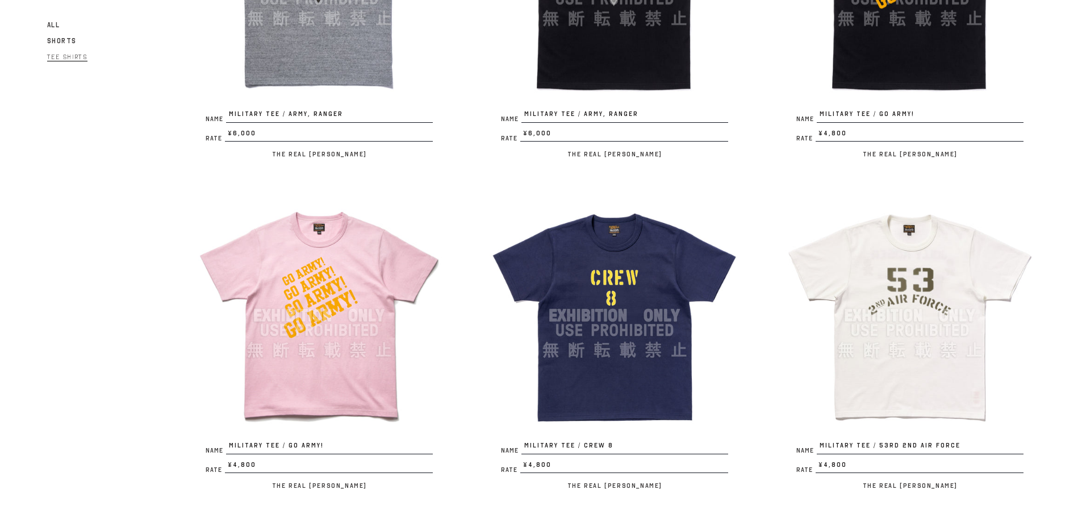
click at [651, 261] on img at bounding box center [615, 315] width 250 height 250
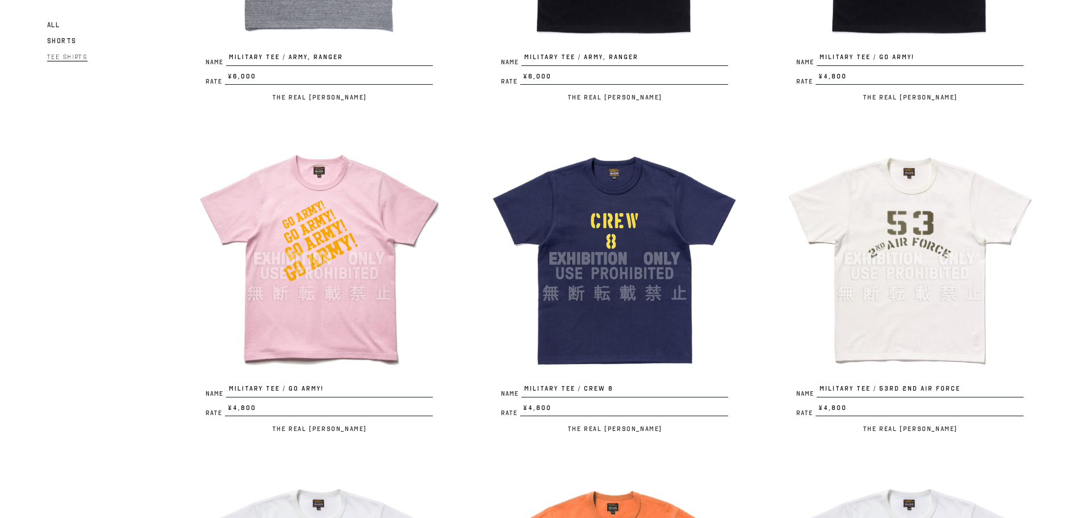
scroll to position [1080, 0]
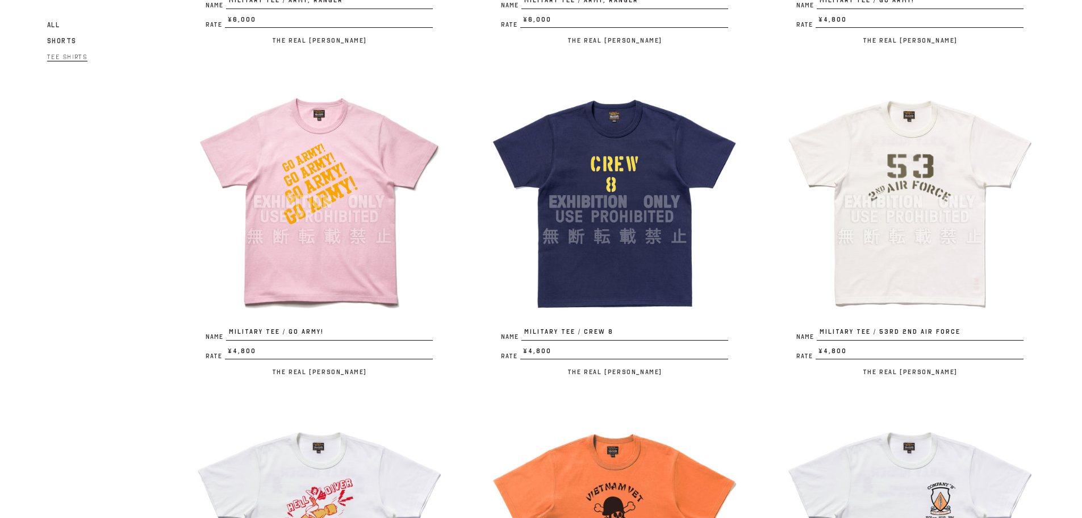
click at [800, 246] on img at bounding box center [910, 202] width 250 height 250
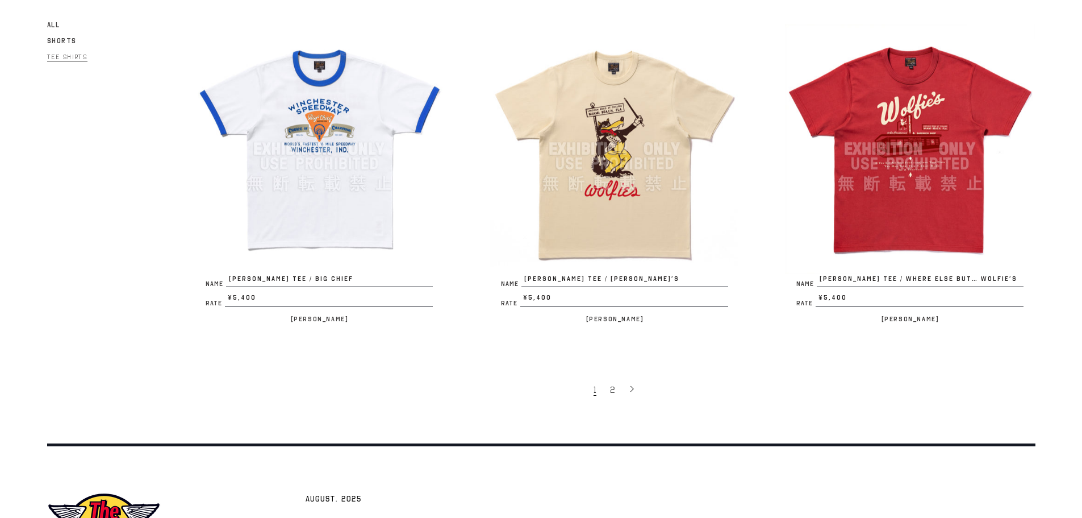
scroll to position [2500, 0]
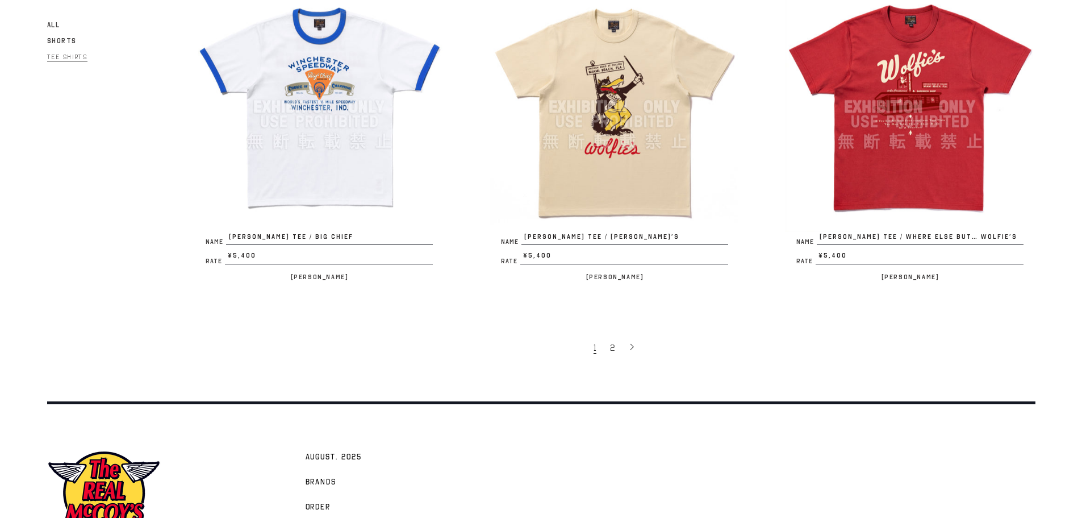
drag, startPoint x: 611, startPoint y: 350, endPoint x: 622, endPoint y: 331, distance: 22.1
click at [622, 331] on div "1 2" at bounding box center [614, 325] width 841 height 60
click at [677, 213] on img at bounding box center [615, 107] width 250 height 250
click at [943, 148] on img at bounding box center [910, 107] width 250 height 250
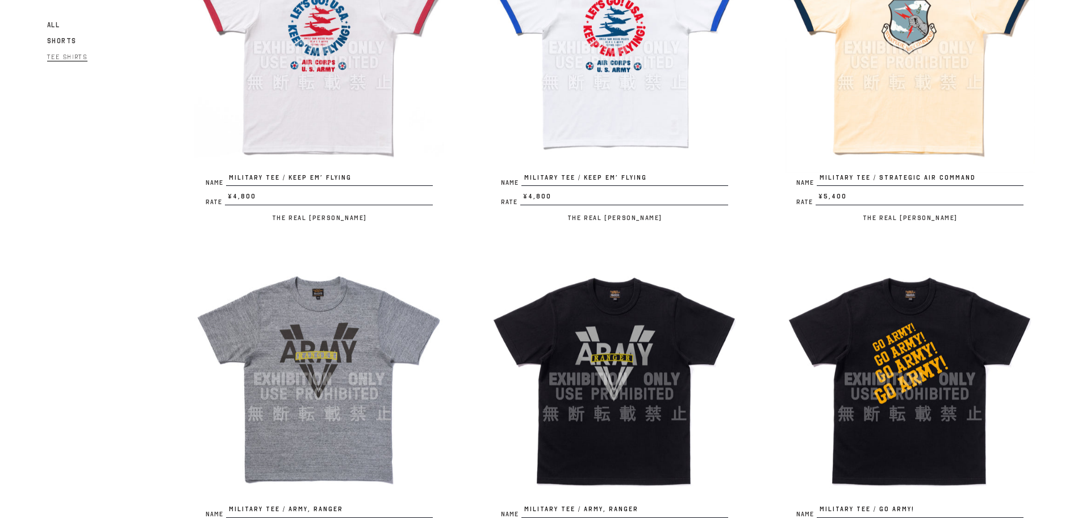
scroll to position [398, 0]
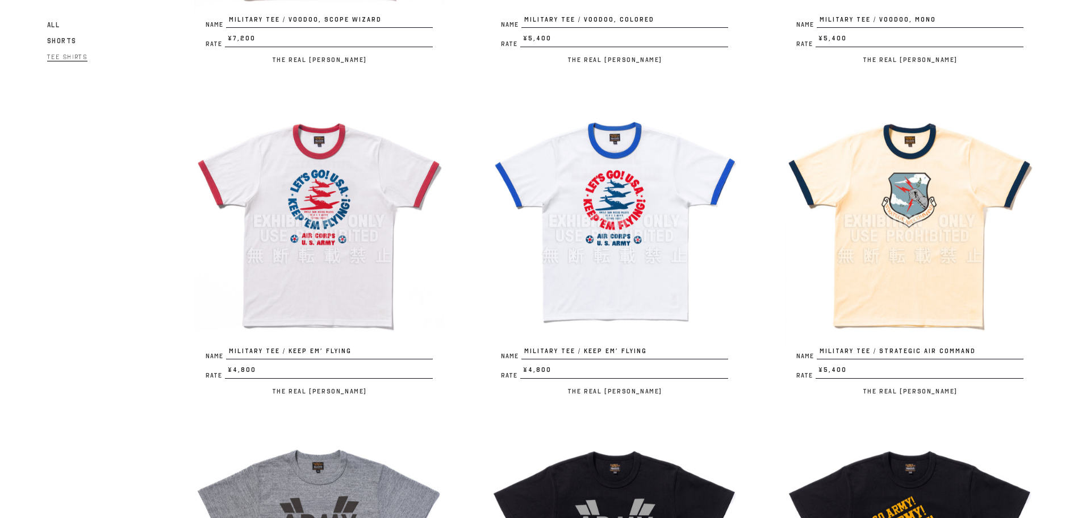
click at [906, 287] on img at bounding box center [910, 221] width 250 height 250
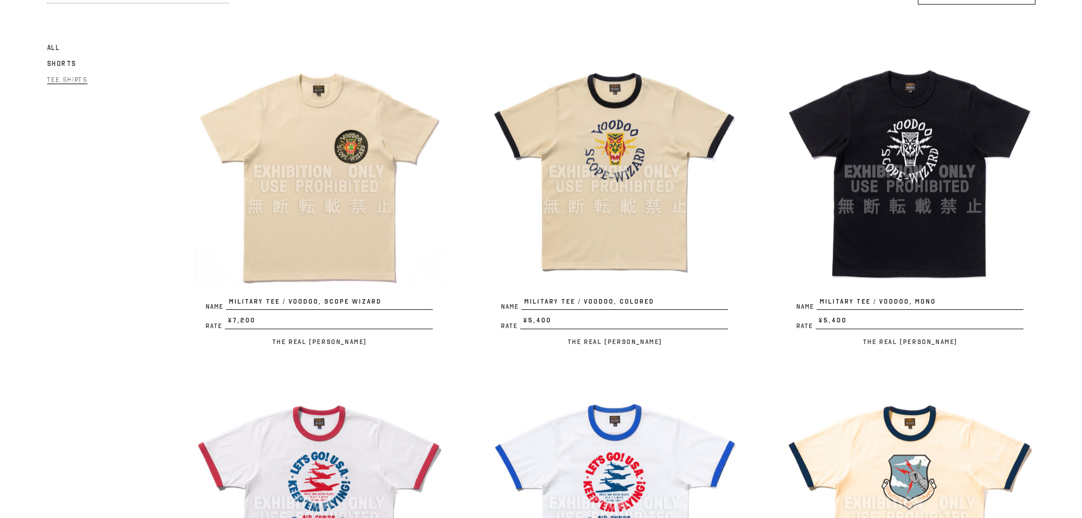
scroll to position [114, 0]
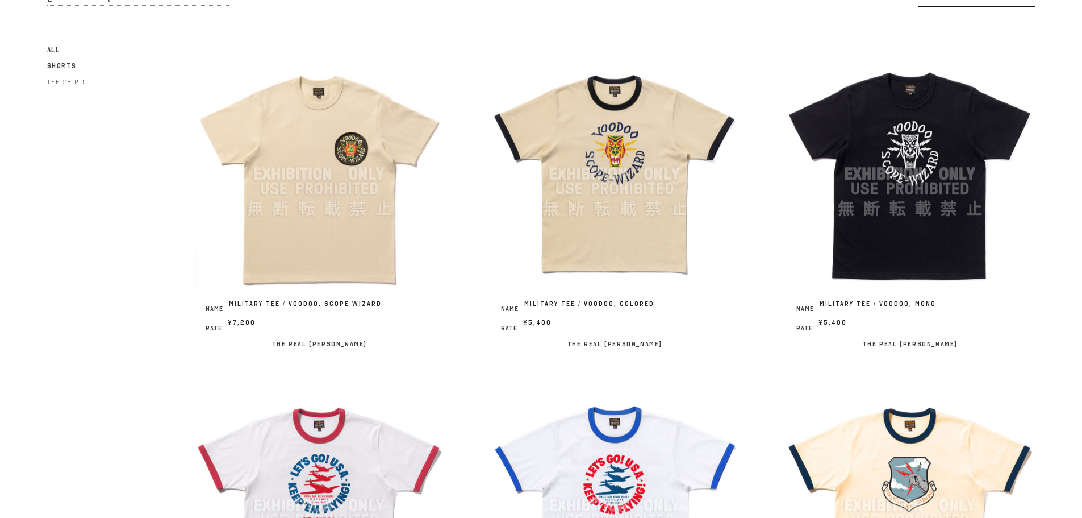
click at [659, 268] on img at bounding box center [615, 174] width 250 height 250
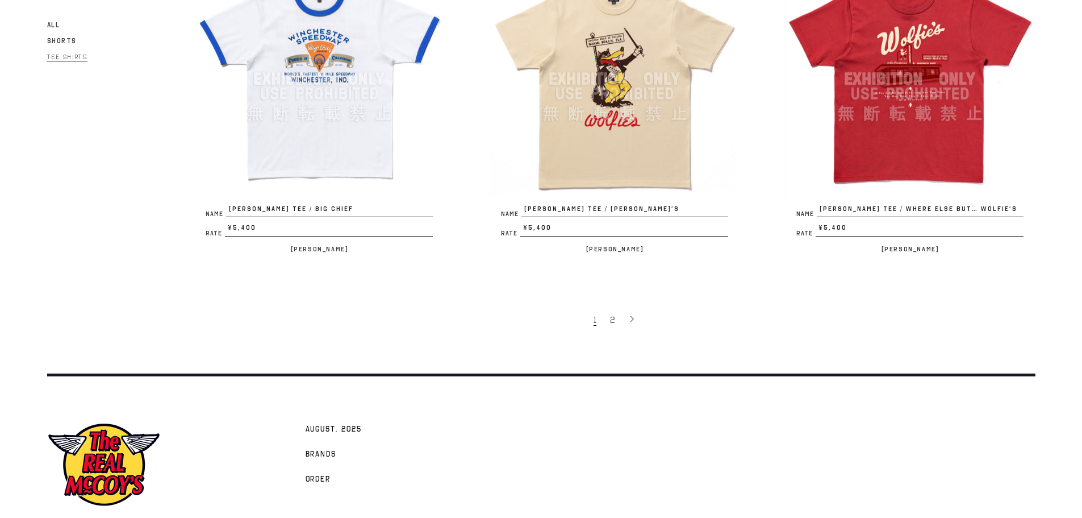
scroll to position [2577, 0]
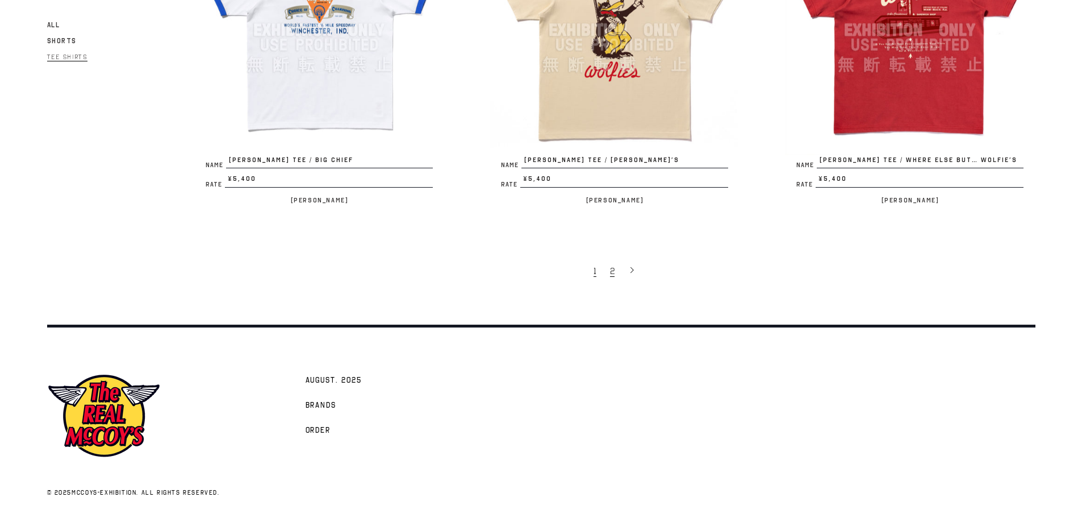
click at [611, 278] on link "2" at bounding box center [614, 271] width 18 height 24
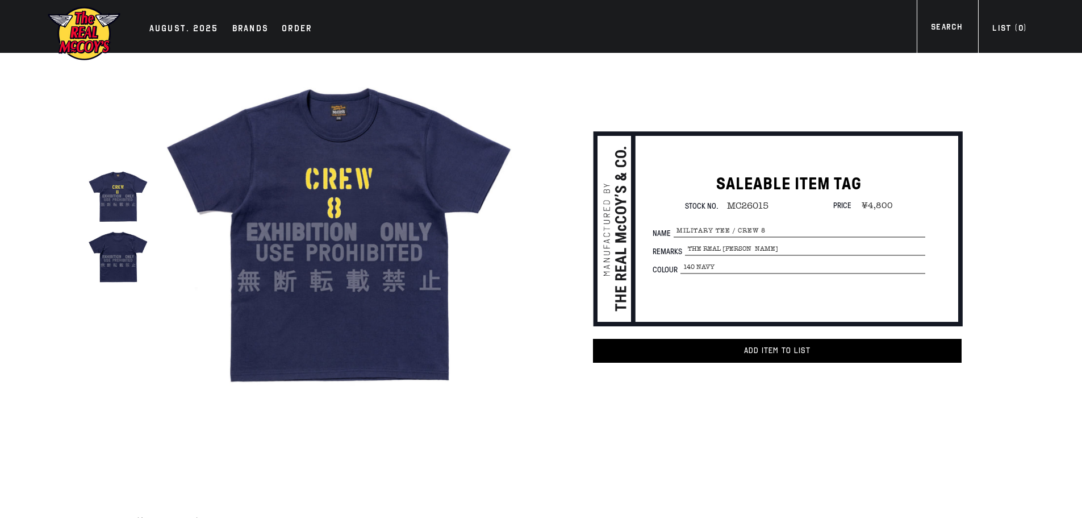
click at [349, 190] on img at bounding box center [339, 232] width 353 height 353
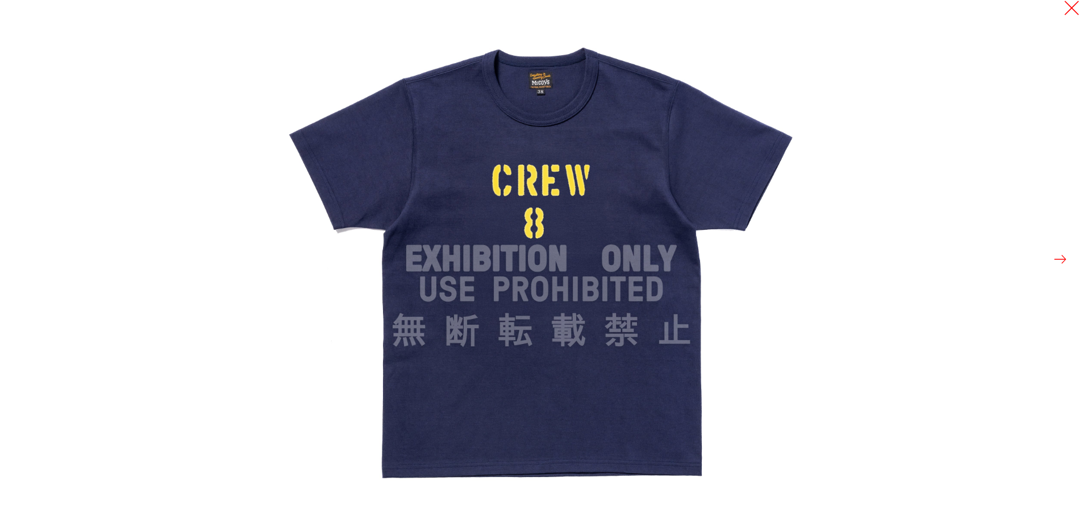
click at [1070, 6] on button at bounding box center [1072, 8] width 16 height 16
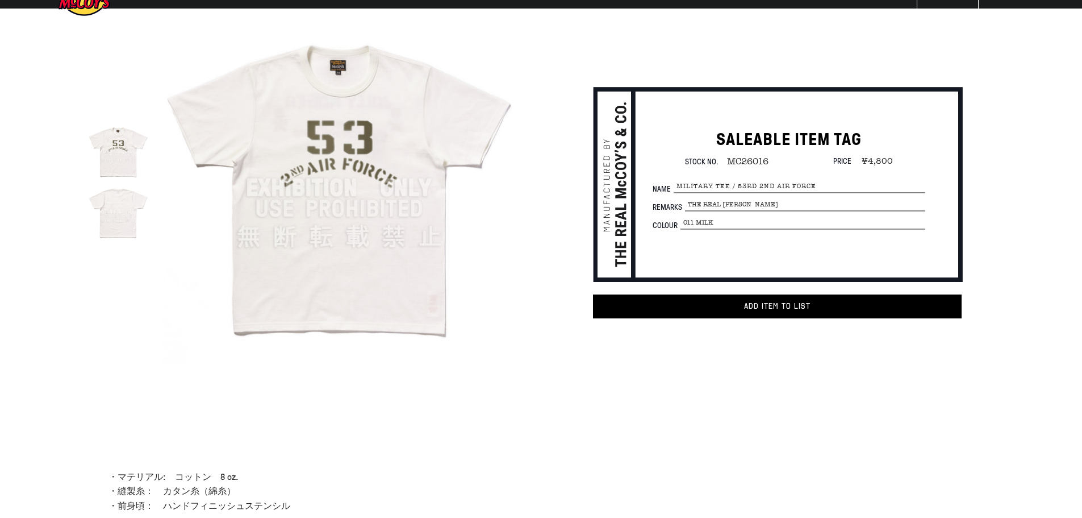
scroll to position [57, 0]
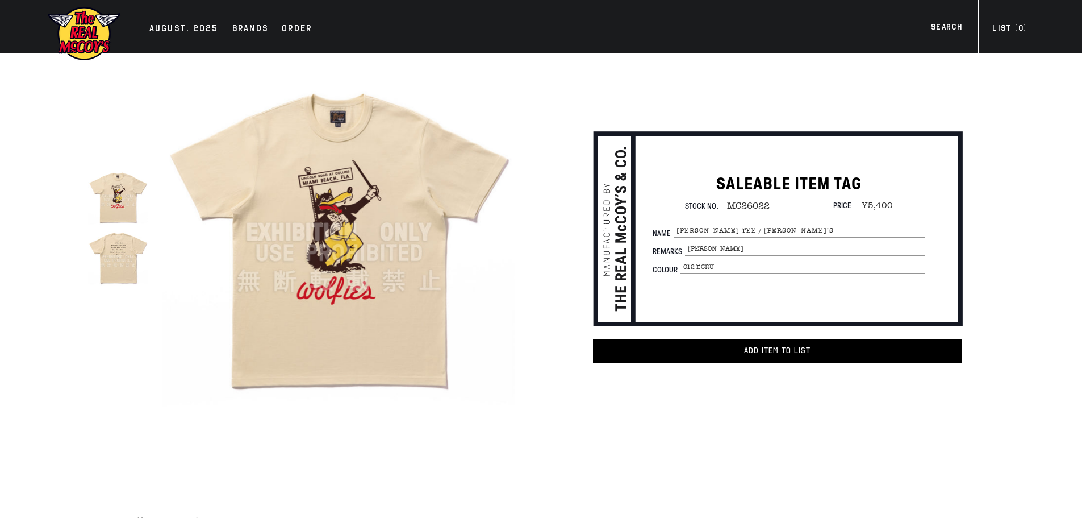
click at [352, 213] on img at bounding box center [339, 232] width 353 height 353
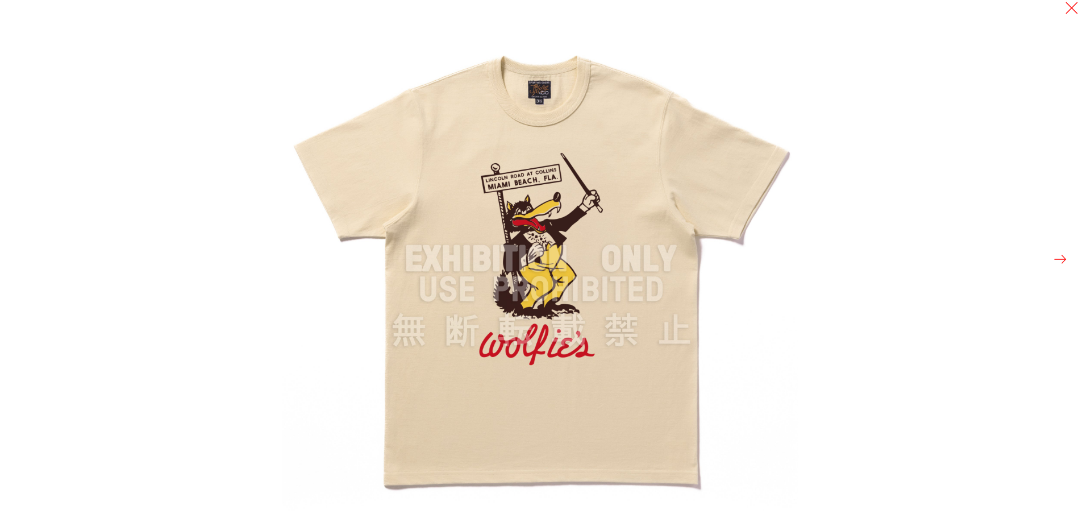
click at [627, 196] on img at bounding box center [541, 259] width 518 height 518
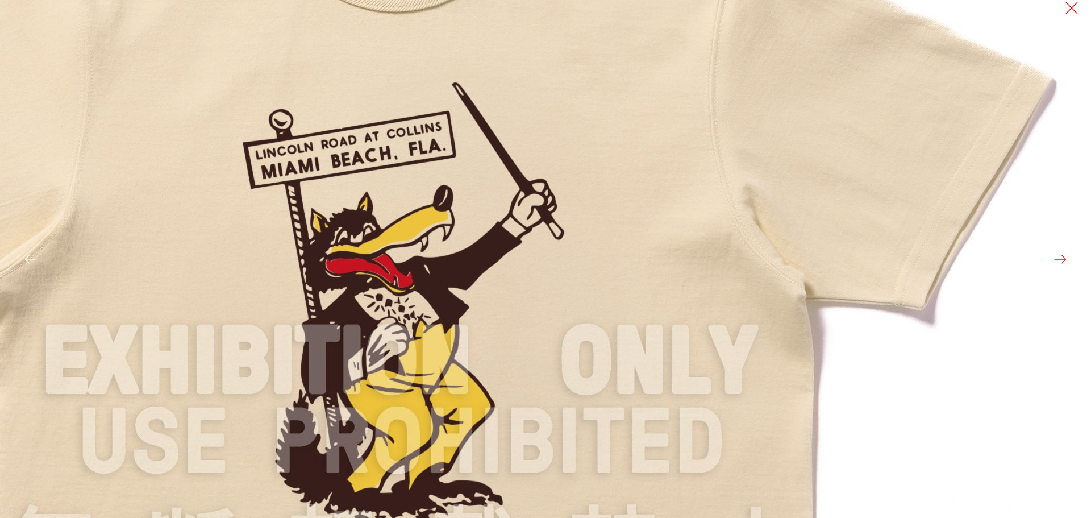
click at [627, 196] on img at bounding box center [402, 362] width 1364 height 1364
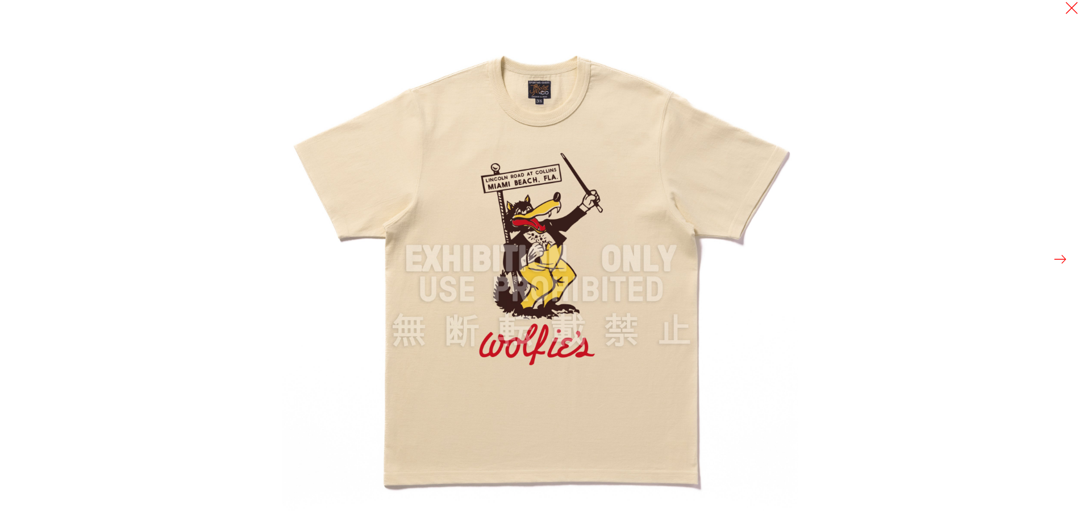
click at [874, 304] on div at bounding box center [827, 259] width 1091 height 518
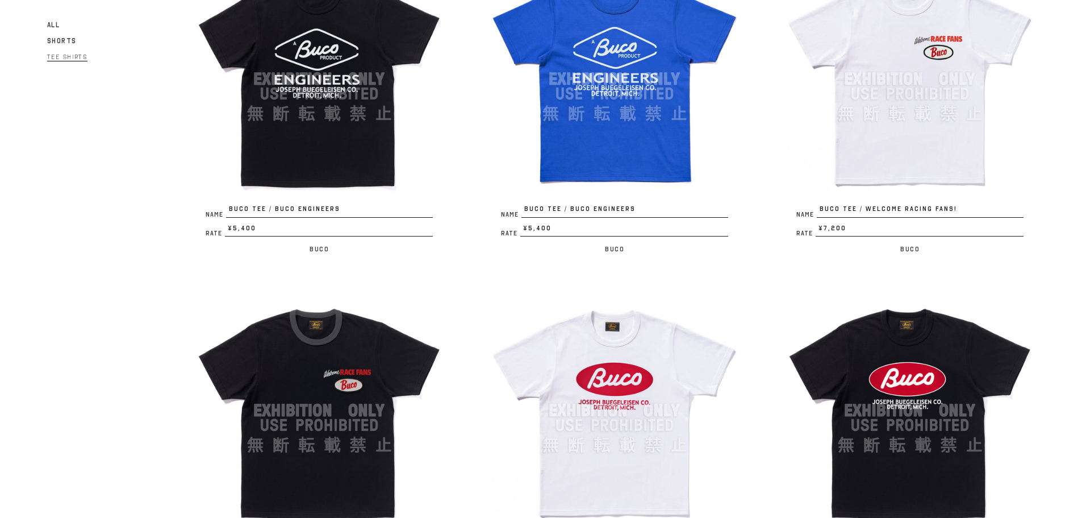
scroll to position [1534, 0]
click at [938, 145] on img at bounding box center [910, 78] width 250 height 250
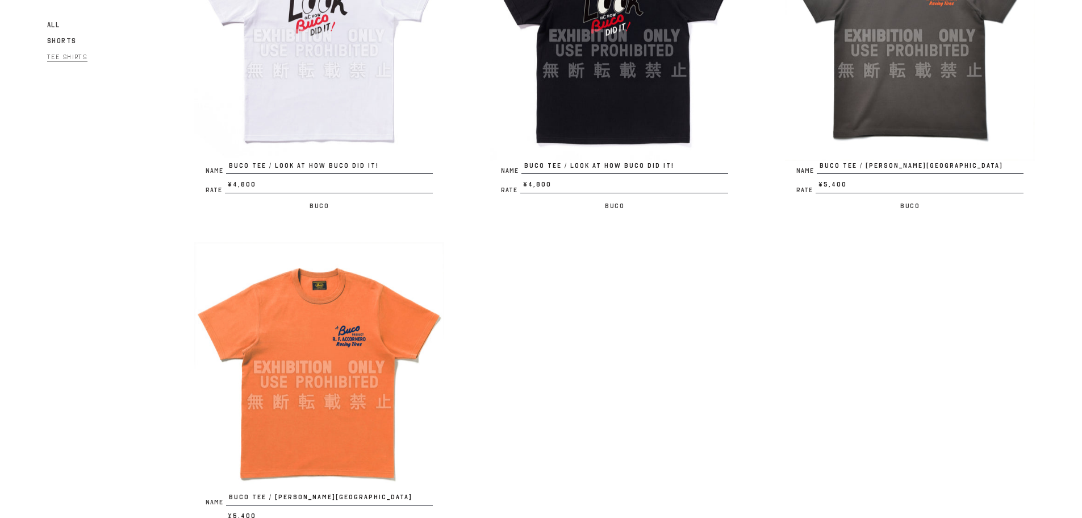
scroll to position [2102, 0]
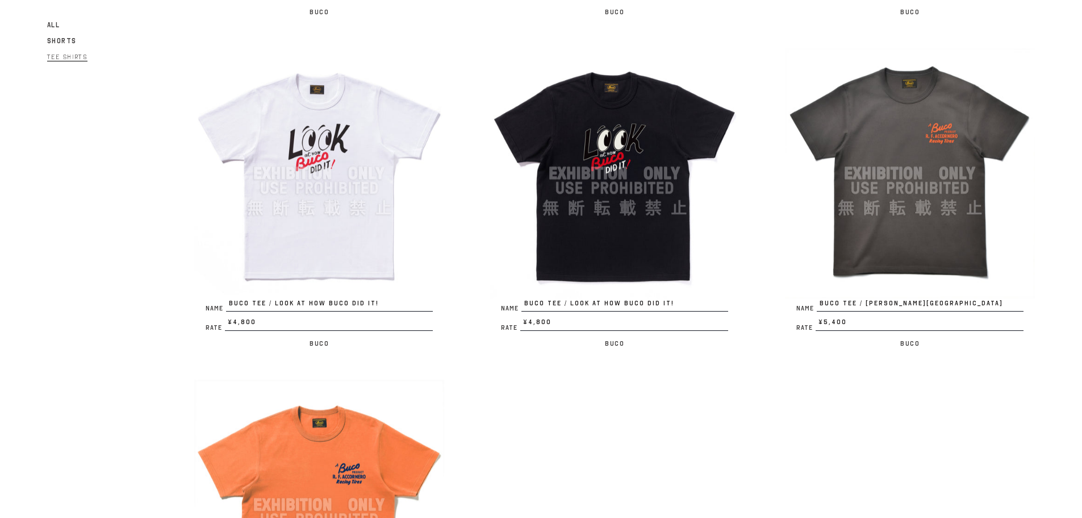
click at [861, 250] on img at bounding box center [910, 173] width 250 height 250
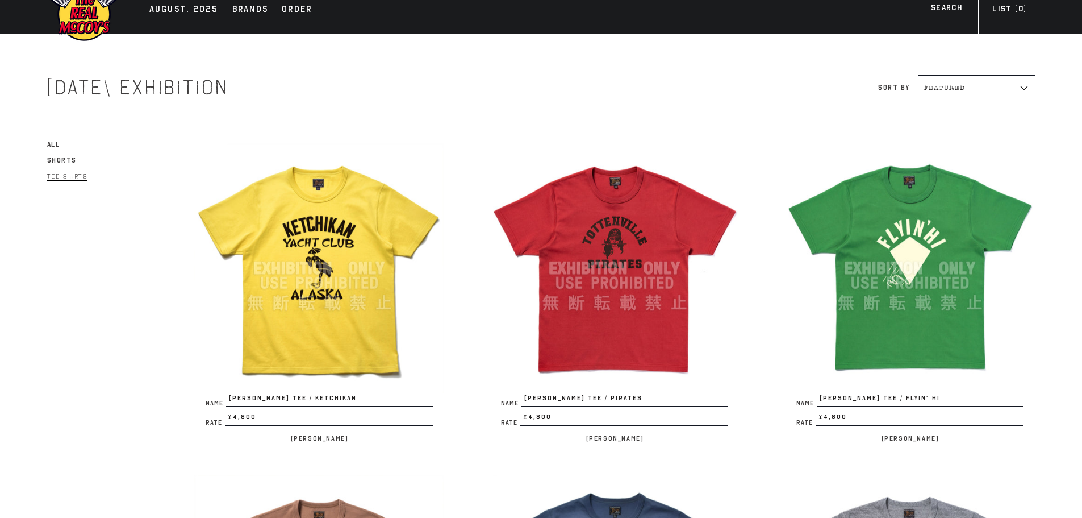
scroll to position [0, 0]
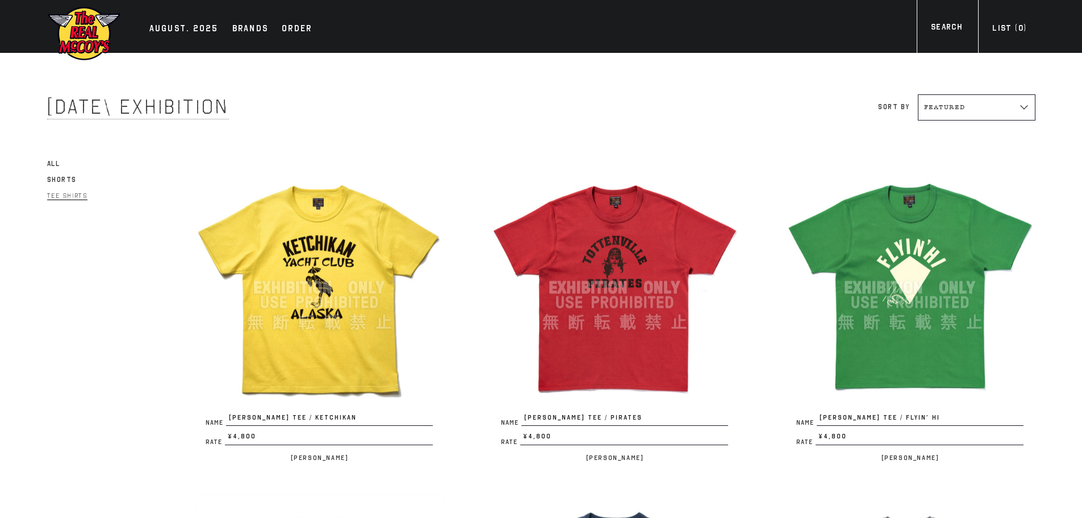
click at [61, 174] on link "Shorts" at bounding box center [62, 180] width 30 height 14
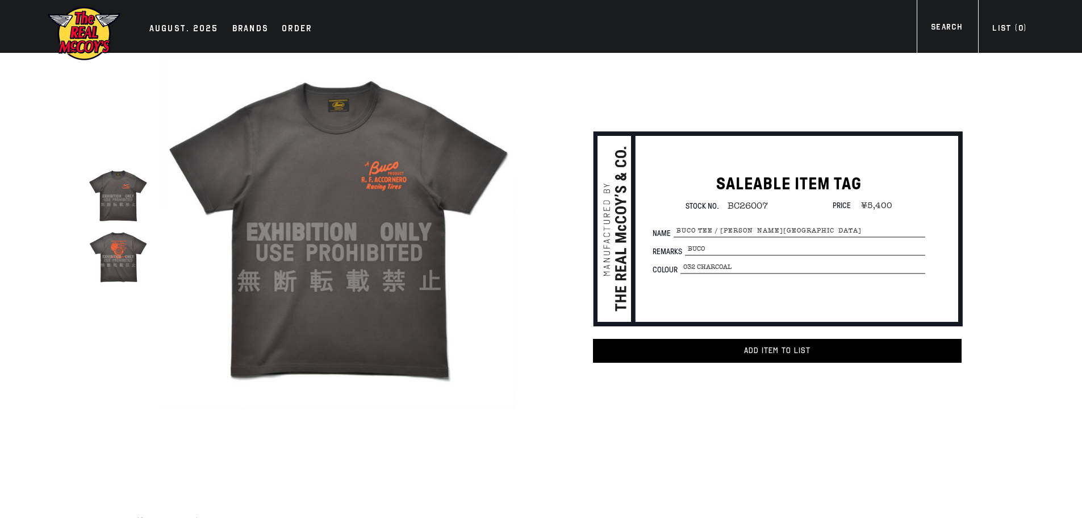
click at [133, 216] on img at bounding box center [118, 196] width 60 height 60
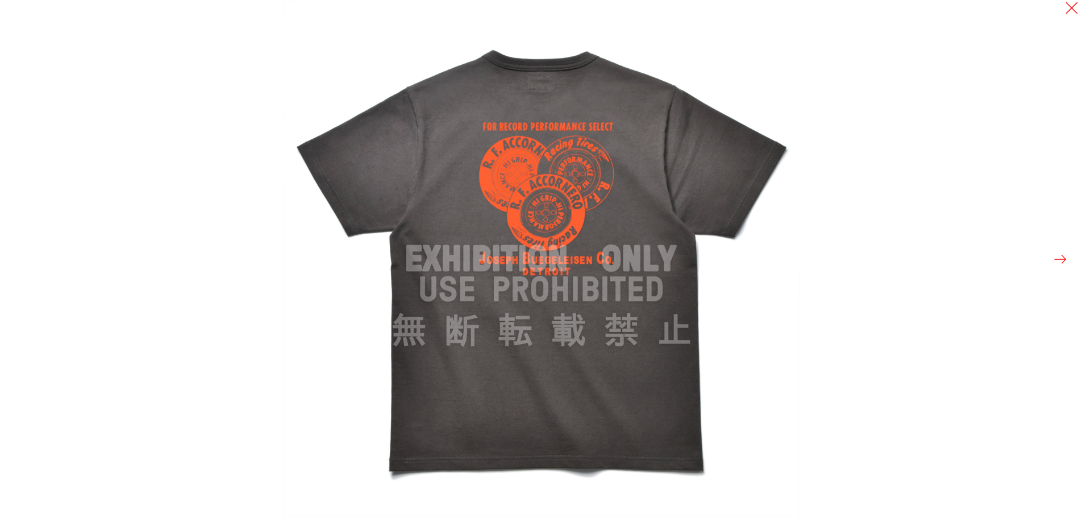
click at [1062, 263] on button at bounding box center [1060, 259] width 16 height 16
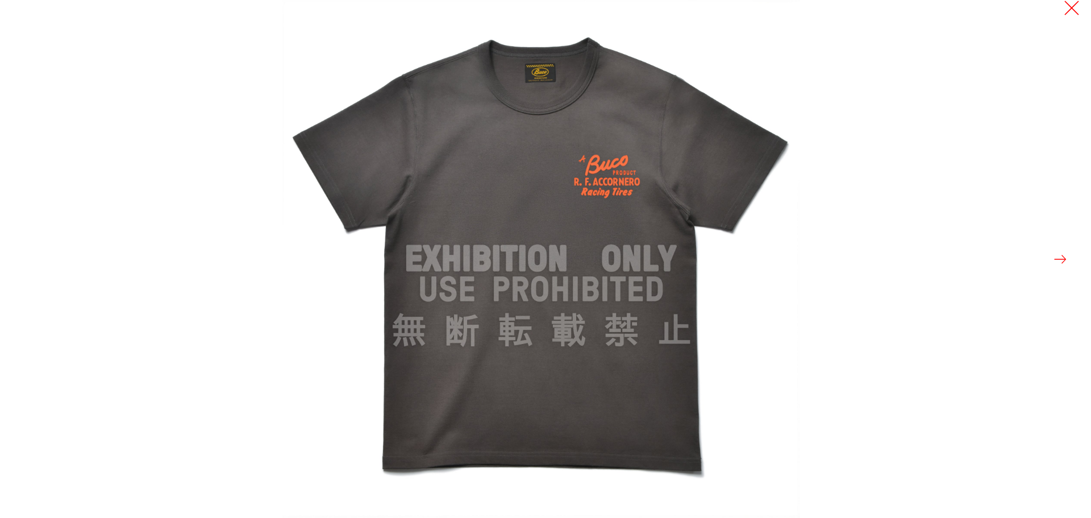
click at [1068, 9] on button at bounding box center [1072, 8] width 16 height 16
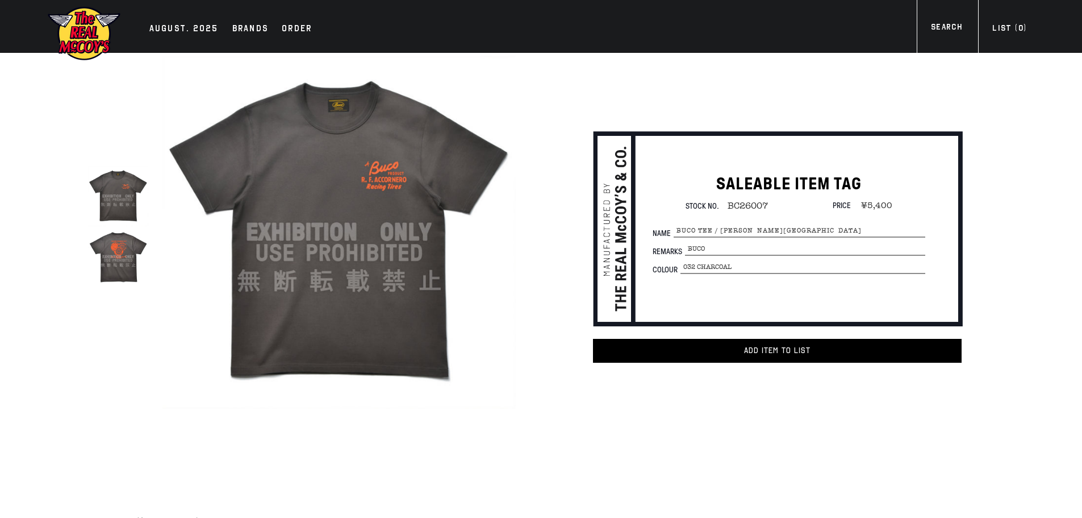
click at [127, 277] on img at bounding box center [118, 256] width 60 height 60
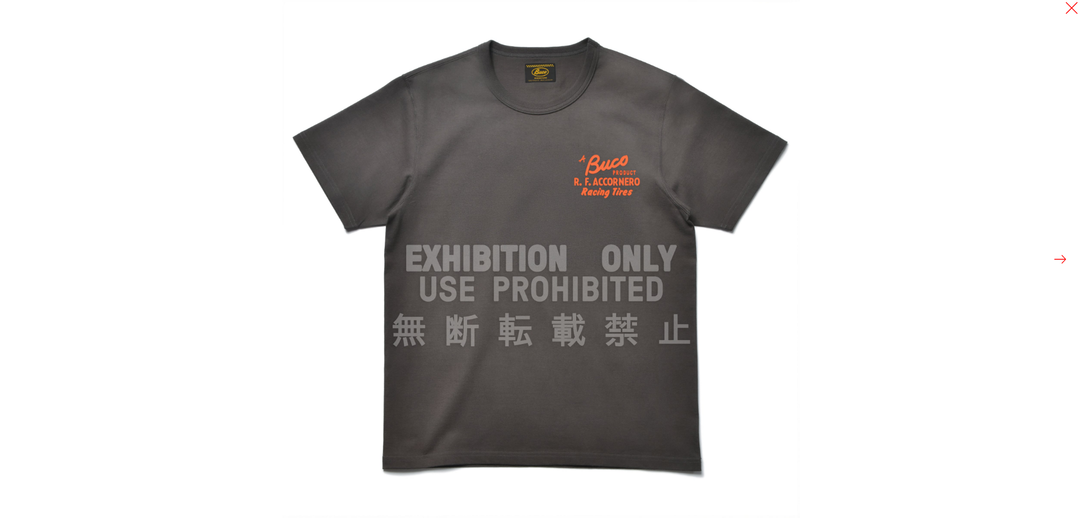
click at [1060, 260] on button at bounding box center [1060, 259] width 16 height 16
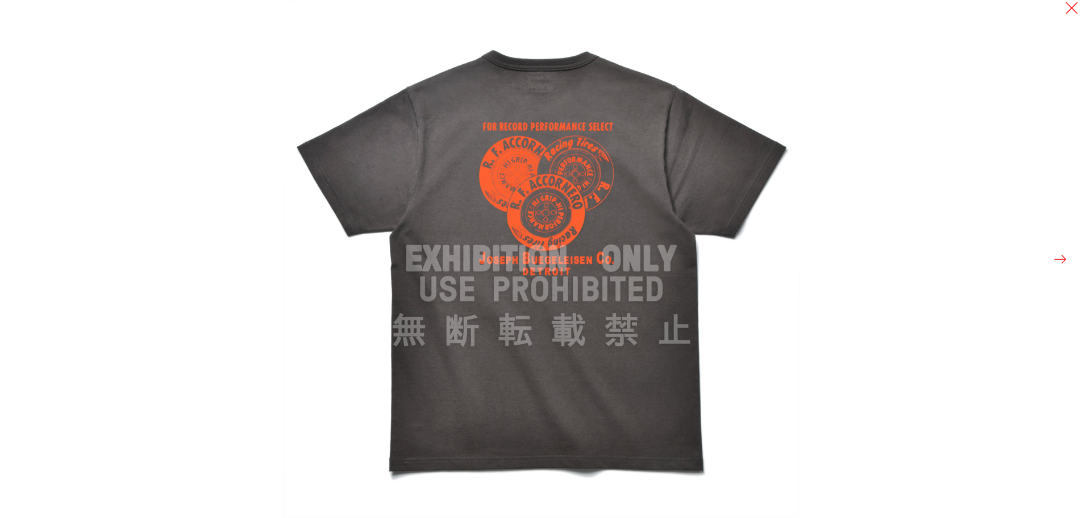
click at [948, 247] on div at bounding box center [827, 259] width 1091 height 518
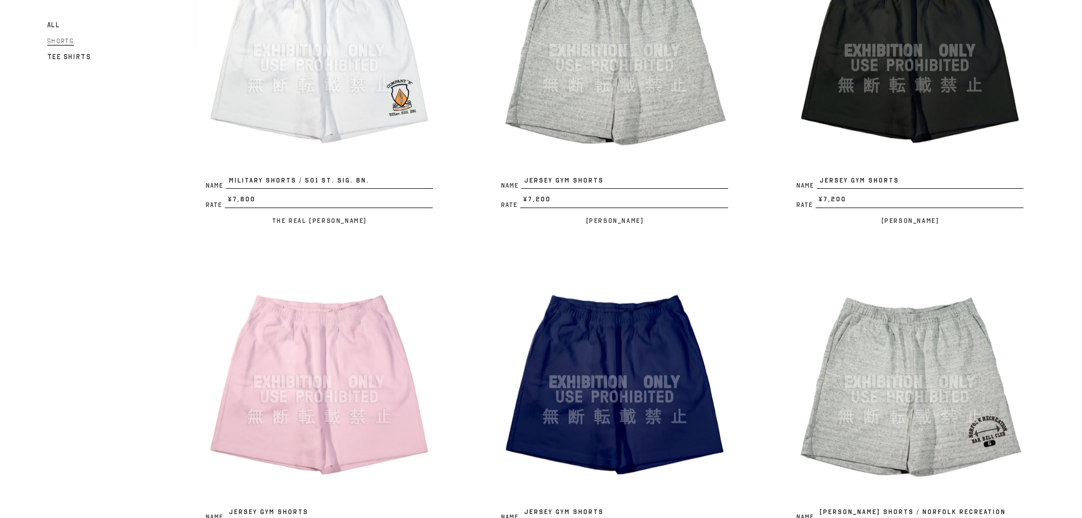
scroll to position [170, 0]
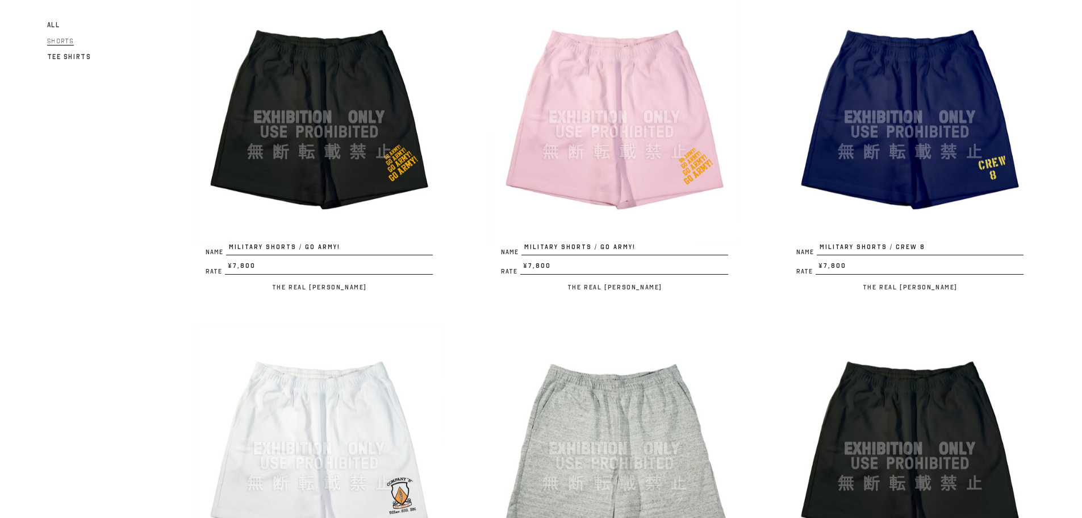
click at [56, 28] on span "All" at bounding box center [53, 25] width 13 height 8
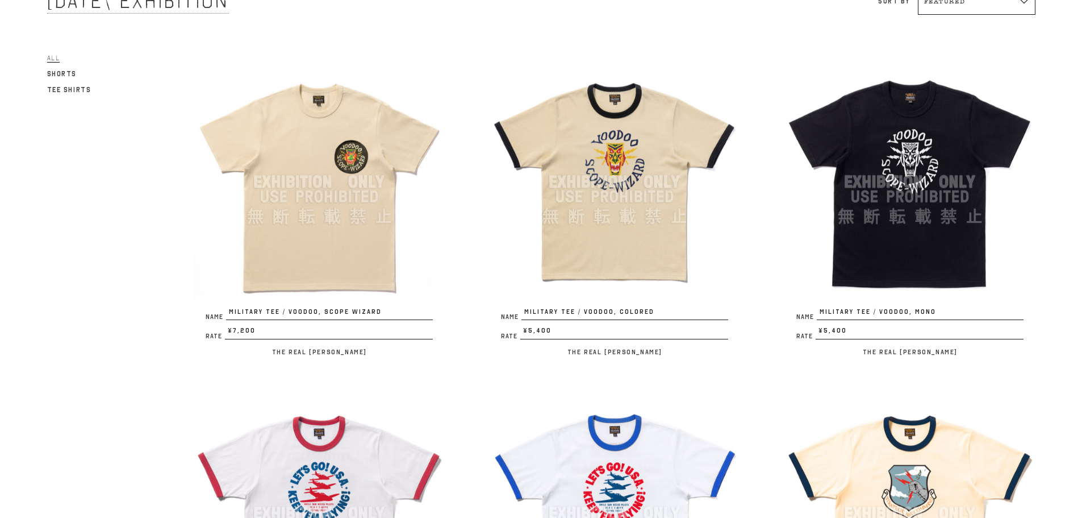
scroll to position [114, 0]
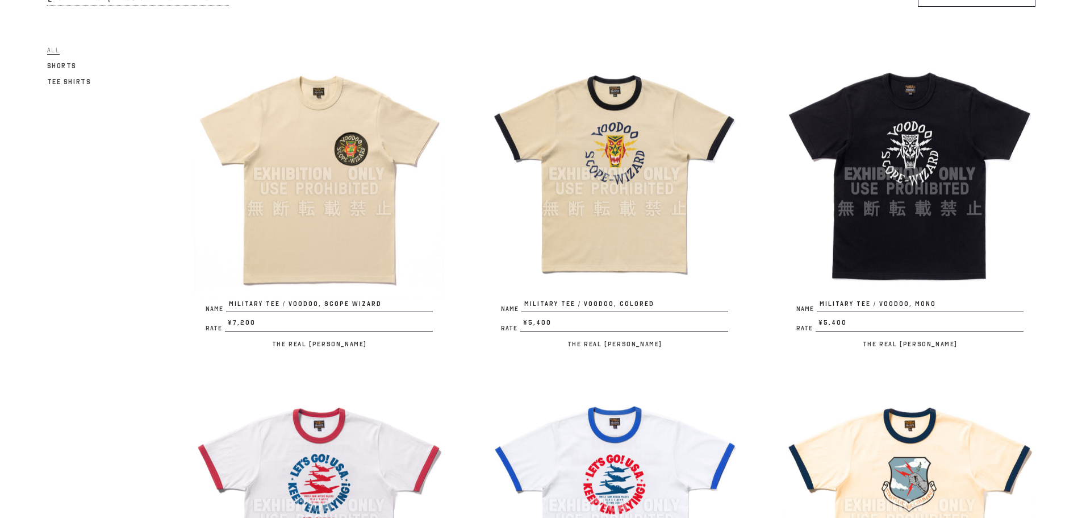
click at [625, 257] on img at bounding box center [615, 174] width 250 height 250
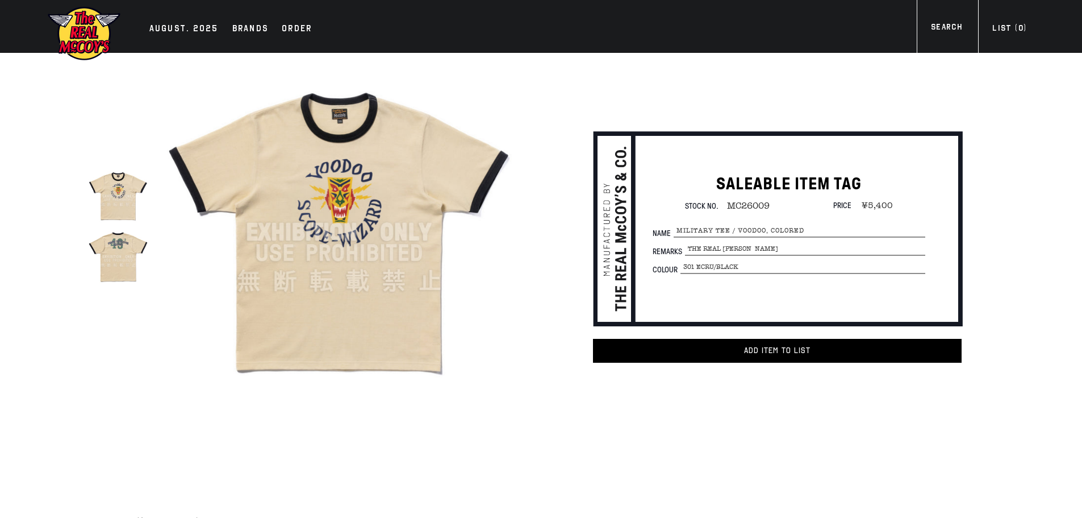
drag, startPoint x: 1024, startPoint y: 29, endPoint x: 1021, endPoint y: 40, distance: 11.3
click at [1023, 31] on div "List ( 0 )" at bounding box center [1010, 29] width 34 height 15
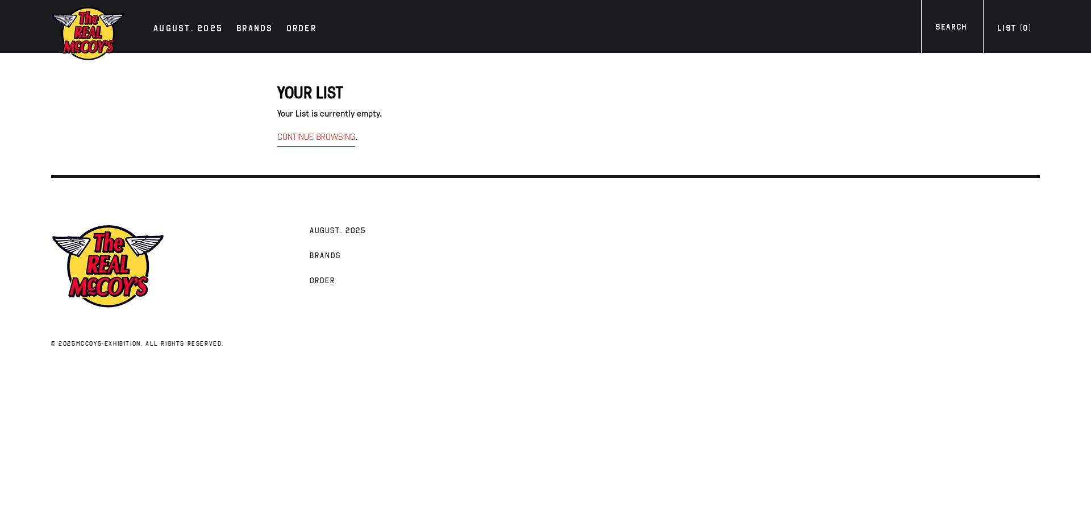
click at [320, 134] on span "Continue browsing" at bounding box center [316, 136] width 78 height 11
click at [375, 111] on p "Your List is currently empty." at bounding box center [545, 113] width 536 height 15
click at [427, 116] on p "Your List is currently empty." at bounding box center [545, 113] width 536 height 15
click at [207, 30] on div "AUGUST. 2025" at bounding box center [187, 30] width 69 height 16
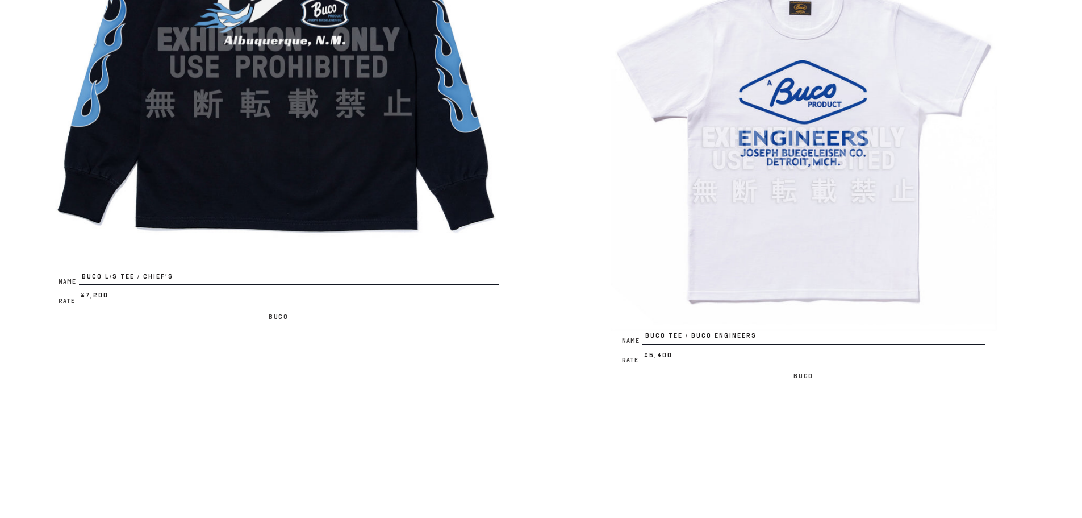
scroll to position [1761, 0]
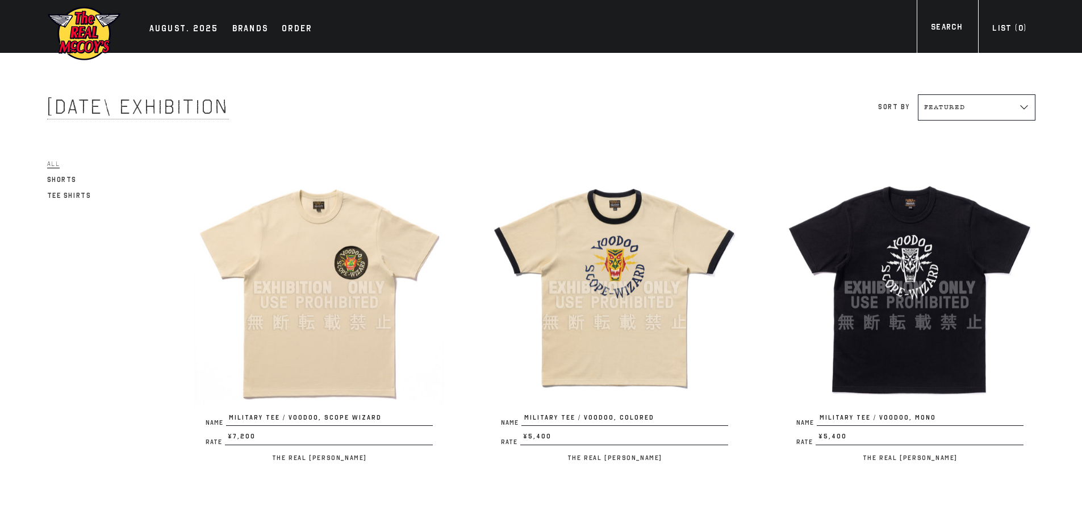
click at [600, 285] on img at bounding box center [615, 288] width 250 height 250
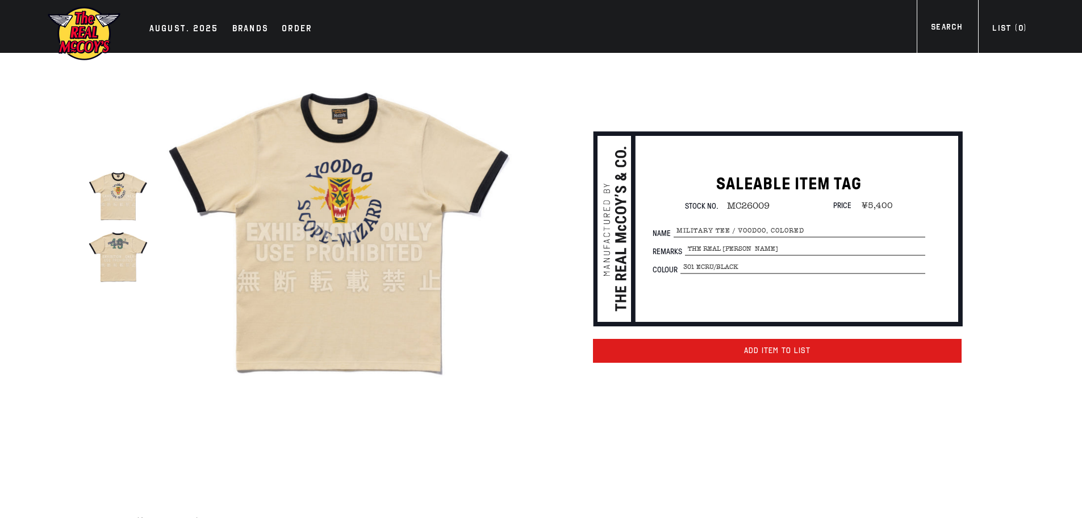
click at [753, 351] on span "Add item to List" at bounding box center [777, 350] width 66 height 10
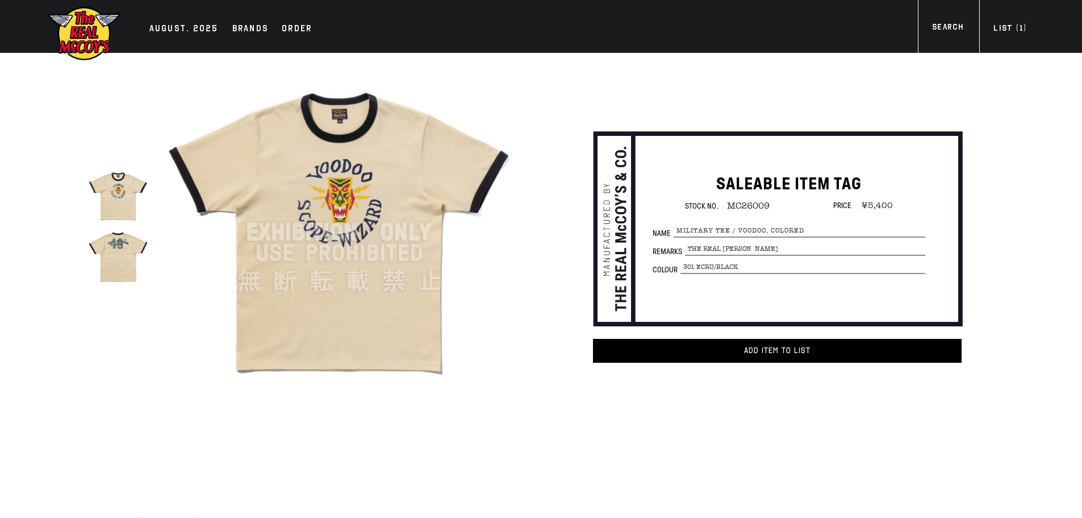
click at [1022, 39] on div "AUGUST. 2025 Brands Order More" at bounding box center [541, 26] width 1034 height 53
click at [1018, 26] on div "List ( 1 )" at bounding box center [1010, 29] width 33 height 15
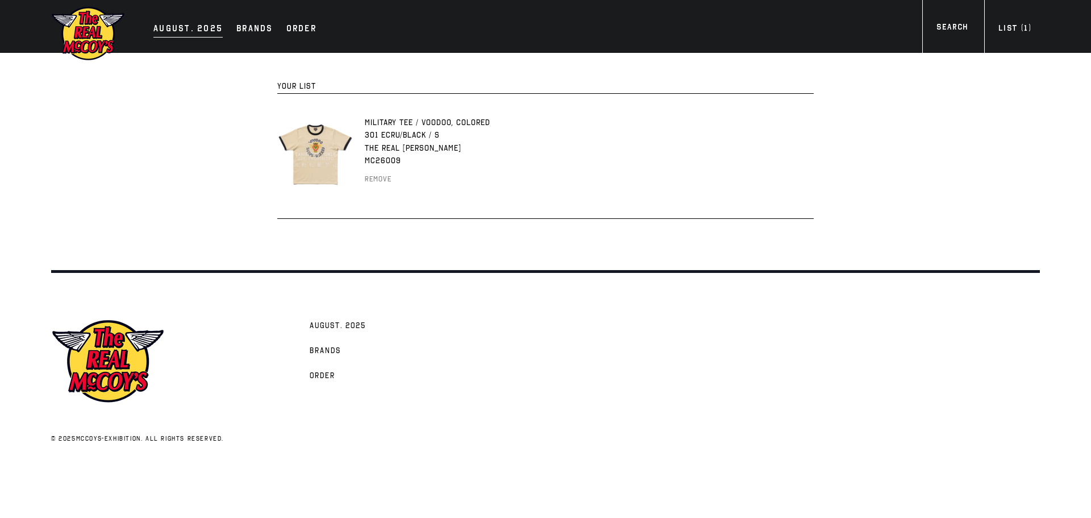
click at [197, 28] on div "AUGUST. 2025" at bounding box center [187, 30] width 69 height 16
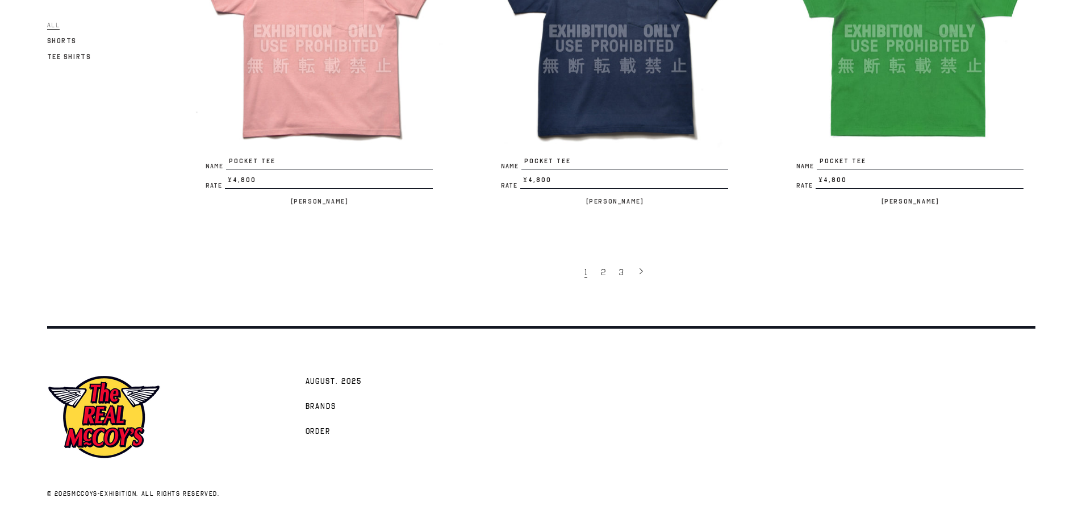
scroll to position [2577, 0]
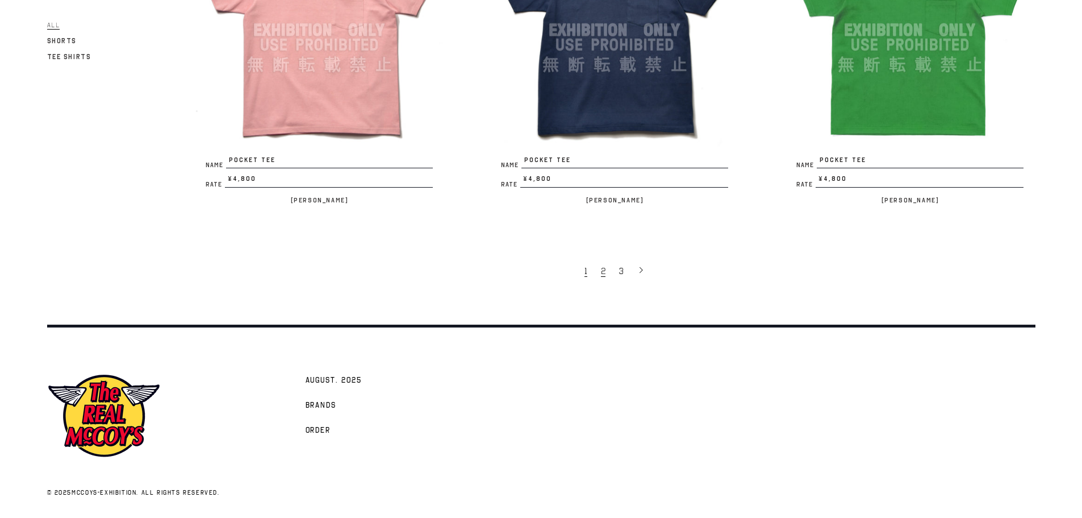
click at [602, 278] on link "2" at bounding box center [604, 271] width 18 height 24
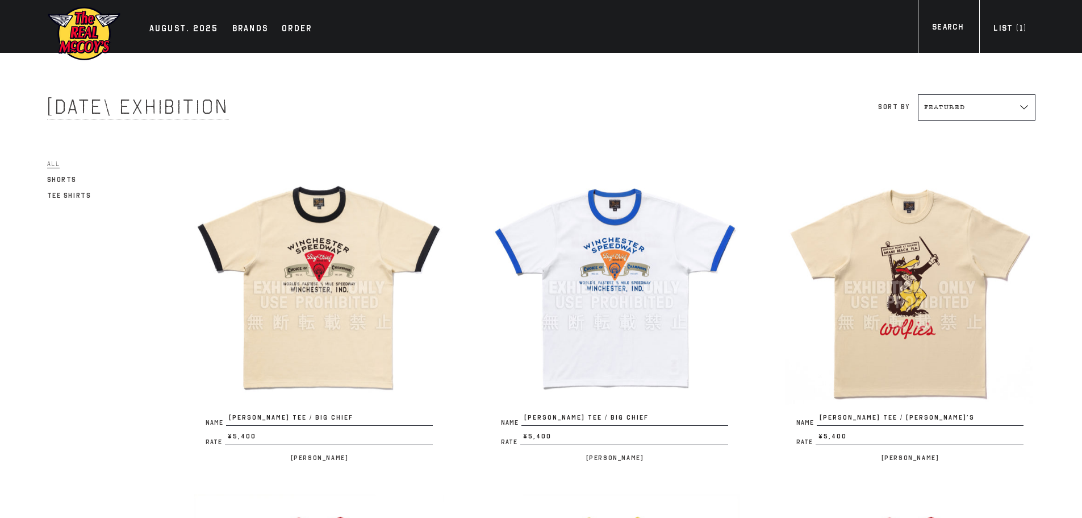
click at [309, 351] on img at bounding box center [319, 288] width 250 height 250
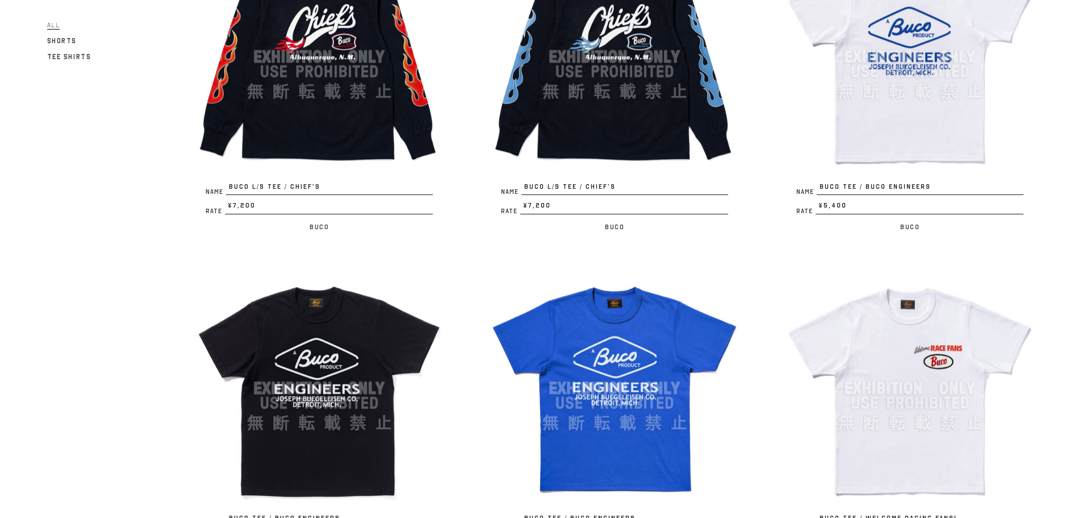
scroll to position [2216, 0]
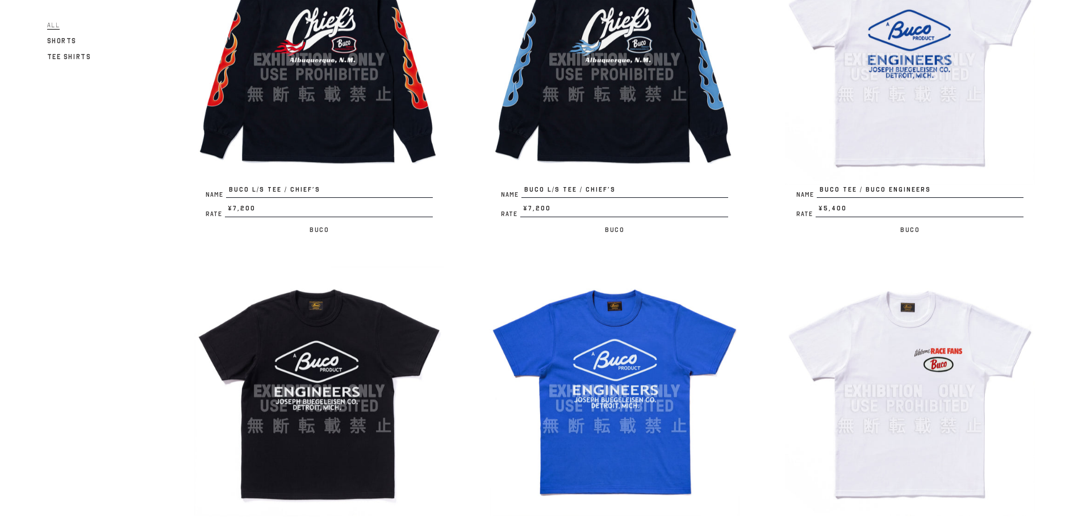
click at [815, 173] on img at bounding box center [910, 60] width 250 height 250
click at [269, 385] on img at bounding box center [319, 391] width 250 height 250
click at [539, 355] on img at bounding box center [615, 391] width 250 height 250
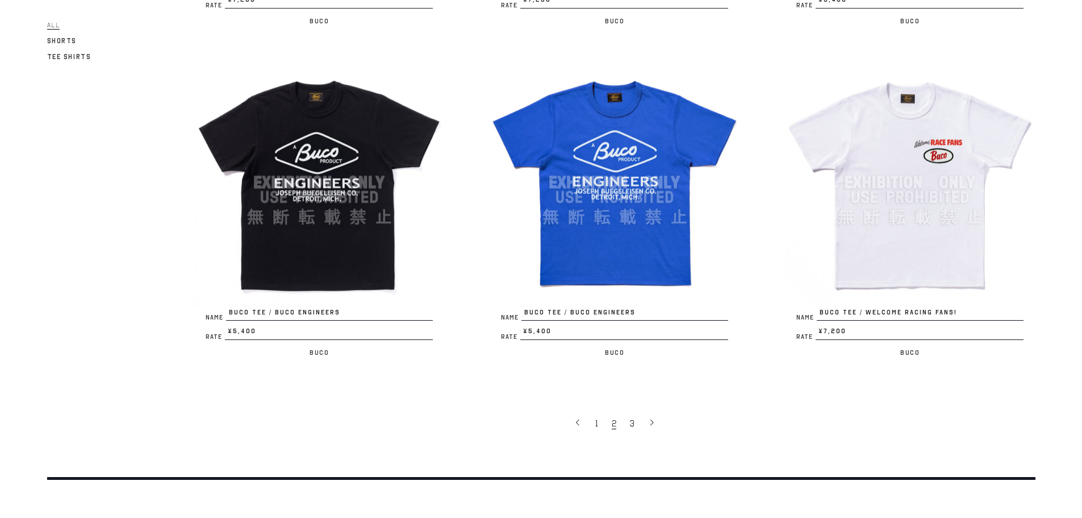
scroll to position [2443, 0]
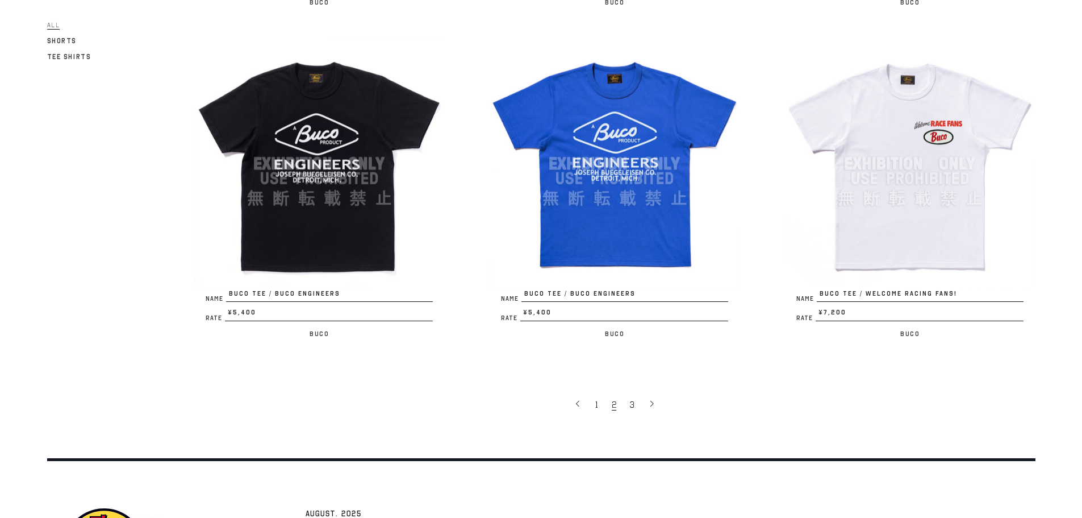
click at [947, 253] on img at bounding box center [910, 164] width 250 height 250
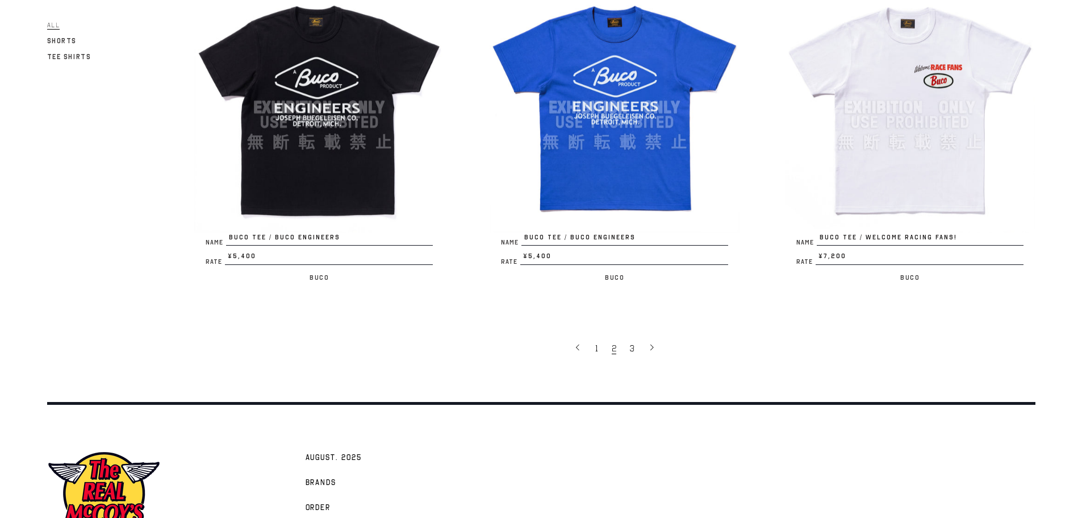
scroll to position [2500, 0]
click at [626, 356] on link "3" at bounding box center [633, 347] width 18 height 24
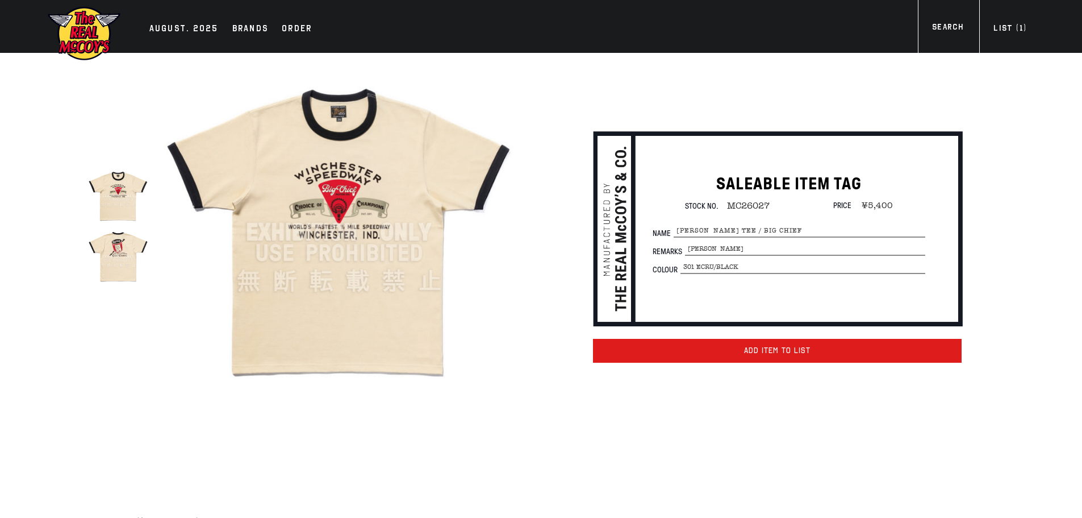
click at [798, 356] on button "Add item to List" at bounding box center [777, 351] width 369 height 24
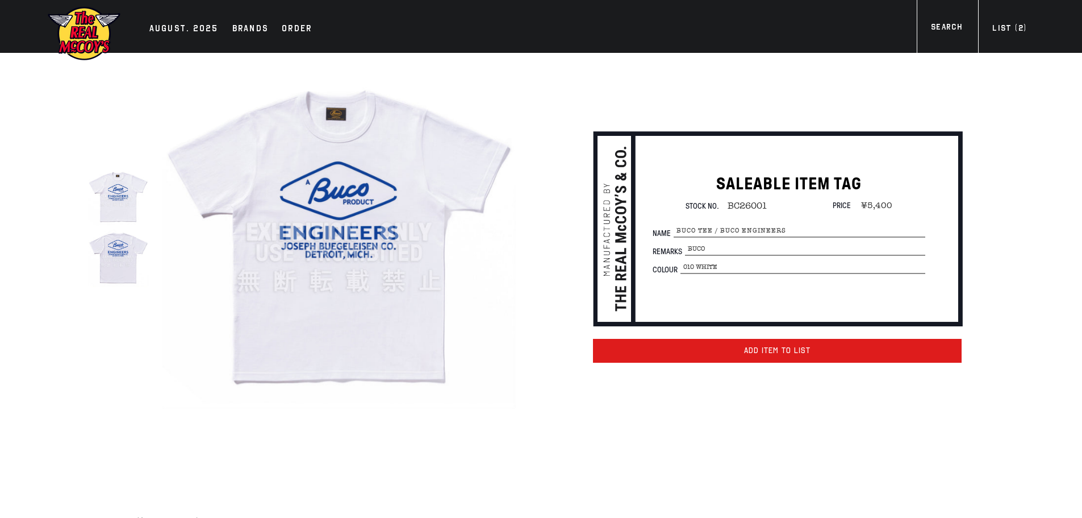
click at [660, 346] on button "Add item to List" at bounding box center [777, 351] width 369 height 24
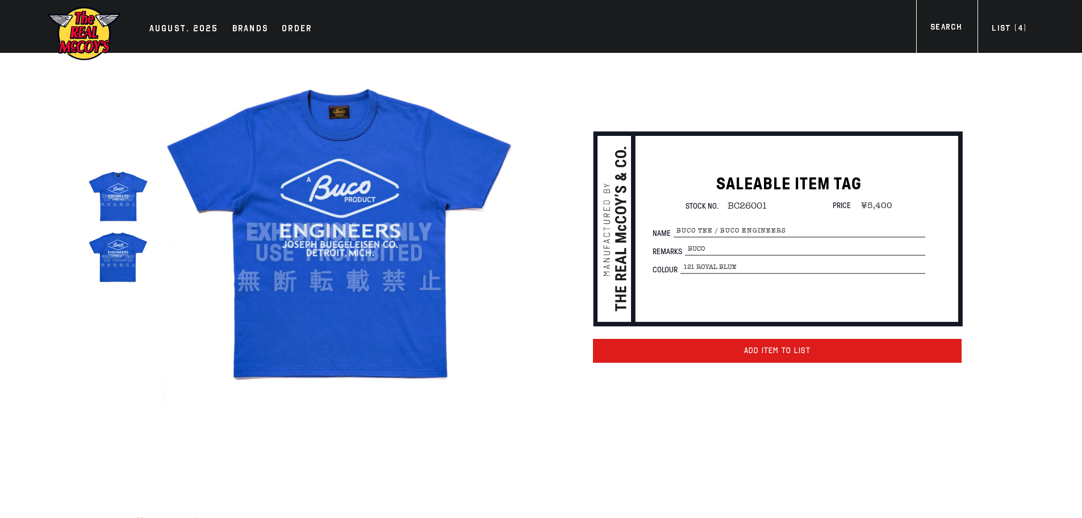
click at [819, 352] on button "Add item to List" at bounding box center [777, 351] width 369 height 24
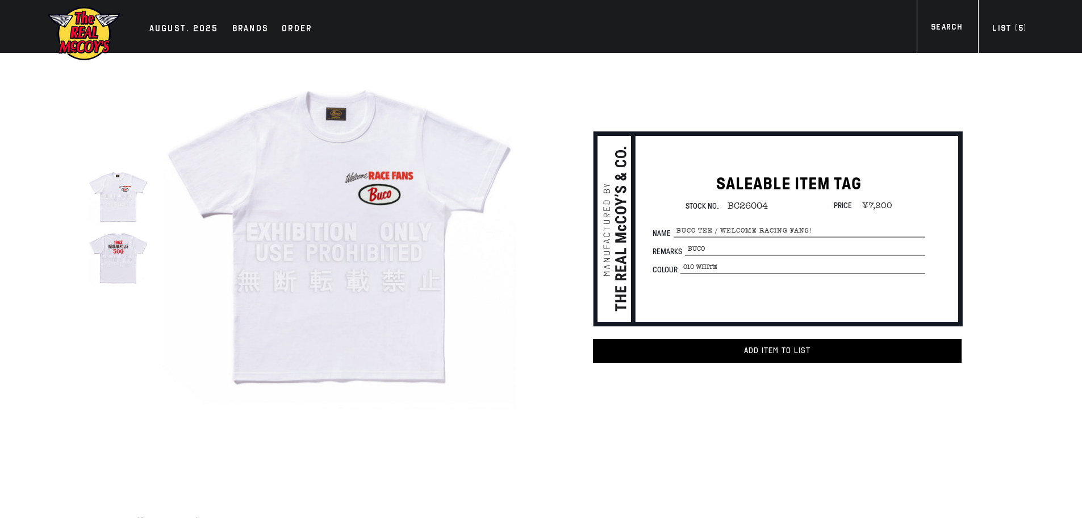
drag, startPoint x: 748, startPoint y: 356, endPoint x: 728, endPoint y: 404, distance: 52.2
click at [728, 404] on div "SALEABLE ITEM TAG Stock No. BC26004 Price ¥7,200 Name [PERSON_NAME] / WELCOME R…" at bounding box center [757, 260] width 476 height 415
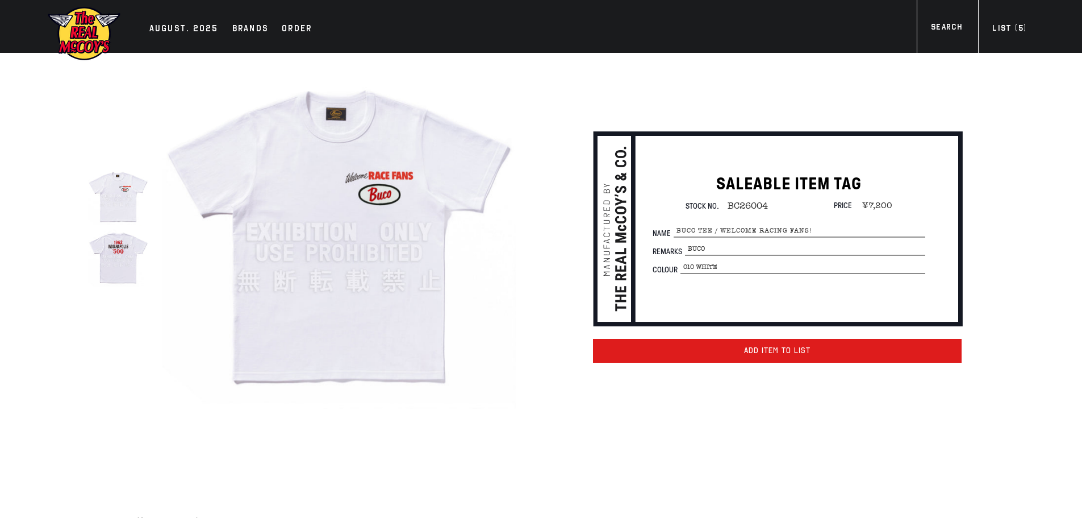
click at [769, 356] on button "Add item to List" at bounding box center [777, 351] width 369 height 24
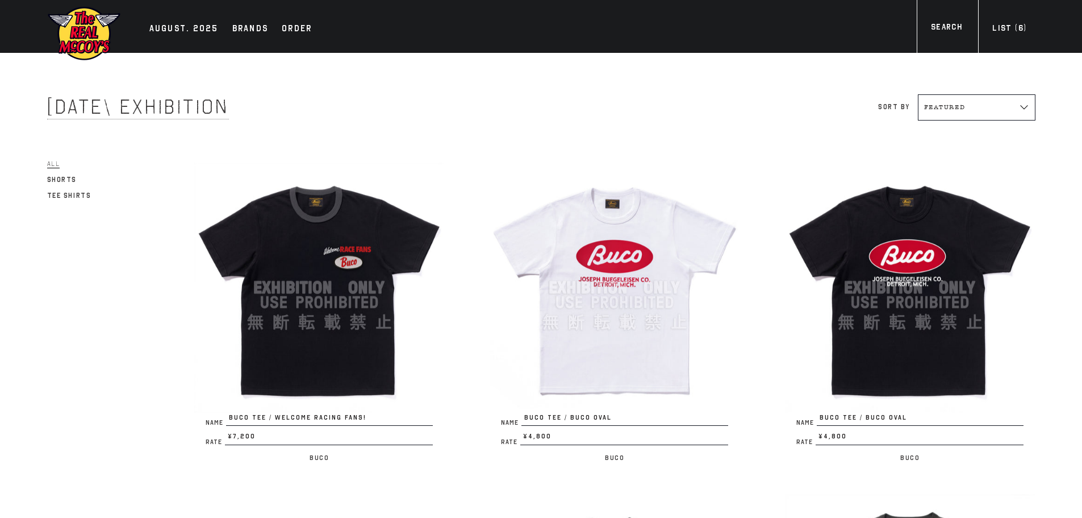
click at [399, 278] on img at bounding box center [319, 288] width 250 height 250
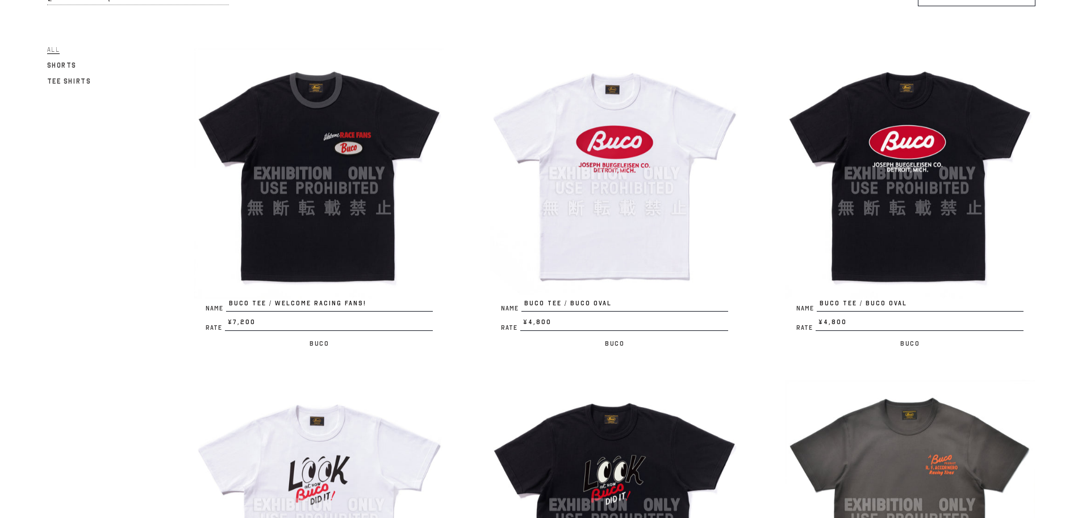
scroll to position [114, 0]
click at [634, 201] on img at bounding box center [615, 174] width 250 height 250
click at [886, 260] on img at bounding box center [910, 174] width 250 height 250
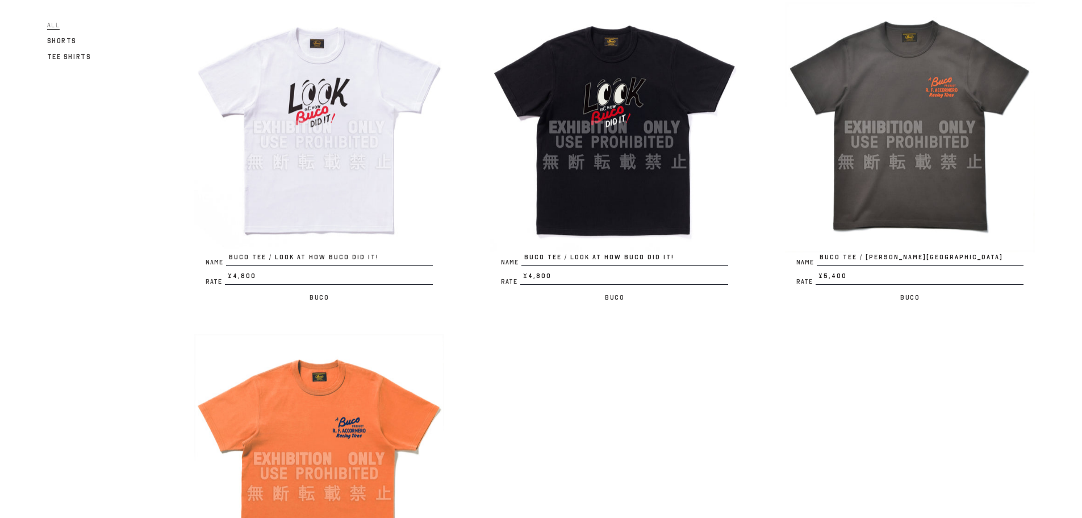
scroll to position [511, 0]
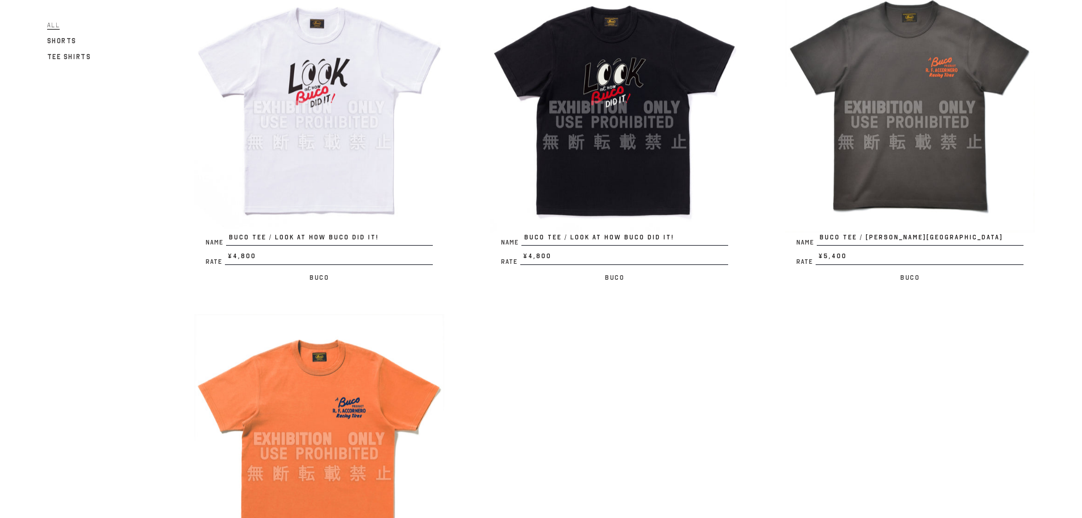
click at [911, 172] on img at bounding box center [910, 107] width 250 height 250
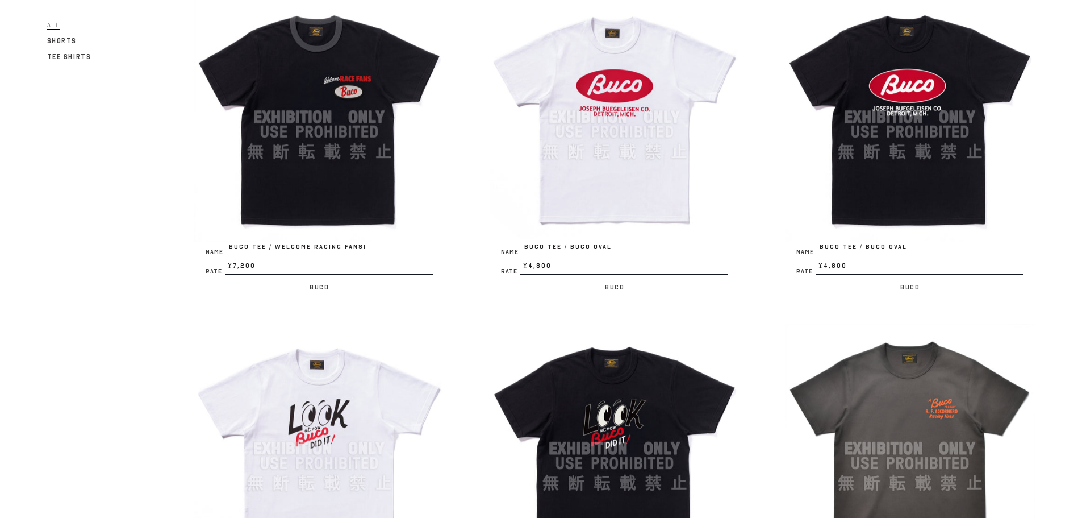
scroll to position [0, 0]
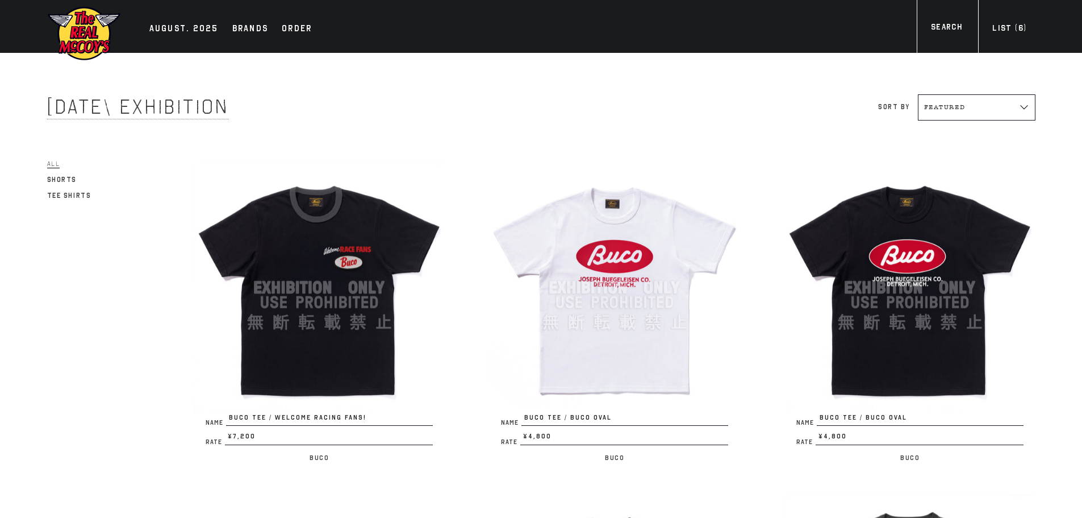
click at [1019, 20] on div "AUGUST. 2025 Brands Order More" at bounding box center [541, 26] width 1034 height 53
click at [1016, 34] on div "List ( 6 )" at bounding box center [1010, 29] width 34 height 15
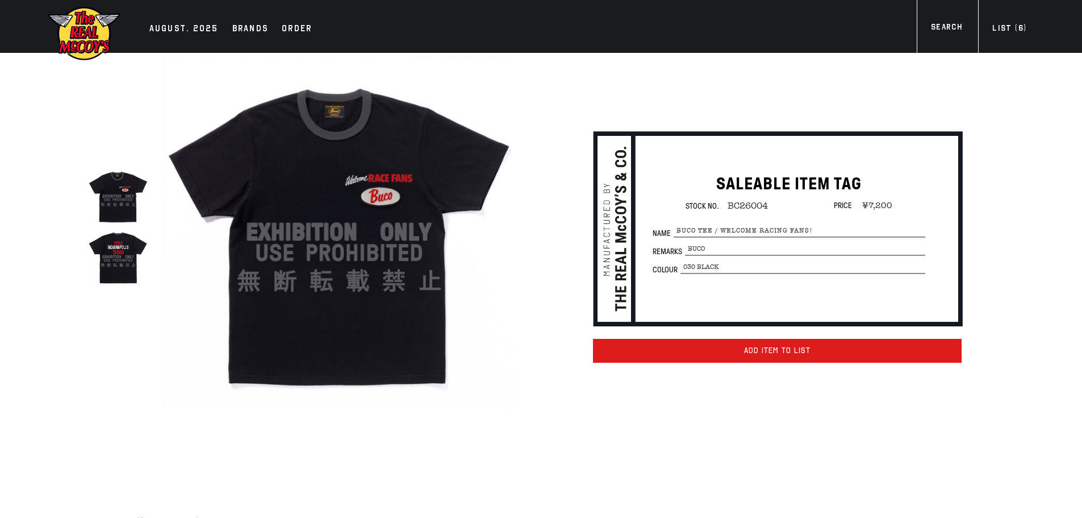
click at [774, 360] on button "Add item to List" at bounding box center [777, 351] width 369 height 24
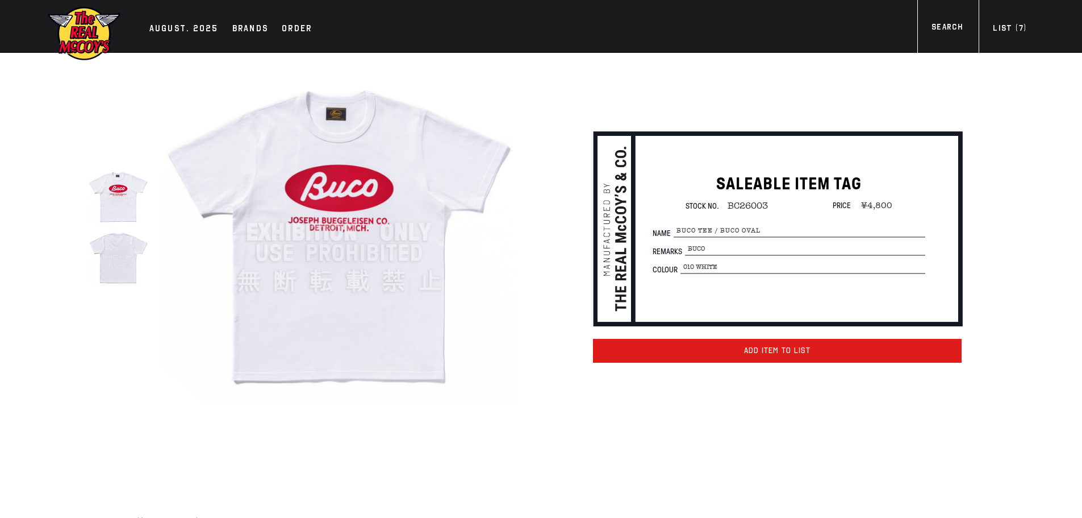
click at [731, 361] on button "Add item to List" at bounding box center [777, 351] width 369 height 24
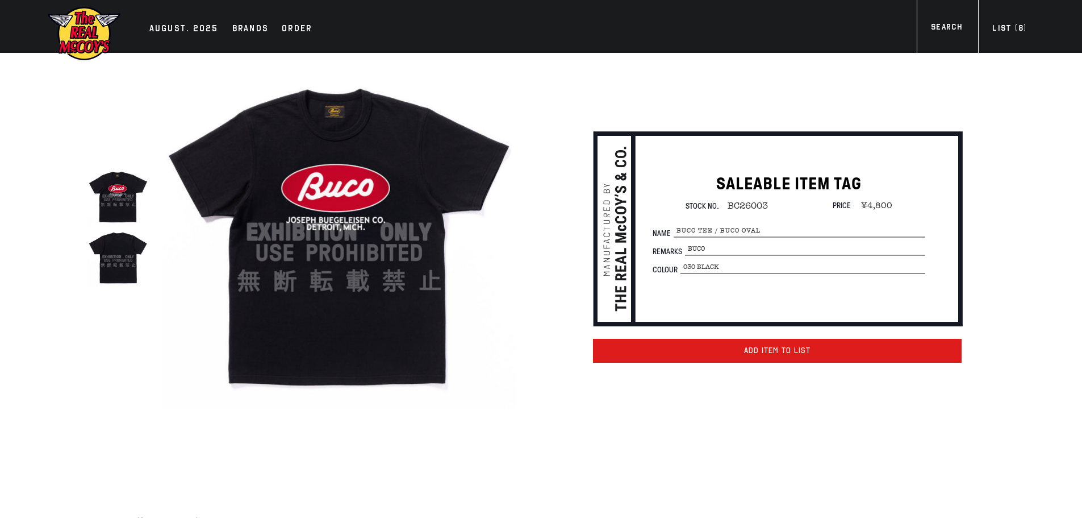
click at [829, 353] on button "Add item to List" at bounding box center [777, 351] width 369 height 24
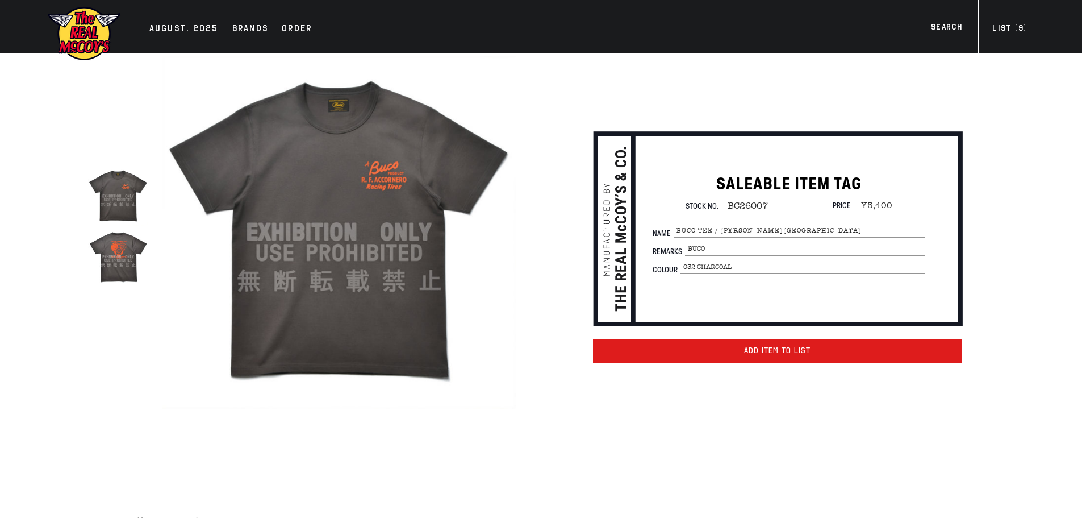
click at [677, 353] on button "Add item to List" at bounding box center [777, 351] width 369 height 24
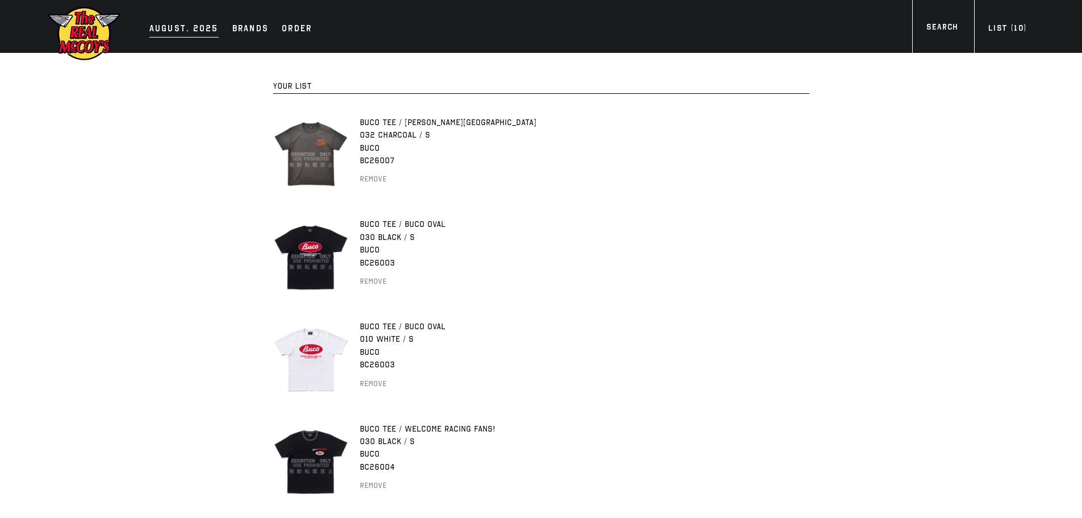
click at [151, 24] on div "AUGUST. 2025" at bounding box center [183, 30] width 69 height 16
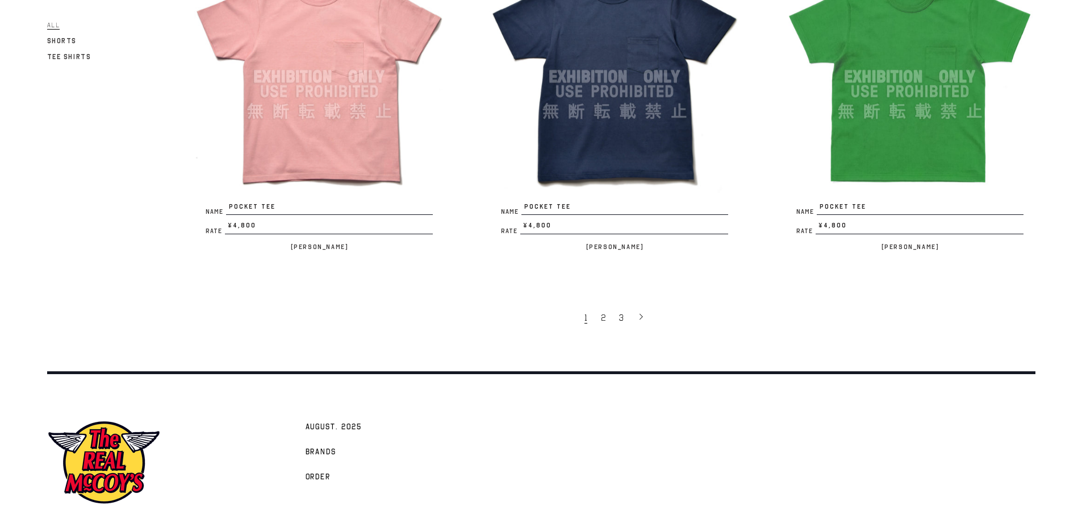
scroll to position [2577, 0]
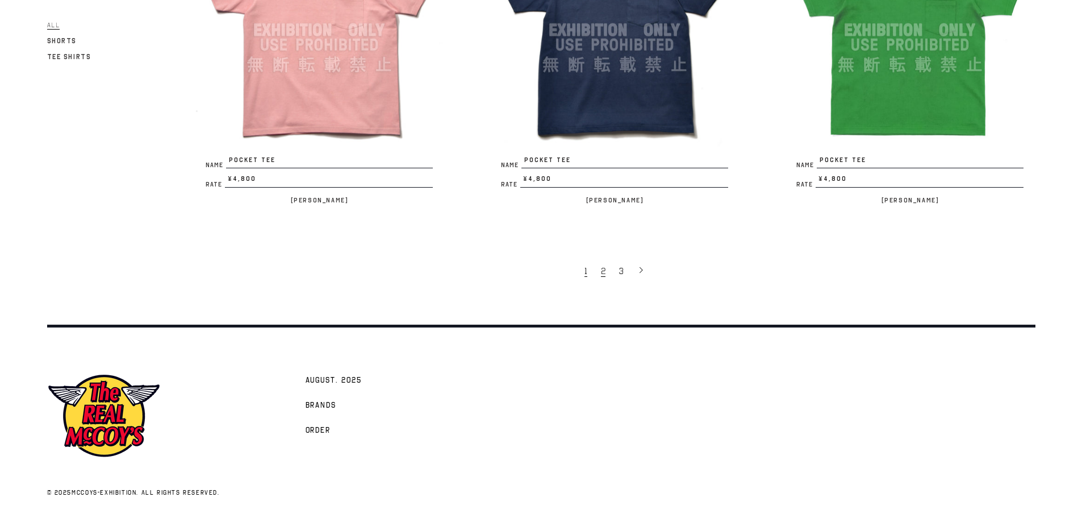
click at [601, 274] on link "2" at bounding box center [604, 271] width 18 height 24
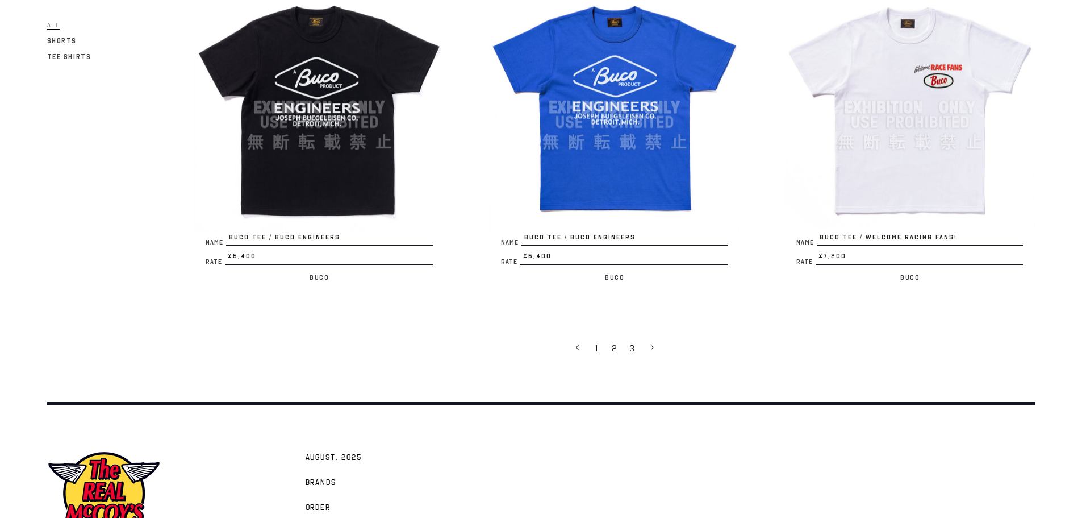
scroll to position [2577, 0]
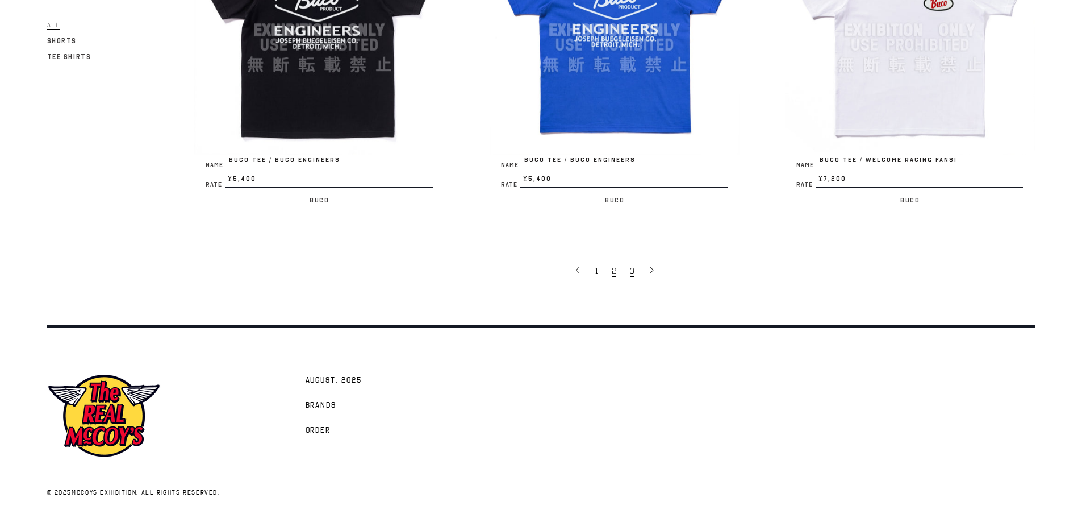
click at [631, 269] on link "3" at bounding box center [633, 271] width 18 height 24
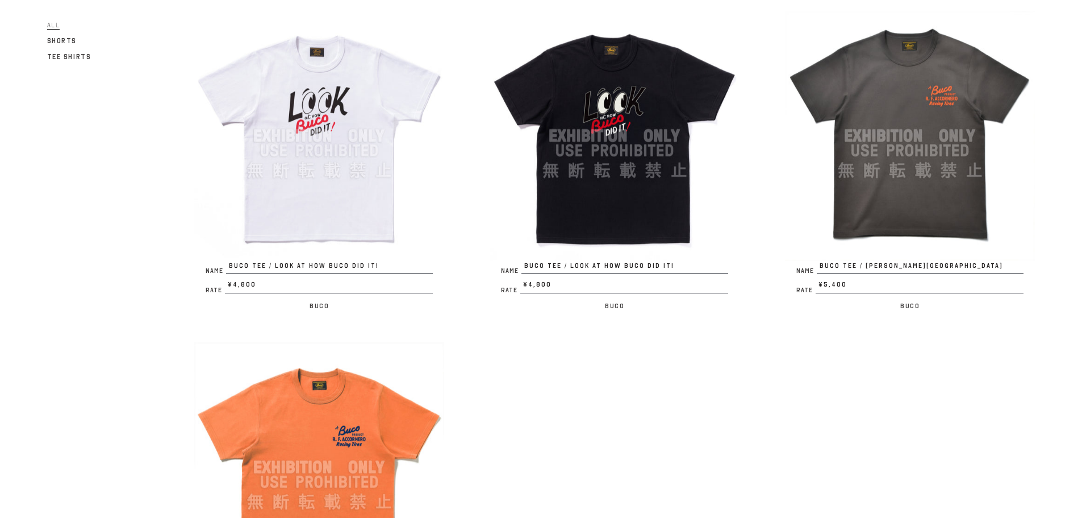
scroll to position [568, 0]
